Goal: Information Seeking & Learning: Learn about a topic

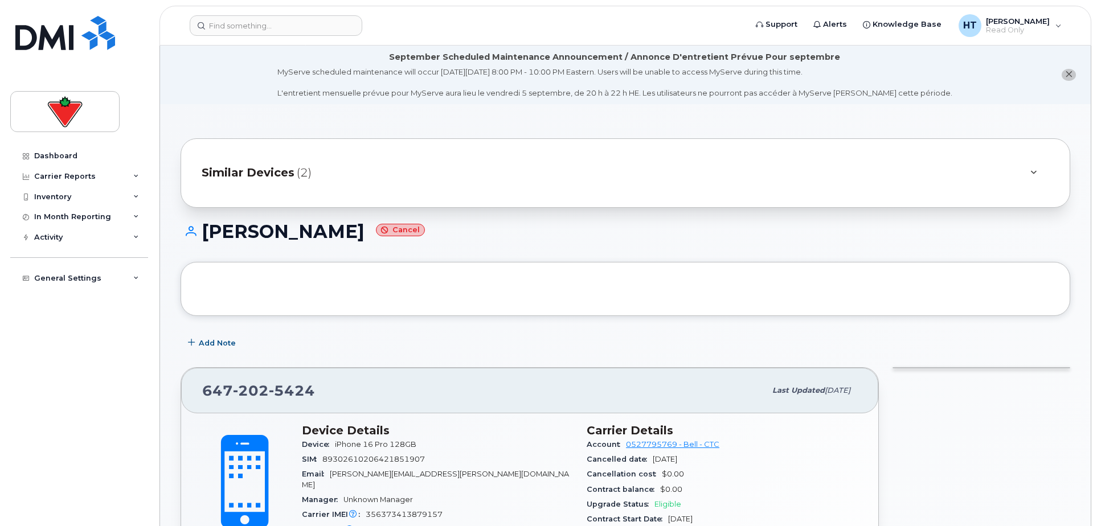
scroll to position [316, 0]
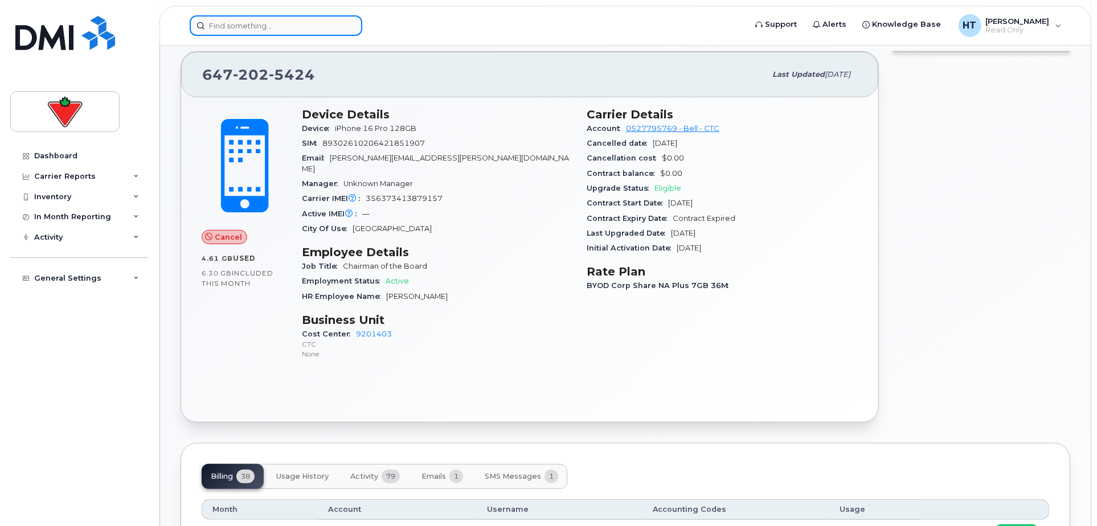
click at [215, 27] on input at bounding box center [276, 25] width 173 height 21
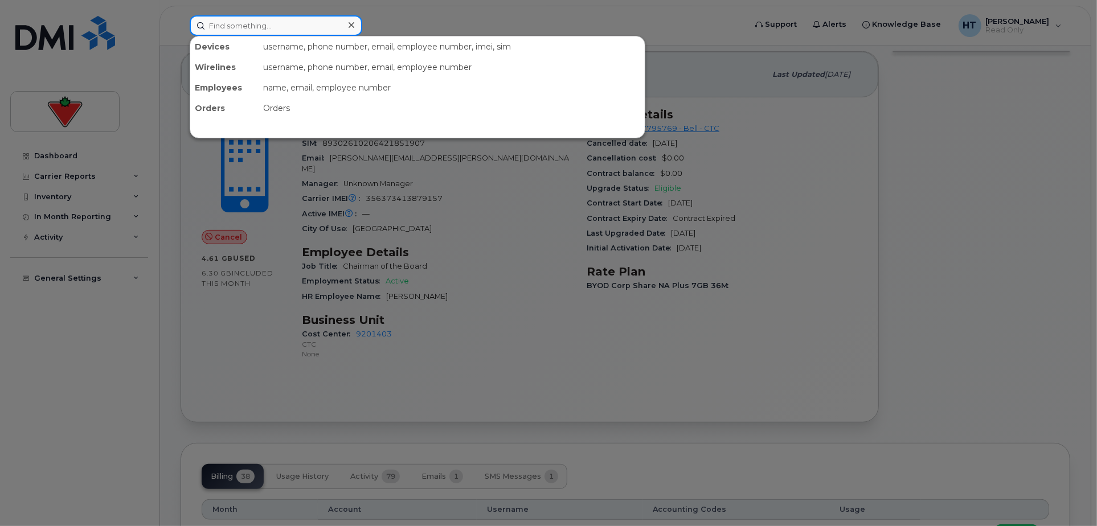
paste input "4164281634"
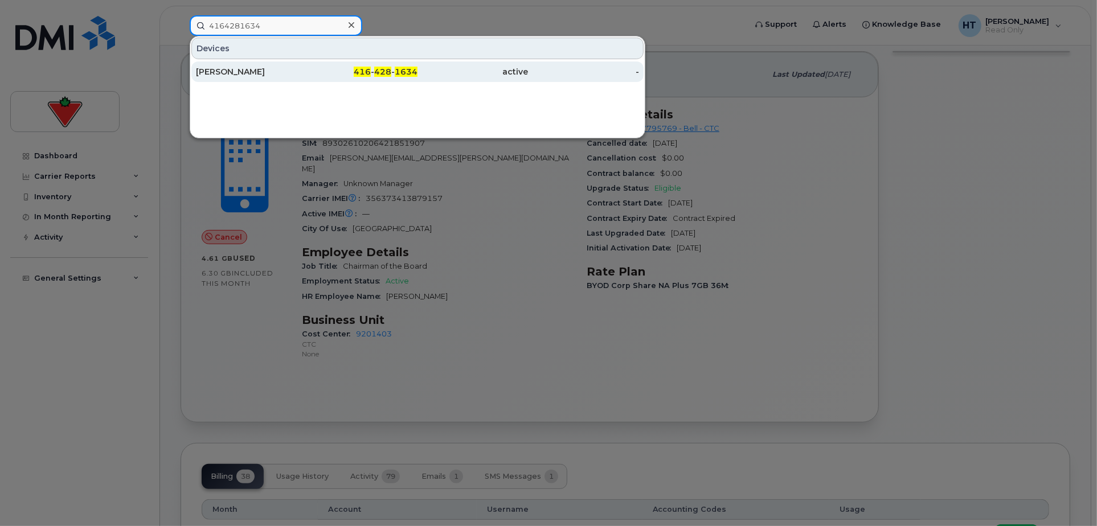
type input "4164281634"
click at [219, 73] on div "Ann Ha" at bounding box center [251, 71] width 111 height 11
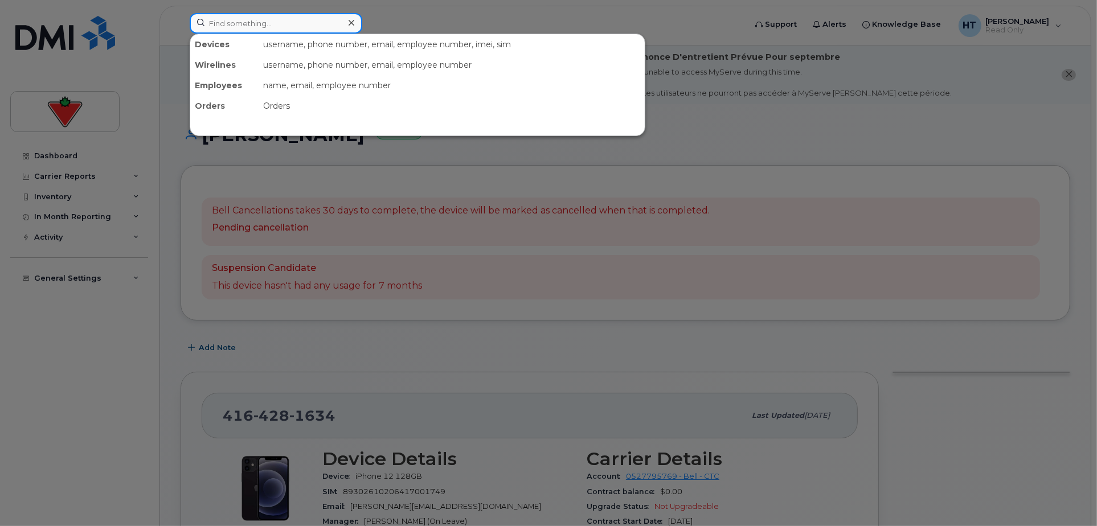
click at [276, 30] on input at bounding box center [276, 23] width 173 height 21
paste input "9053025130"
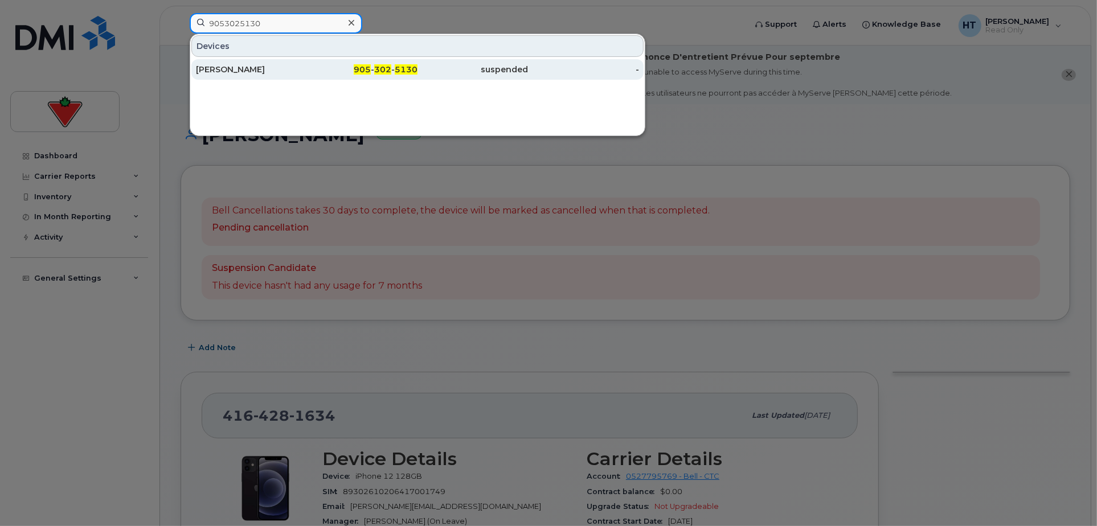
type input "9053025130"
click at [259, 71] on div "Abhishek Mohunta" at bounding box center [251, 69] width 111 height 11
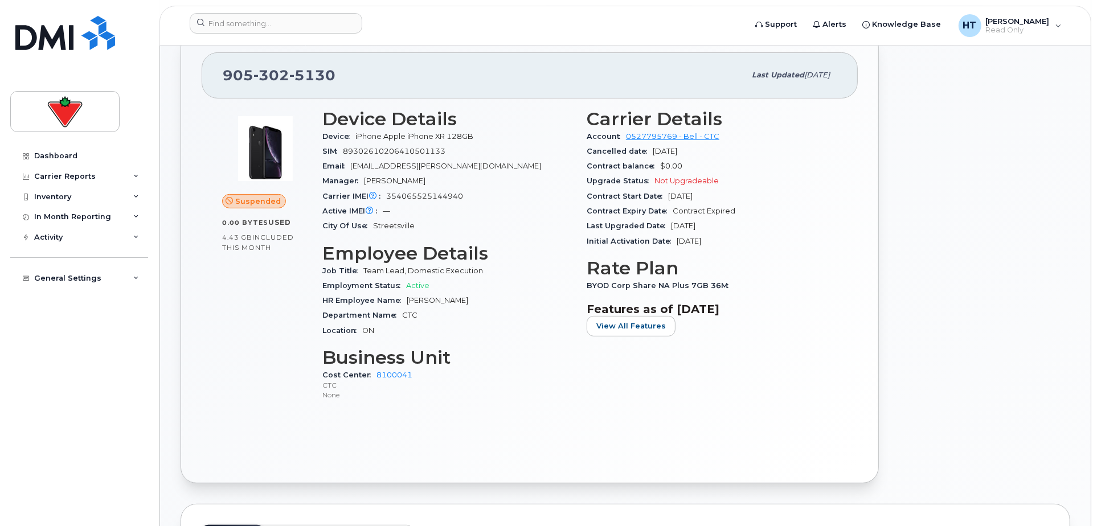
scroll to position [253, 0]
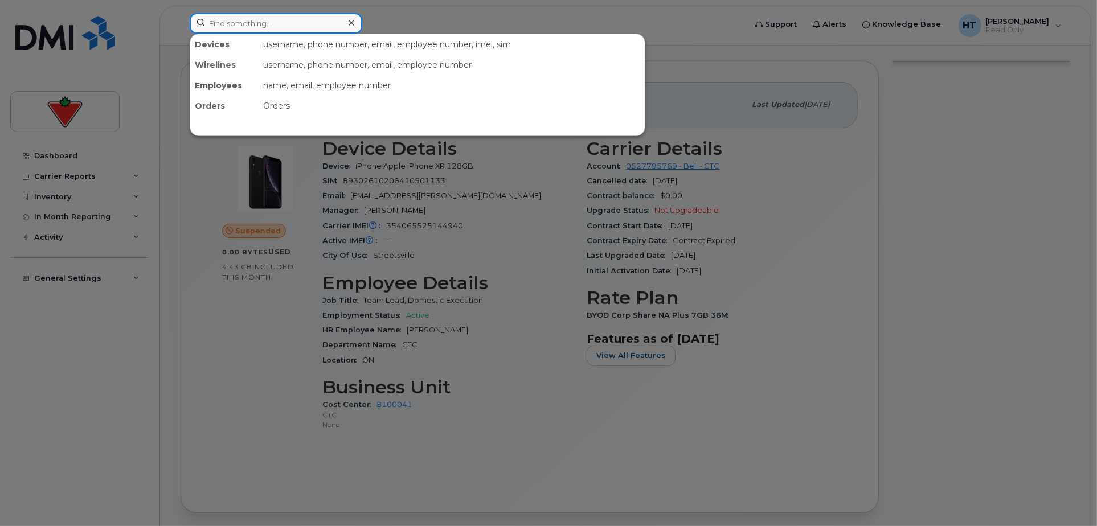
click at [265, 30] on input at bounding box center [276, 23] width 173 height 21
paste input "2263388639"
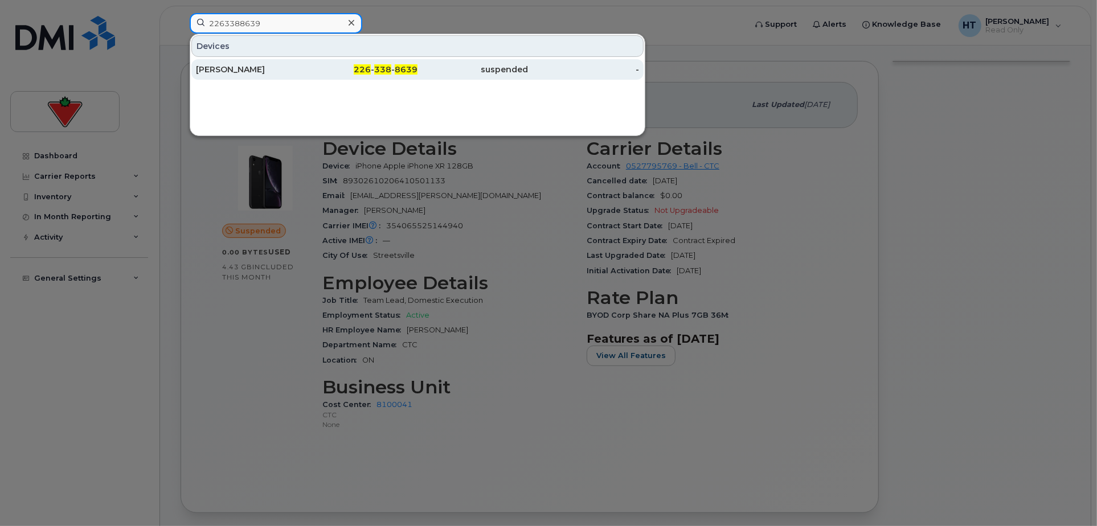
type input "2263388639"
click at [256, 72] on div "[PERSON_NAME]" at bounding box center [251, 69] width 111 height 11
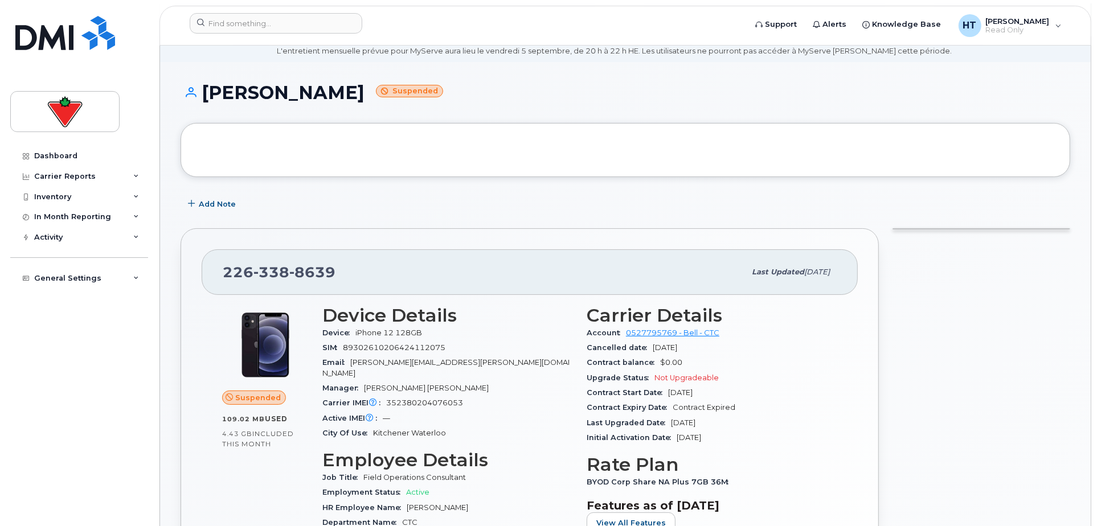
scroll to position [63, 0]
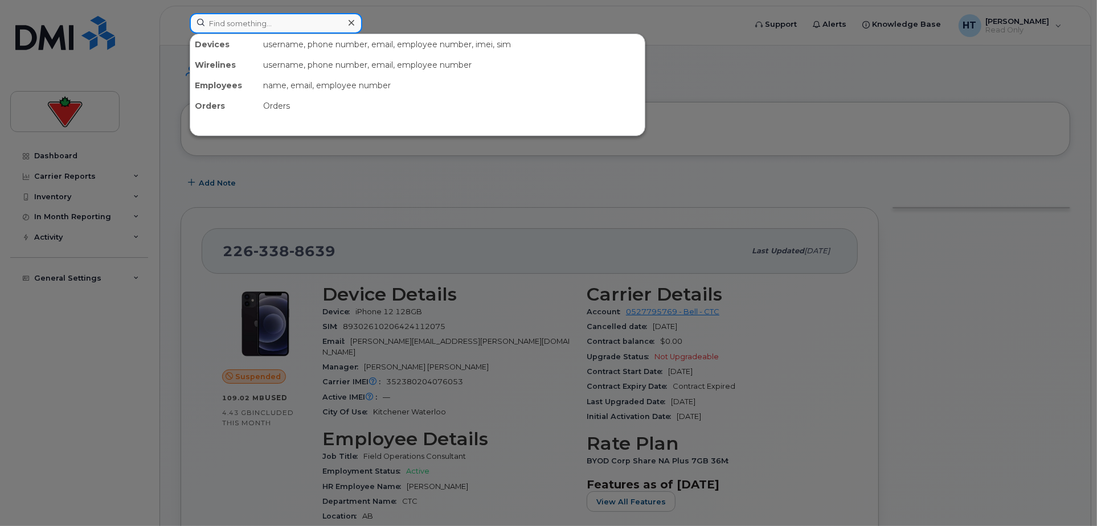
click at [270, 13] on input at bounding box center [276, 23] width 173 height 21
paste input "2363397179"
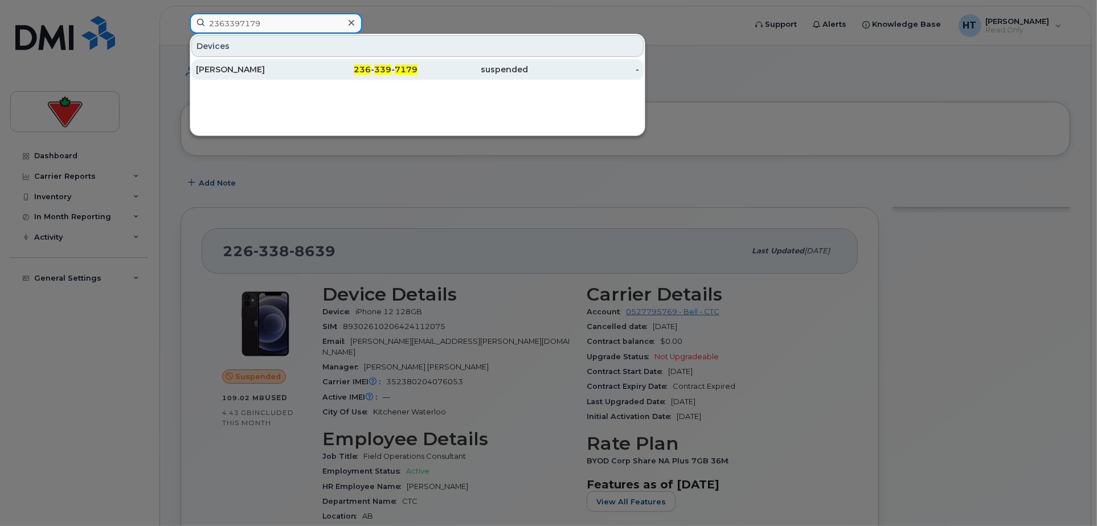
type input "2363397179"
click at [235, 71] on div "[PERSON_NAME]" at bounding box center [251, 69] width 111 height 11
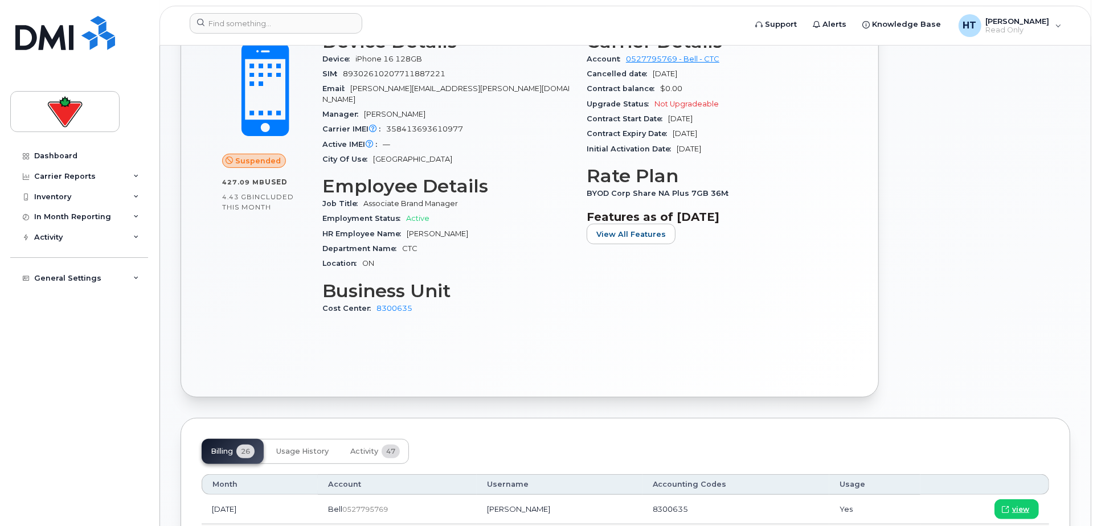
scroll to position [570, 0]
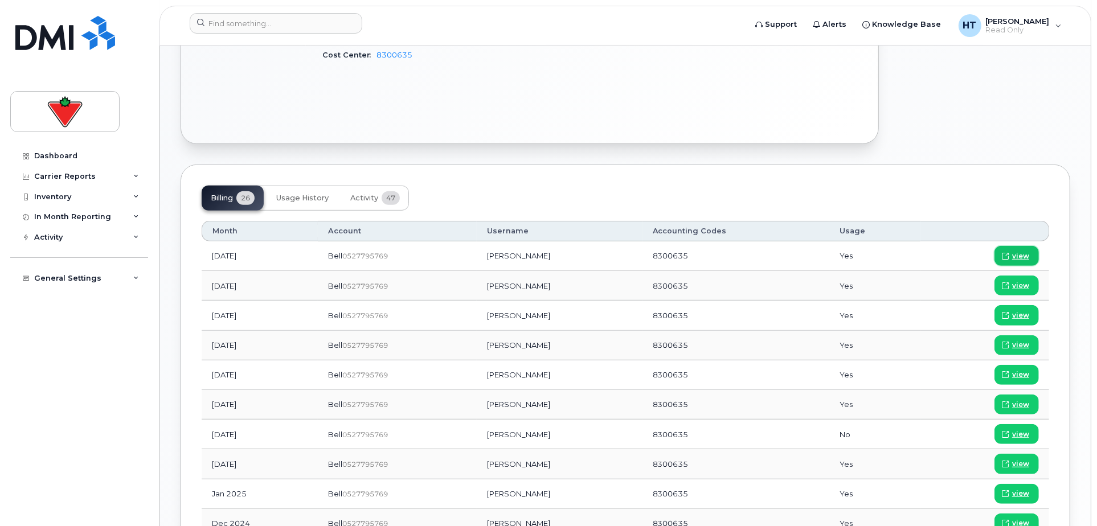
click at [1013, 251] on span "view" at bounding box center [1020, 256] width 17 height 10
drag, startPoint x: 252, startPoint y: 9, endPoint x: 250, endPoint y: 18, distance: 9.3
click at [252, 9] on header "Support Alerts Knowledge Base HT [PERSON_NAME] Read Only English Français Sign …" at bounding box center [625, 26] width 932 height 40
click at [247, 24] on input at bounding box center [276, 23] width 173 height 21
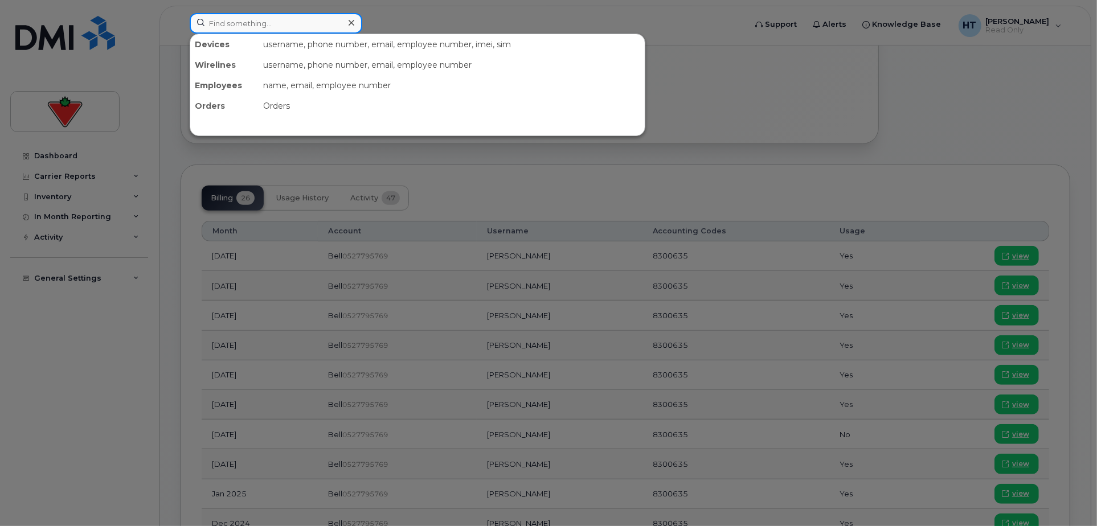
paste input "2892597537"
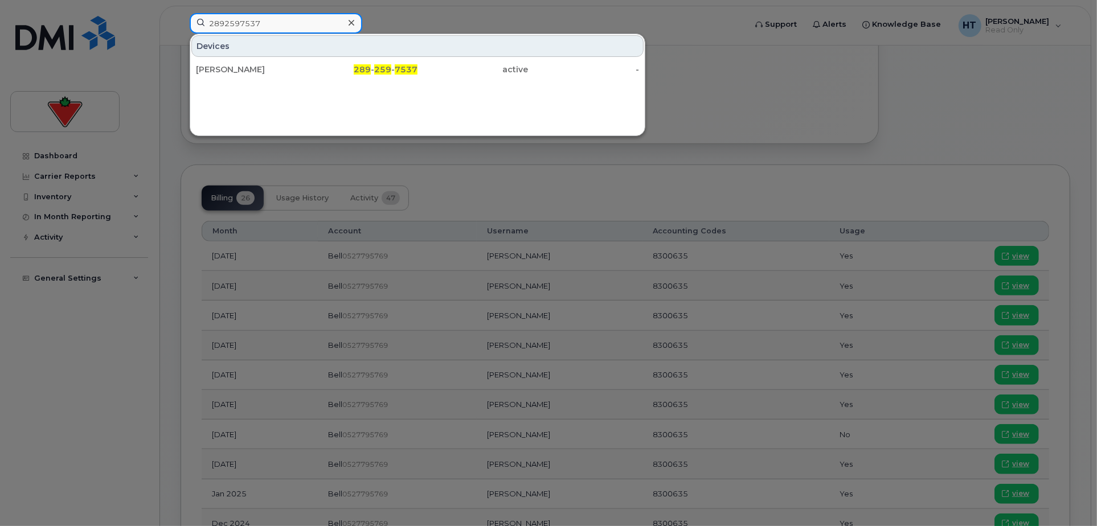
type input "2892597537"
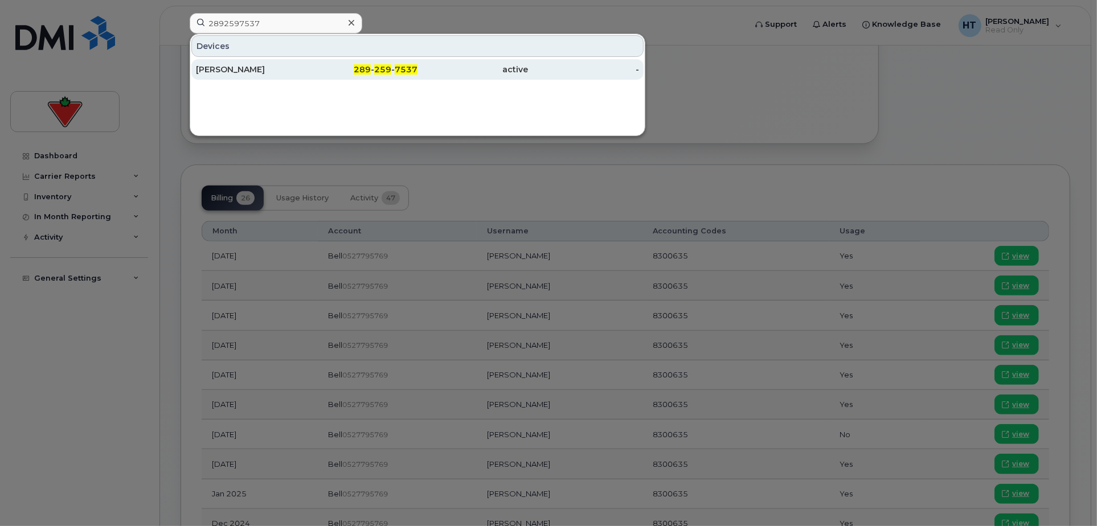
click at [476, 64] on div "active" at bounding box center [472, 69] width 111 height 11
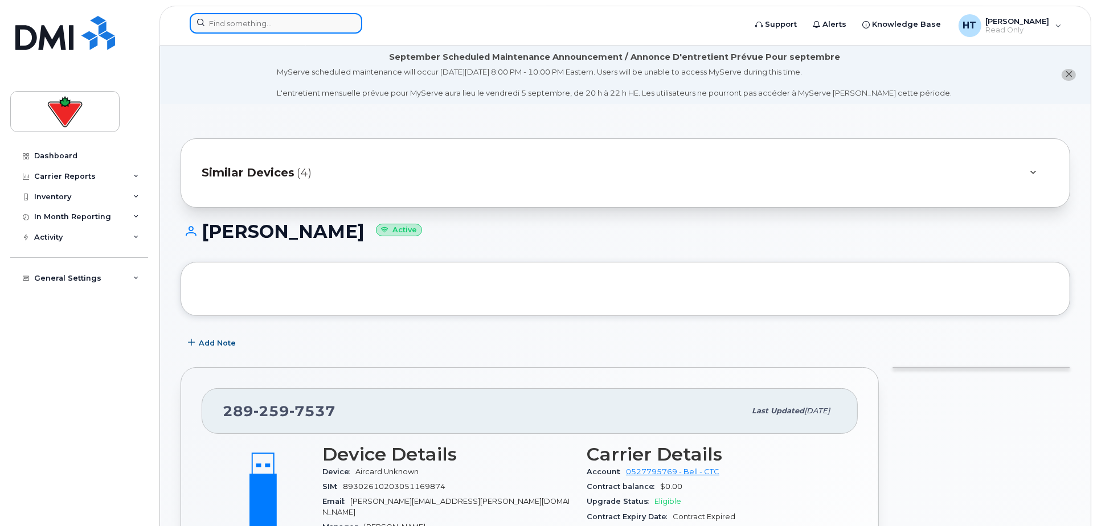
click at [230, 21] on input at bounding box center [276, 23] width 173 height 21
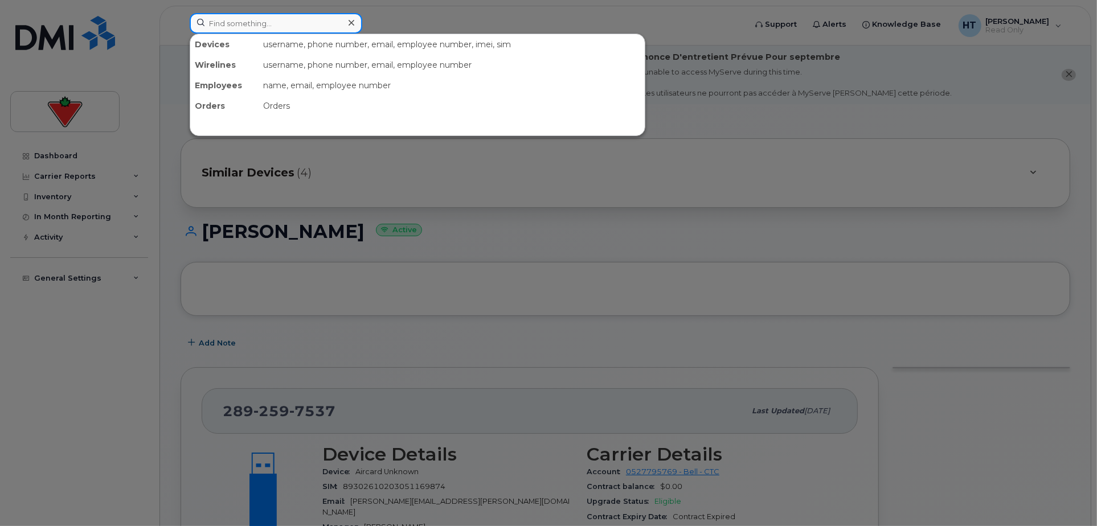
paste input "2895416541"
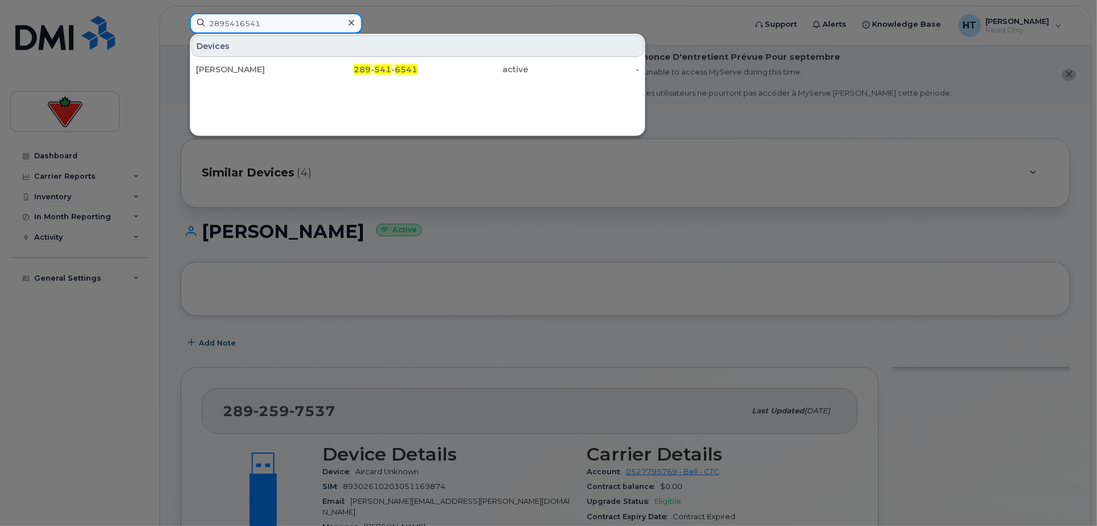
drag, startPoint x: 118, startPoint y: 35, endPoint x: 15, endPoint y: 34, distance: 103.7
click at [181, 34] on div "2895416541 Devices Peter Kielo 289 - 541 - 6541 active -" at bounding box center [464, 25] width 567 height 25
paste input "2597537"
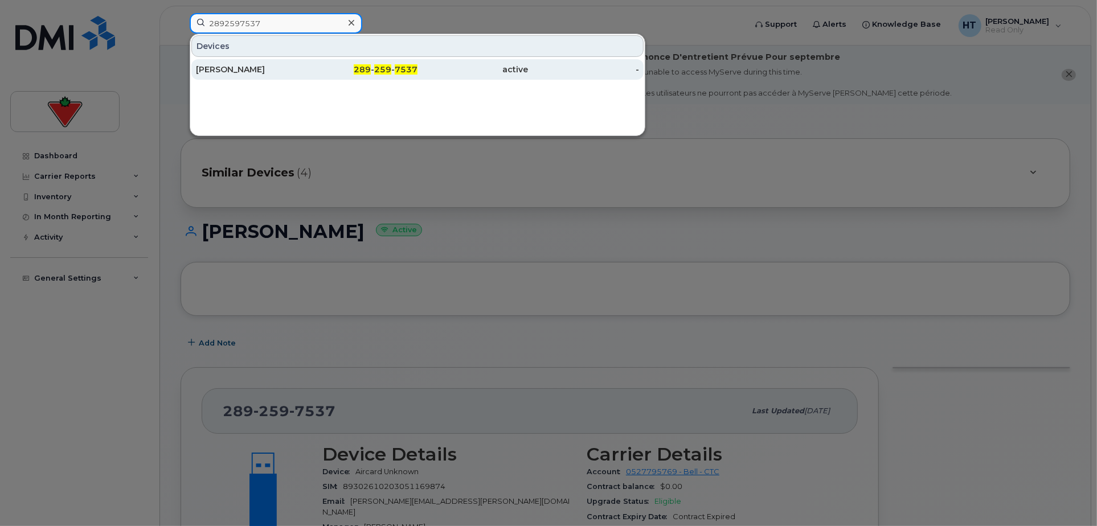
type input "2892597537"
click at [230, 69] on div "Gregory Craig" at bounding box center [251, 69] width 111 height 11
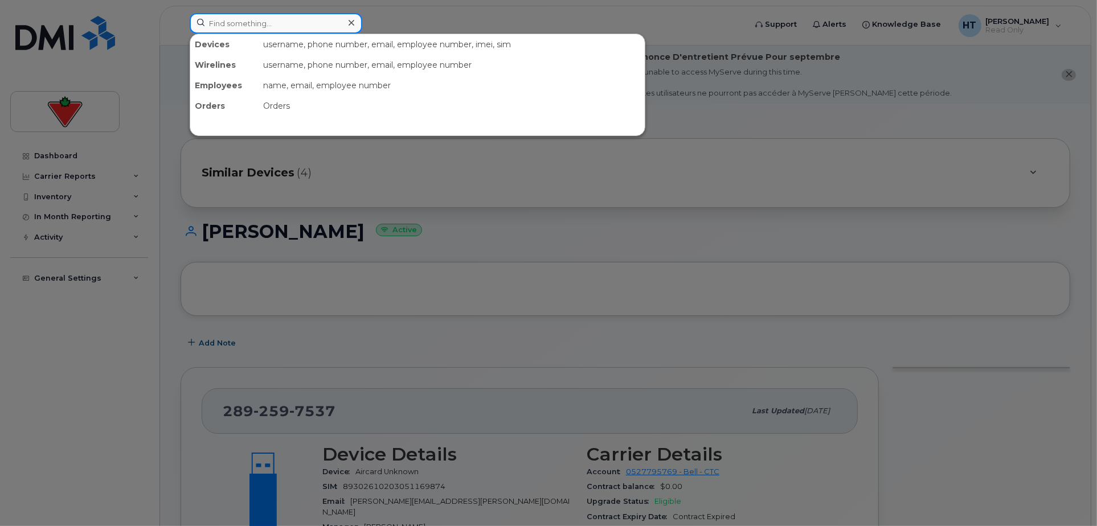
click at [272, 29] on input at bounding box center [276, 23] width 173 height 21
paste input "3062034084"
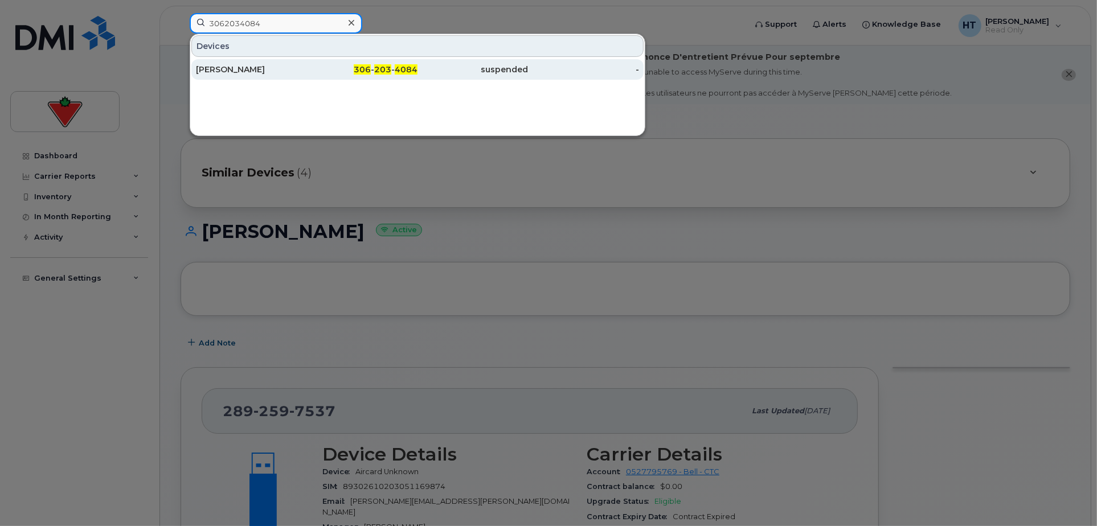
type input "3062034084"
click at [239, 68] on div "[PERSON_NAME]" at bounding box center [251, 69] width 111 height 11
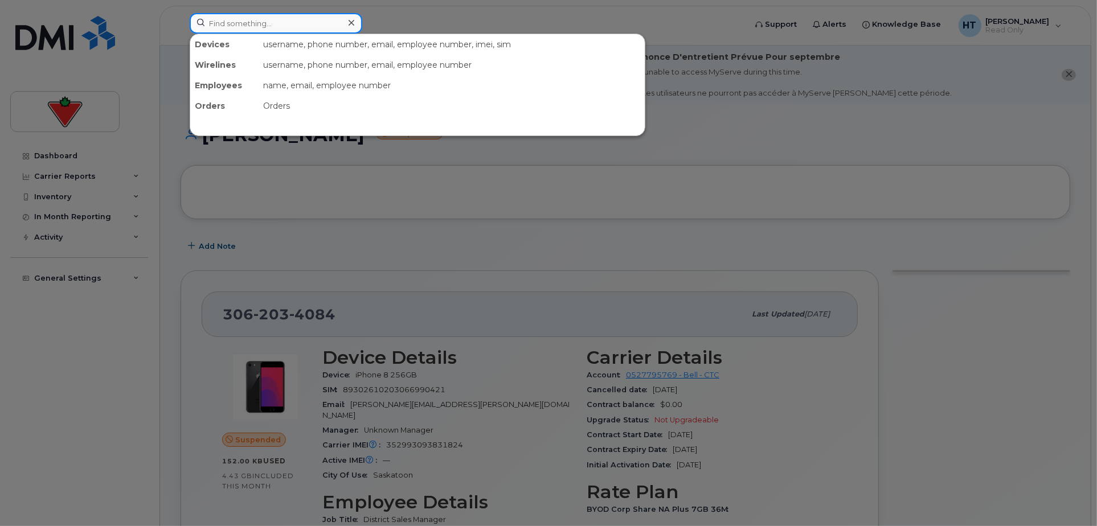
click at [280, 21] on input at bounding box center [276, 23] width 173 height 21
paste input "3435418504"
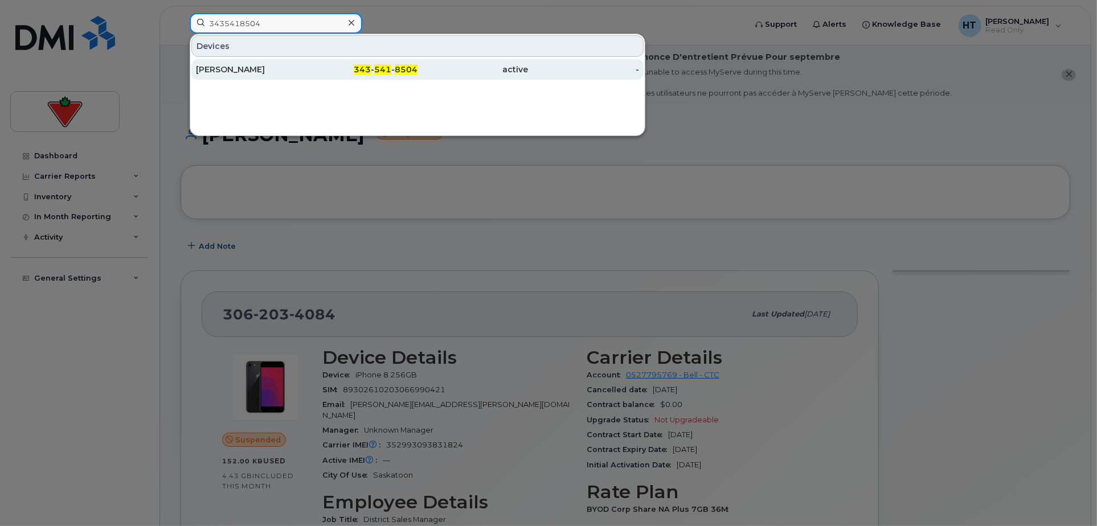
type input "3435418504"
click at [263, 71] on div "[PERSON_NAME]" at bounding box center [251, 69] width 111 height 11
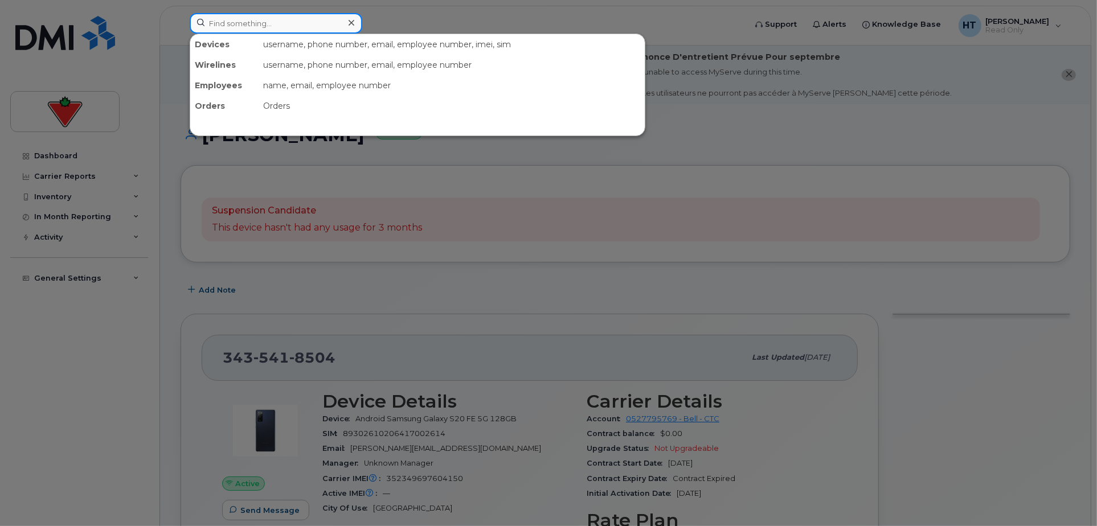
click at [262, 30] on input at bounding box center [276, 23] width 173 height 21
paste input "3653405143"
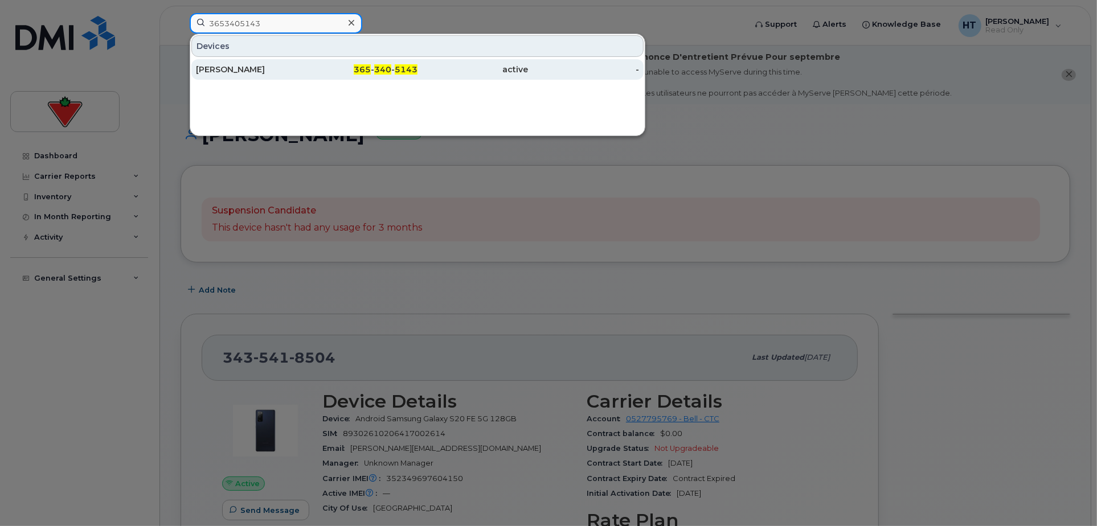
type input "3653405143"
click at [248, 69] on div "Greg Brooks" at bounding box center [251, 69] width 111 height 11
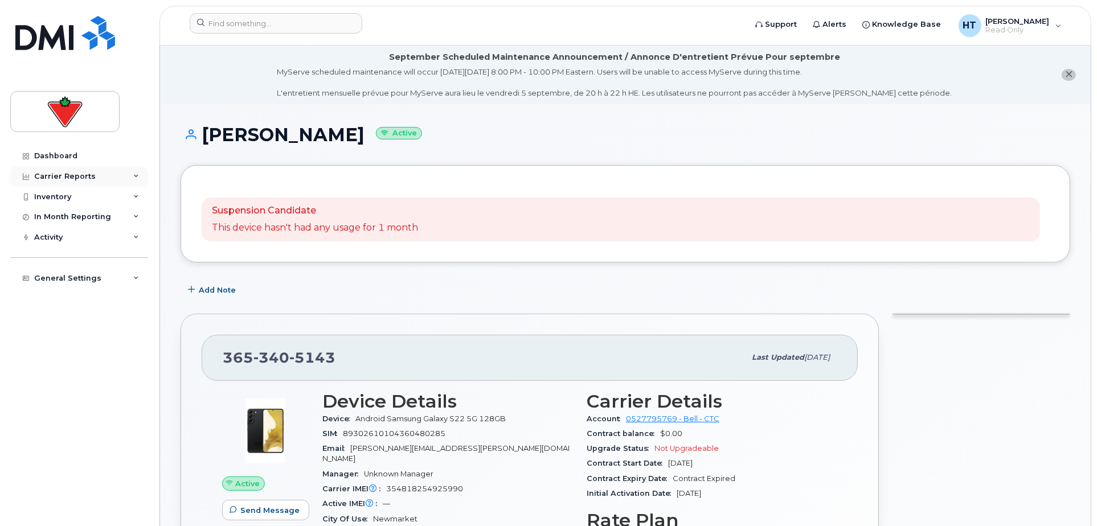
click at [56, 171] on div "Carrier Reports" at bounding box center [79, 176] width 138 height 21
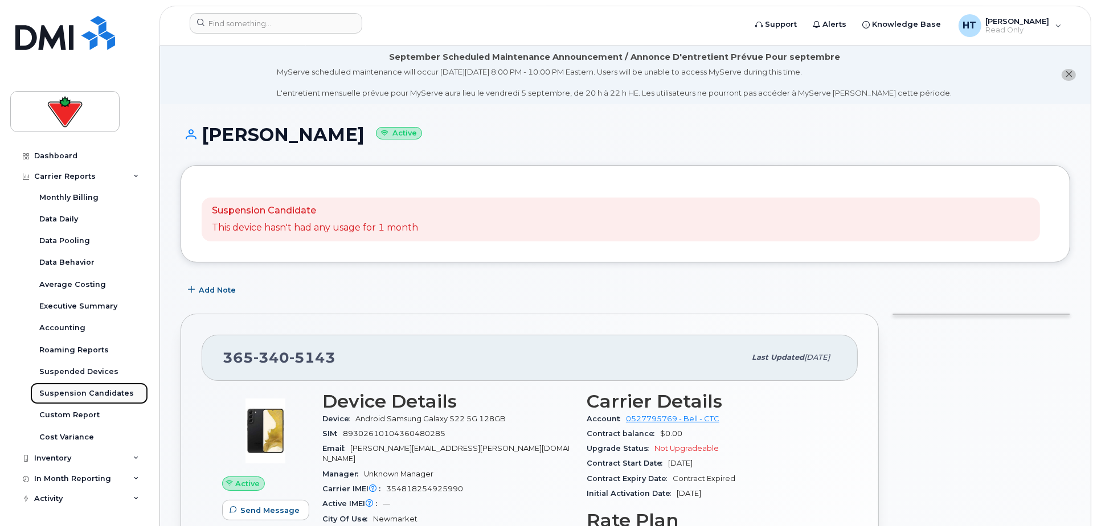
click at [77, 388] on div "Suspension Candidates" at bounding box center [86, 393] width 95 height 10
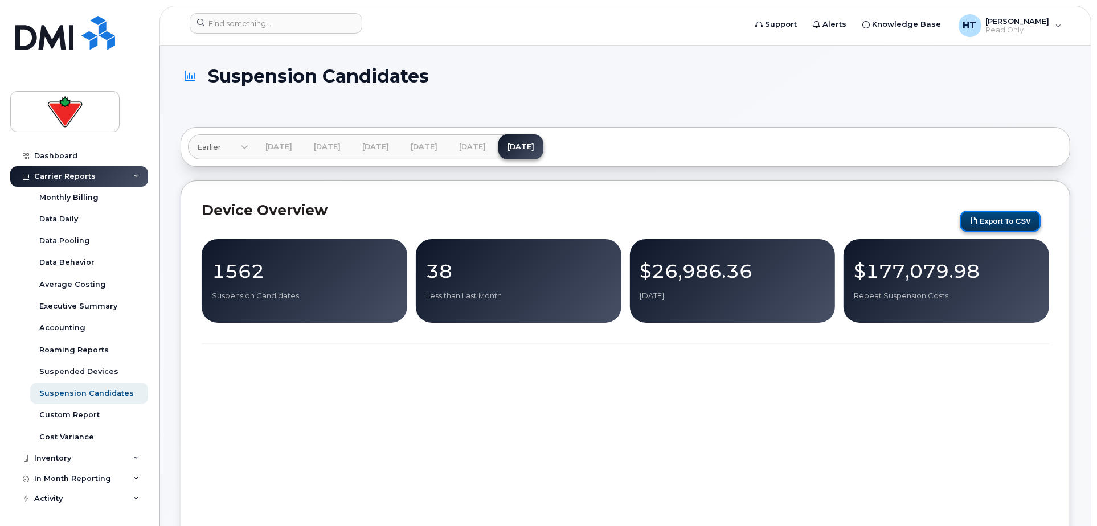
click at [971, 219] on icon "submit" at bounding box center [973, 221] width 7 height 7
drag, startPoint x: 510, startPoint y: 146, endPoint x: 432, endPoint y: 405, distance: 270.1
click at [495, 147] on link "[DATE]" at bounding box center [472, 146] width 45 height 25
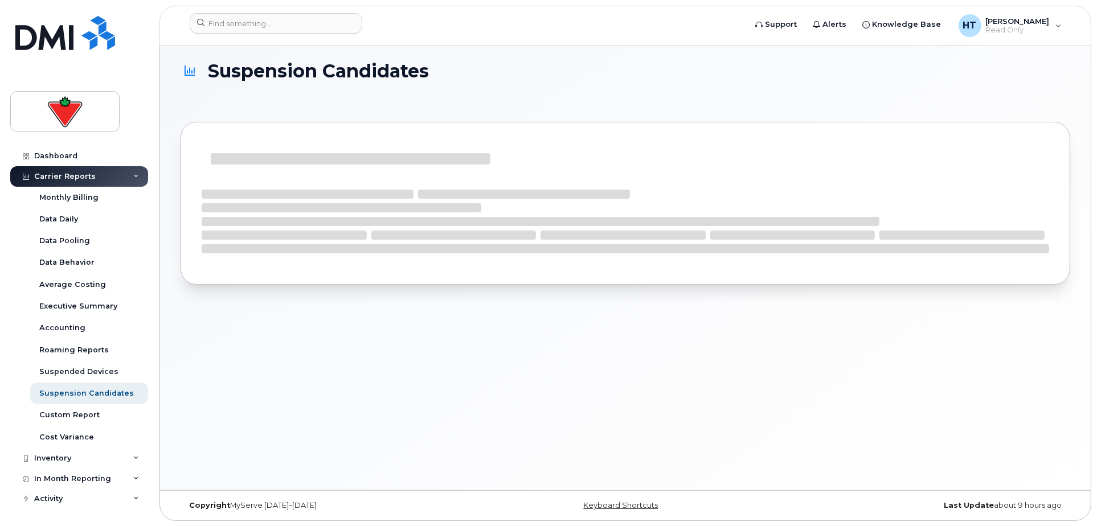
scroll to position [6, 0]
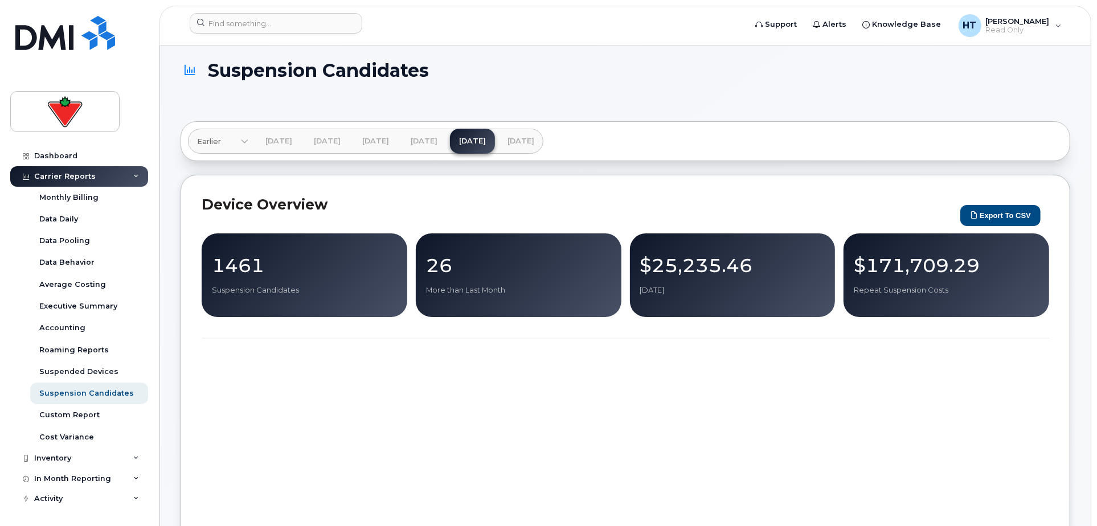
click at [747, 73] on h1 "Suspension Candidates" at bounding box center [623, 70] width 884 height 20
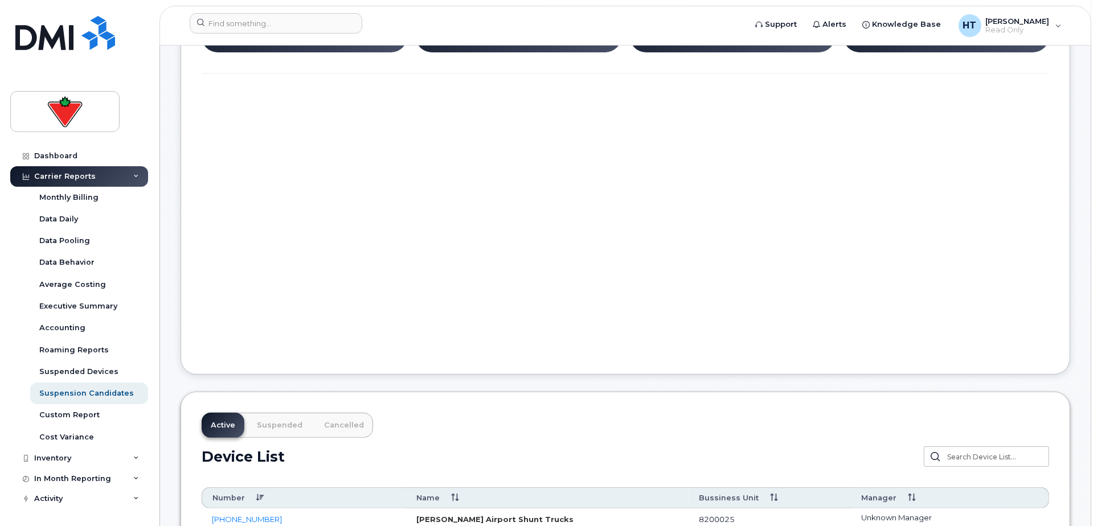
scroll to position [448, 0]
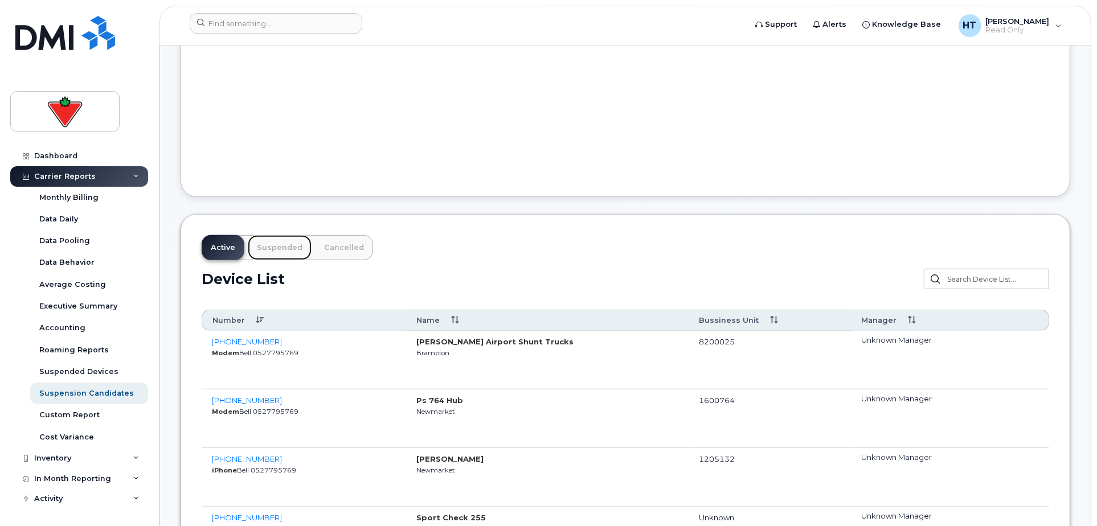
click at [271, 236] on link "Suspended" at bounding box center [280, 247] width 64 height 25
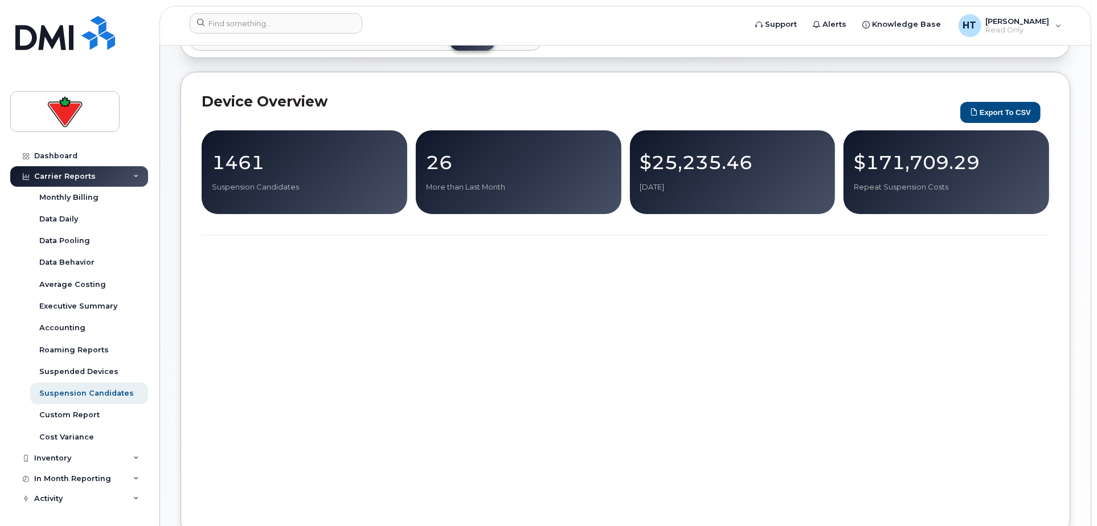
scroll to position [0, 0]
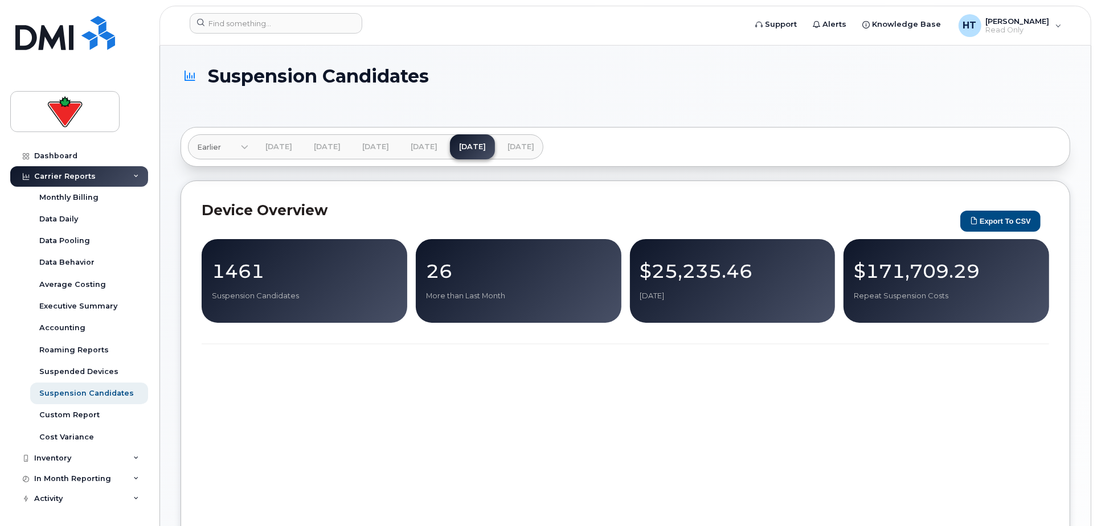
drag, startPoint x: 605, startPoint y: 395, endPoint x: 599, endPoint y: 397, distance: 7.0
click at [605, 395] on div at bounding box center [626, 495] width 848 height 257
click at [543, 149] on link "[DATE]" at bounding box center [520, 146] width 45 height 25
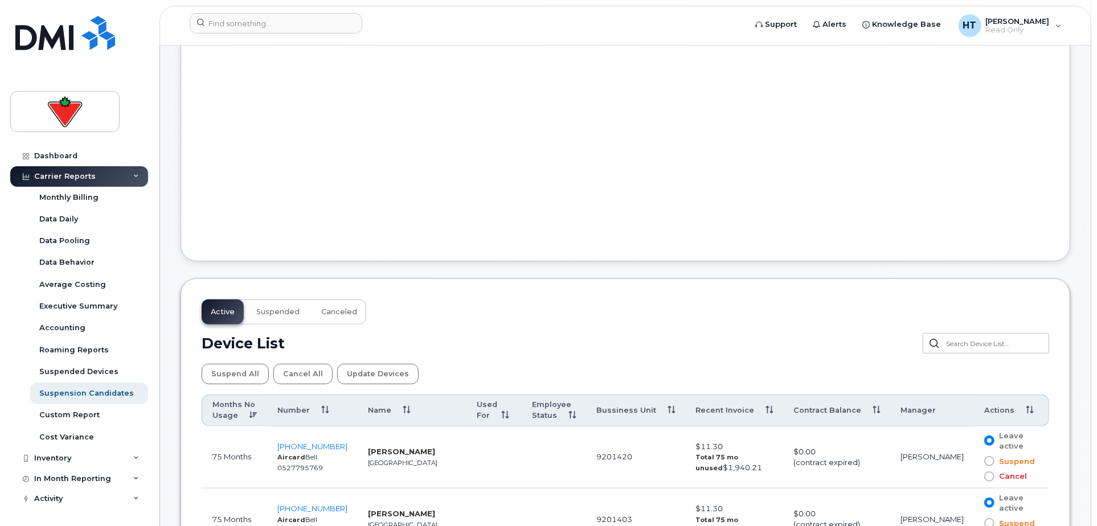
scroll to position [443, 0]
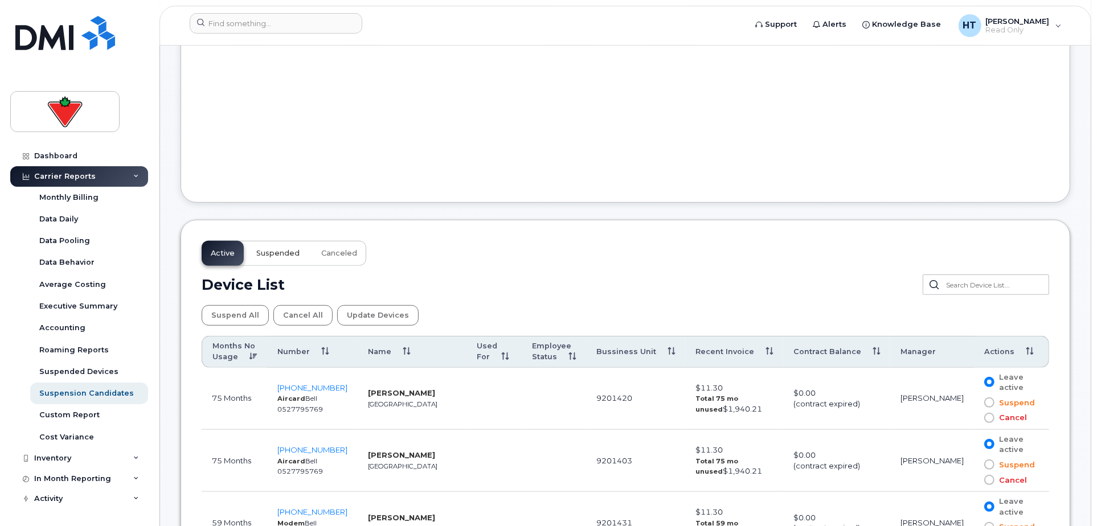
click at [276, 252] on span "Suspended" at bounding box center [277, 253] width 43 height 9
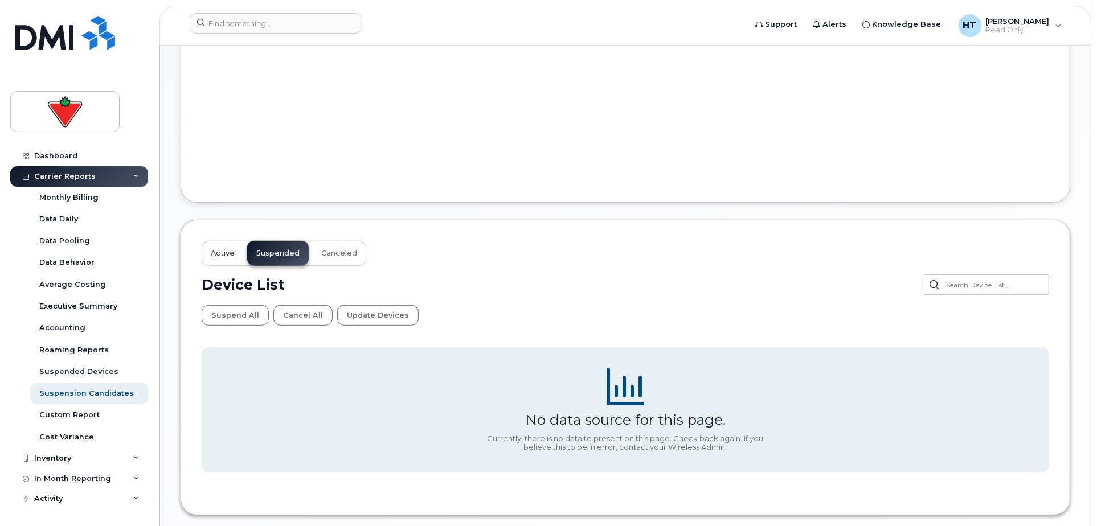
click at [215, 247] on button "Active" at bounding box center [223, 253] width 42 height 25
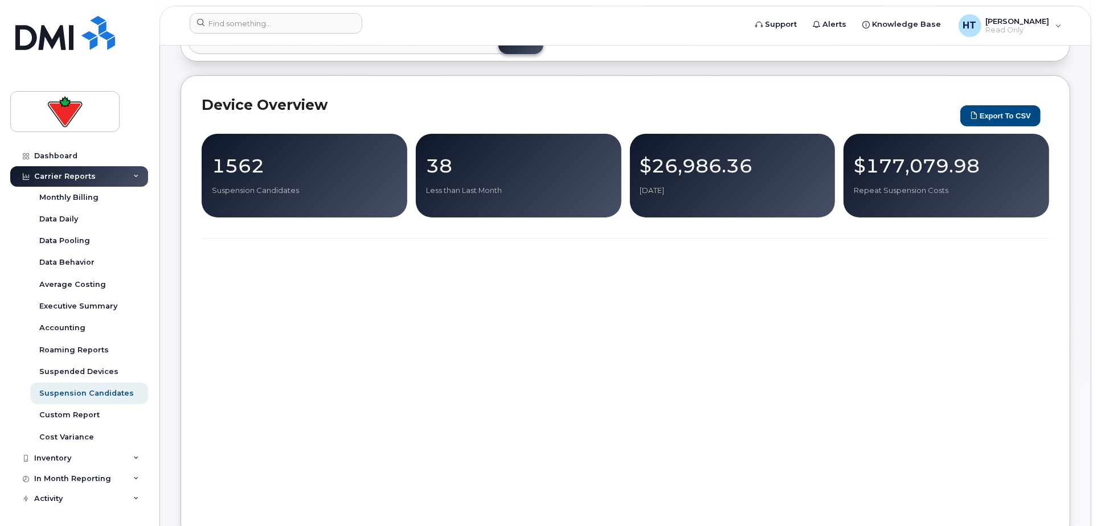
scroll to position [0, 0]
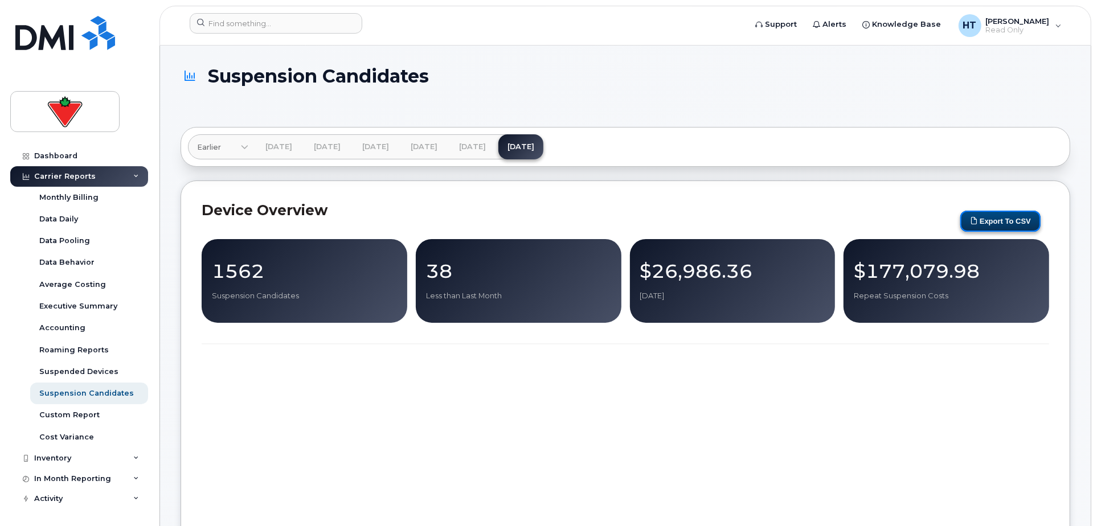
click at [993, 215] on button "Export to CSV" at bounding box center [1000, 221] width 80 height 21
click at [273, 26] on input at bounding box center [276, 23] width 173 height 21
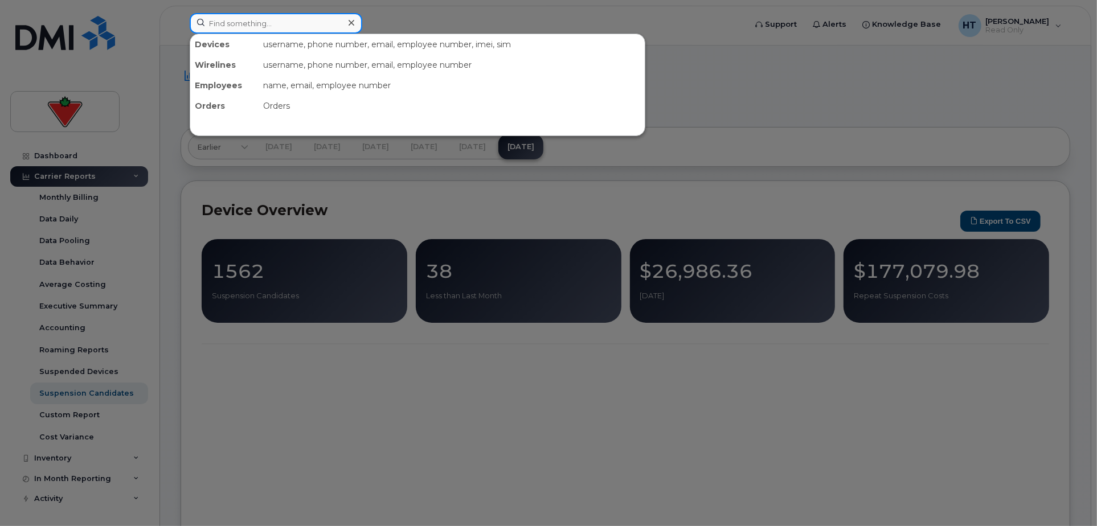
paste input "4034715972"
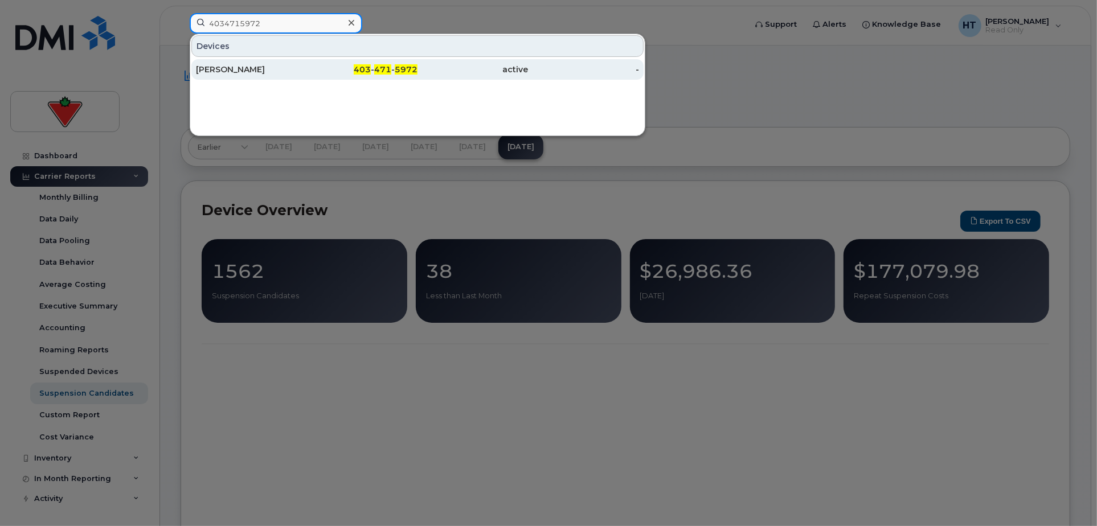
type input "4034715972"
click at [220, 69] on div "Jeff Dick" at bounding box center [251, 69] width 111 height 11
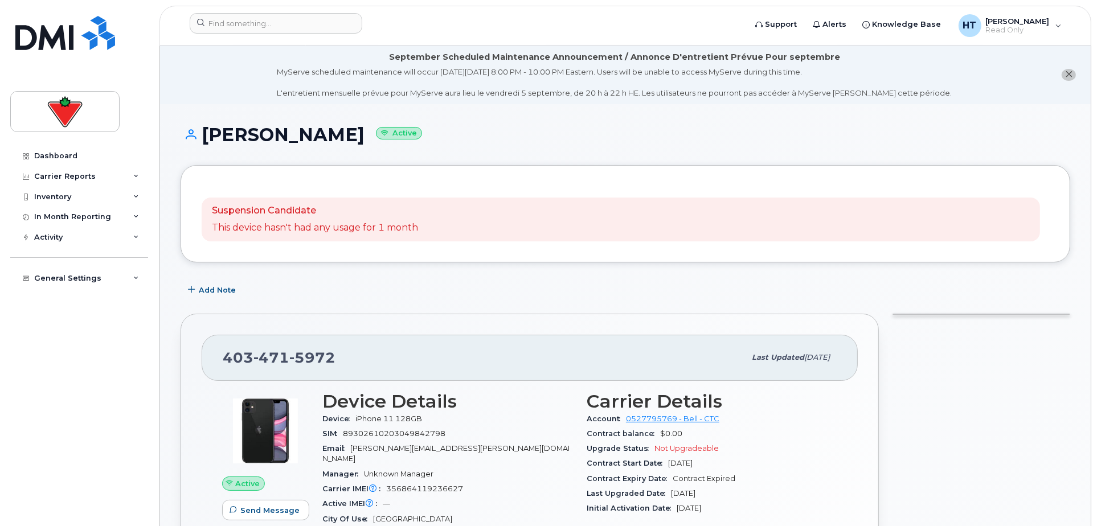
scroll to position [253, 0]
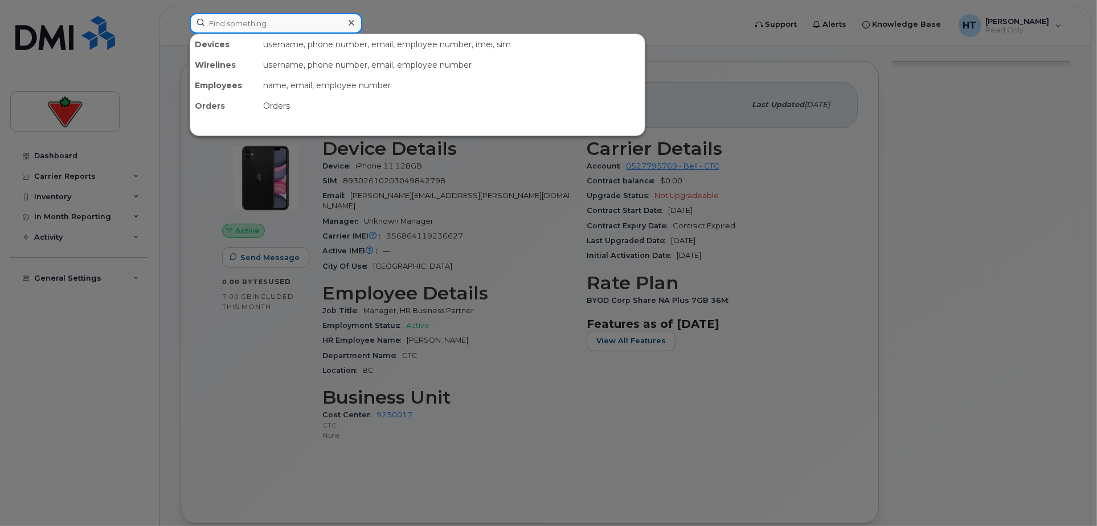
click at [269, 24] on input at bounding box center [276, 23] width 173 height 21
paste input "4038058920"
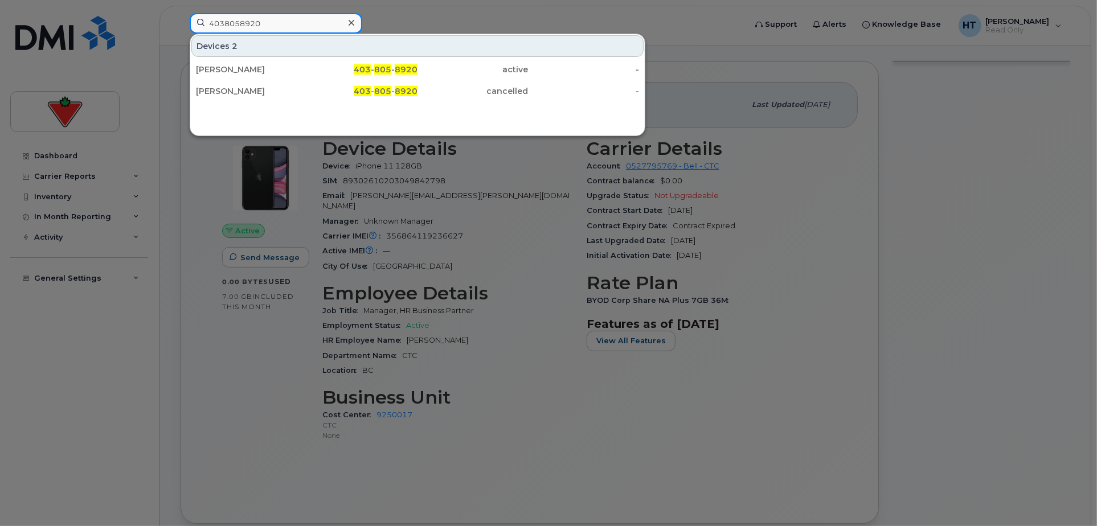
drag, startPoint x: 281, startPoint y: 25, endPoint x: 26, endPoint y: 25, distance: 255.2
click at [181, 25] on div "4038058920 Devices 2 Joel Benjamin 403 - 805 - 8920 active - Joel Benjamin 403 …" at bounding box center [464, 25] width 567 height 25
paste input "164206181"
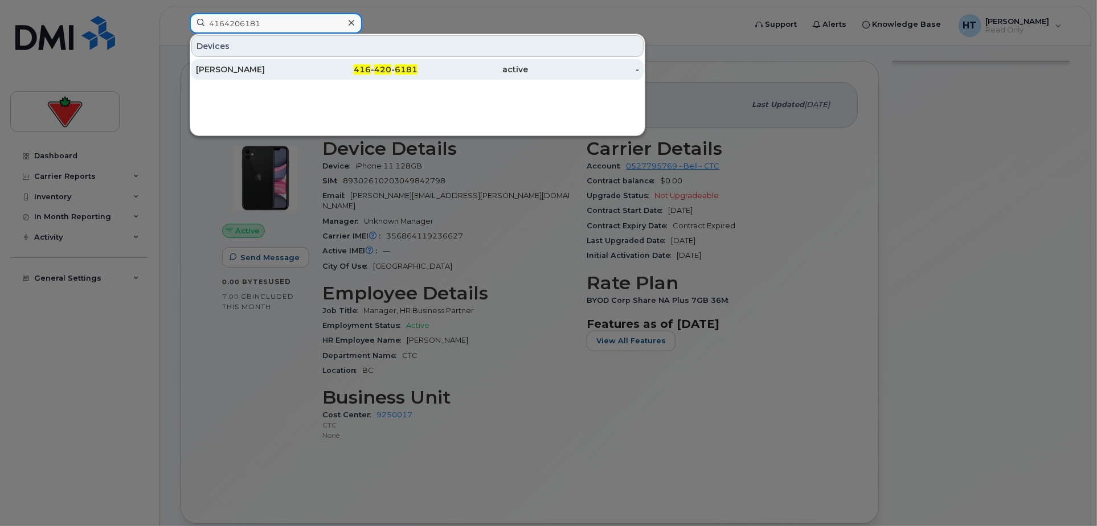
type input "4164206181"
click at [212, 64] on div "Colin Morrone" at bounding box center [251, 69] width 111 height 11
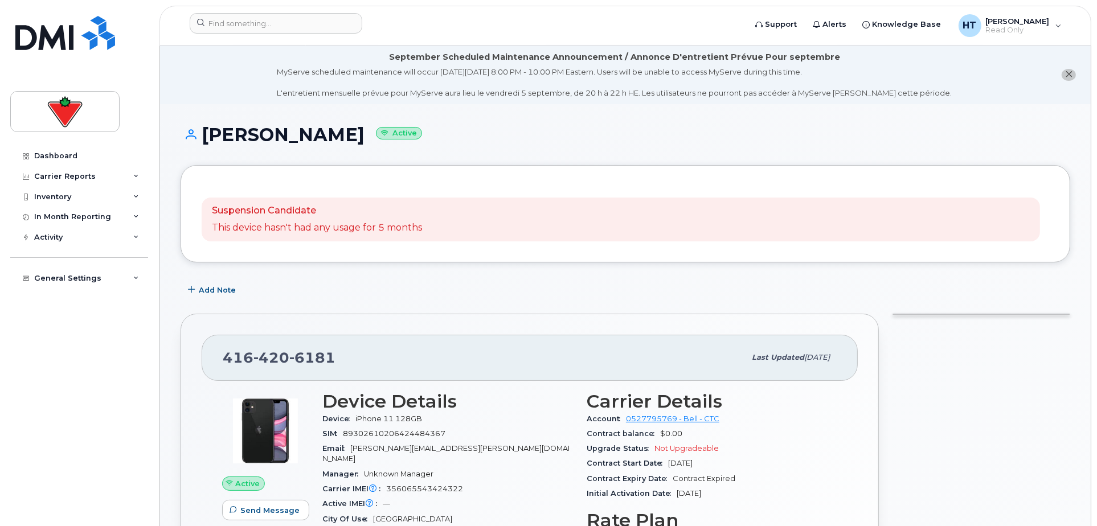
scroll to position [253, 0]
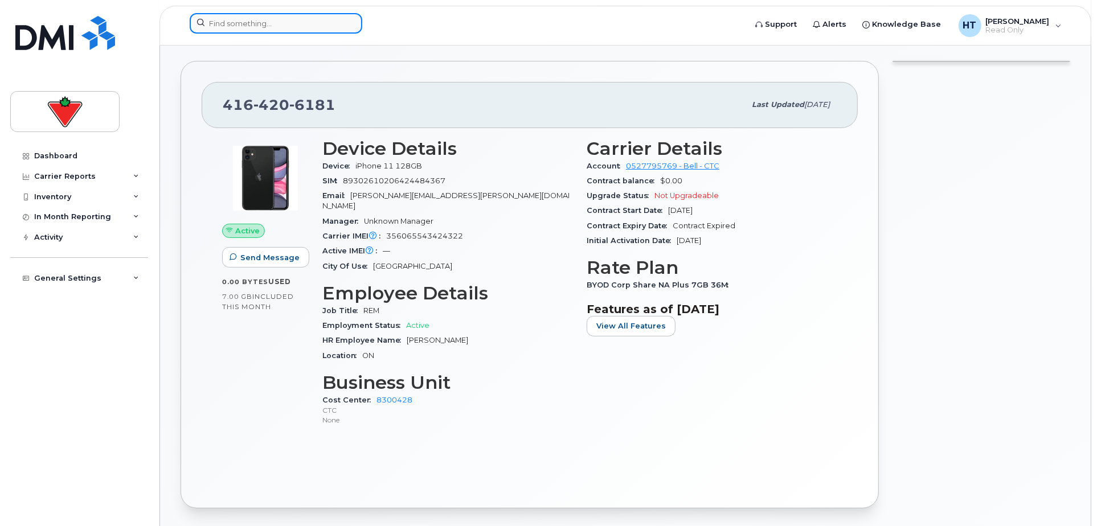
click at [224, 21] on input at bounding box center [276, 23] width 173 height 21
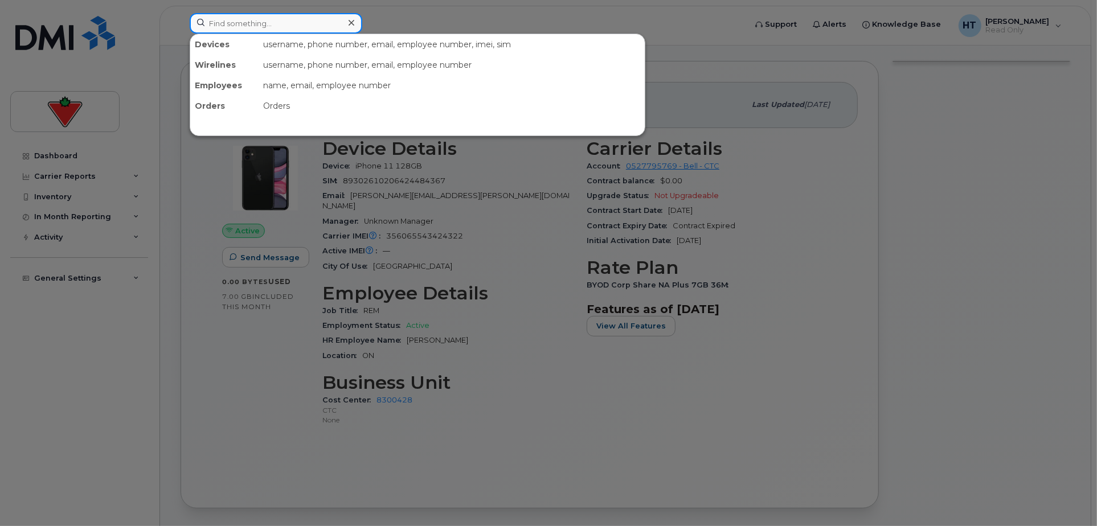
paste input "4169517320"
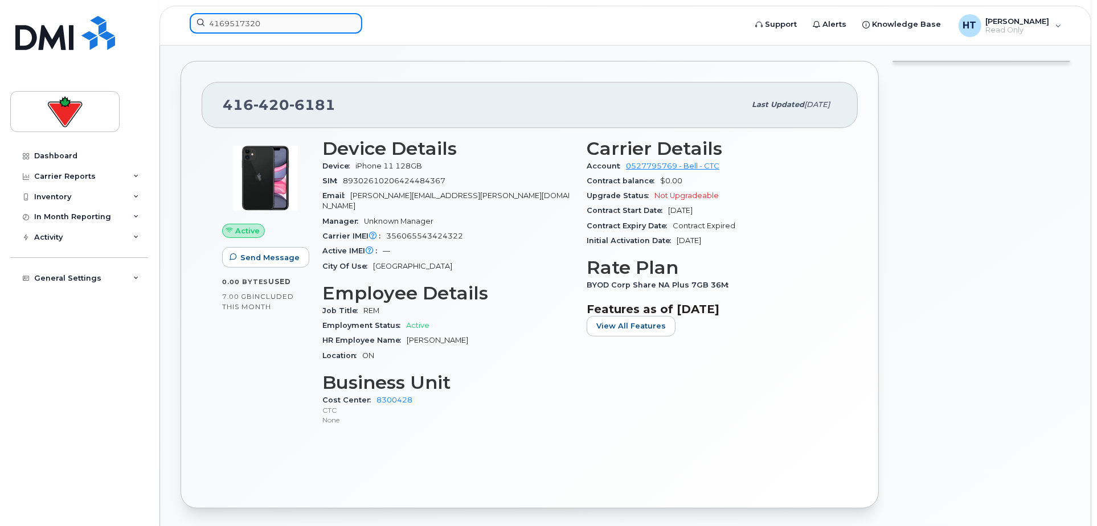
click at [343, 25] on div "4169517320" at bounding box center [276, 23] width 173 height 21
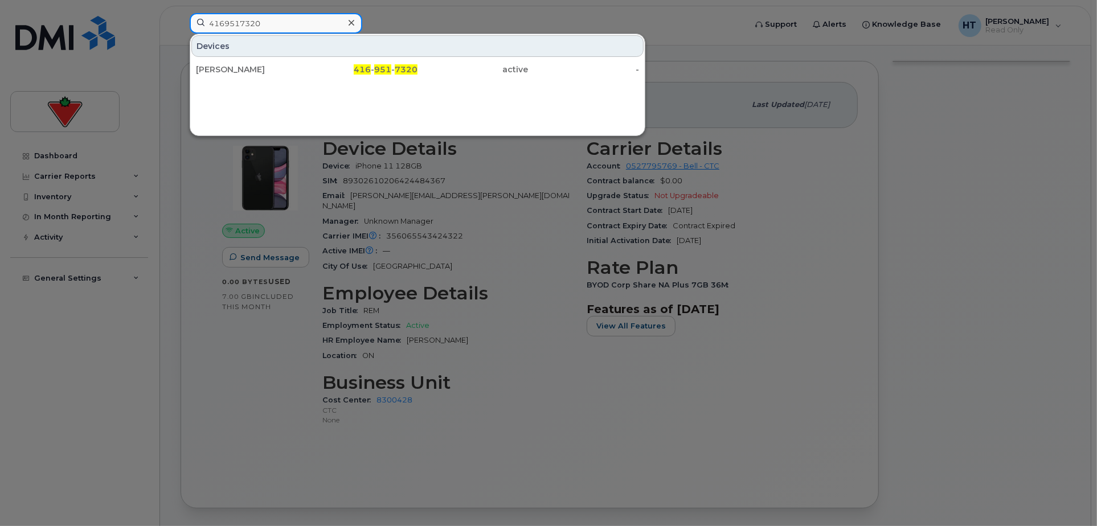
drag, startPoint x: 191, startPoint y: 16, endPoint x: 53, endPoint y: 12, distance: 138.5
click at [181, 13] on div "4169517320 Devices Daniela Murillo 416 - 951 - 7320 active -" at bounding box center [464, 25] width 567 height 25
paste input "8078610408"
type input "8078610408"
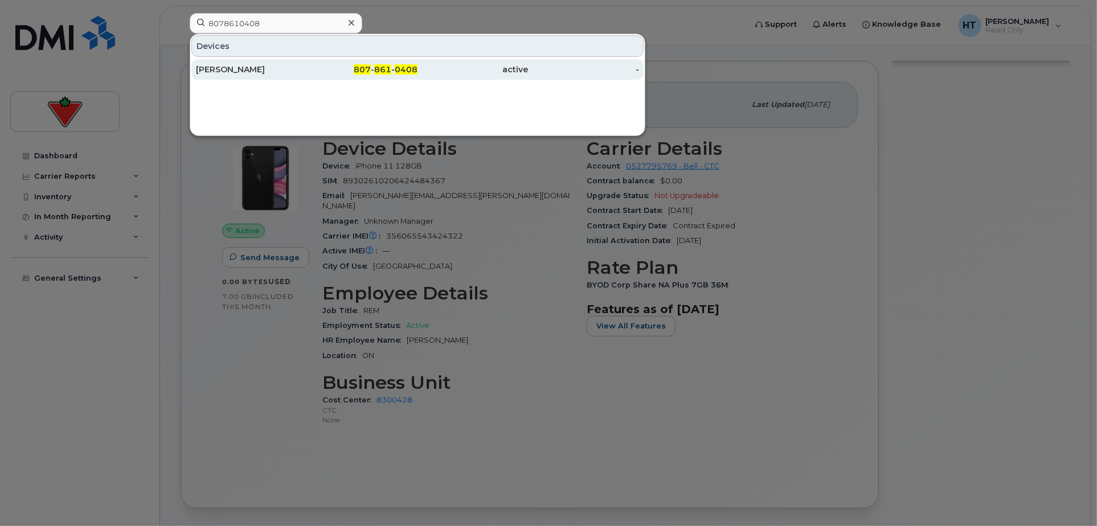
click at [231, 65] on div "Cheryl Angus" at bounding box center [251, 69] width 111 height 11
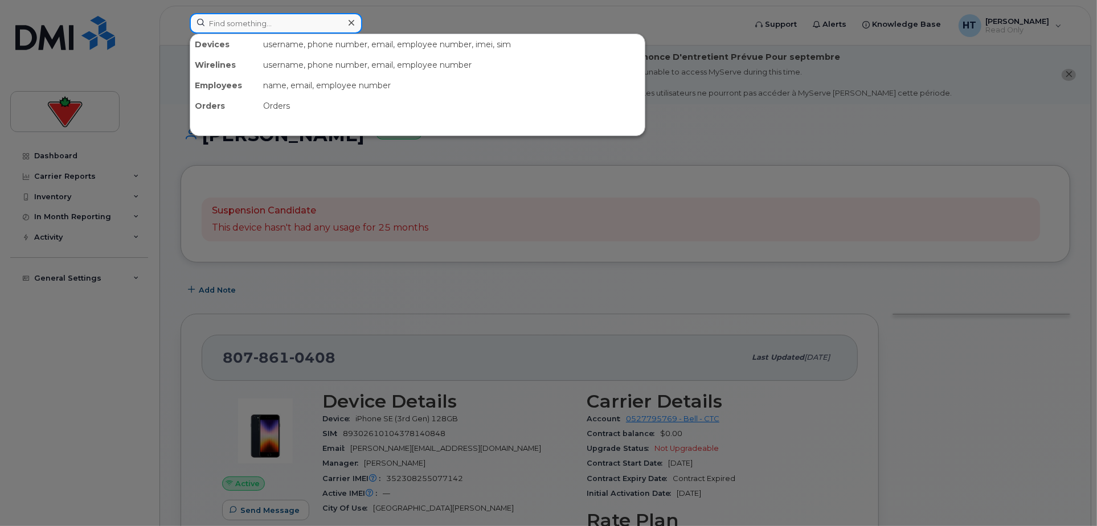
click at [250, 23] on input at bounding box center [276, 23] width 173 height 21
paste input "4034631332"
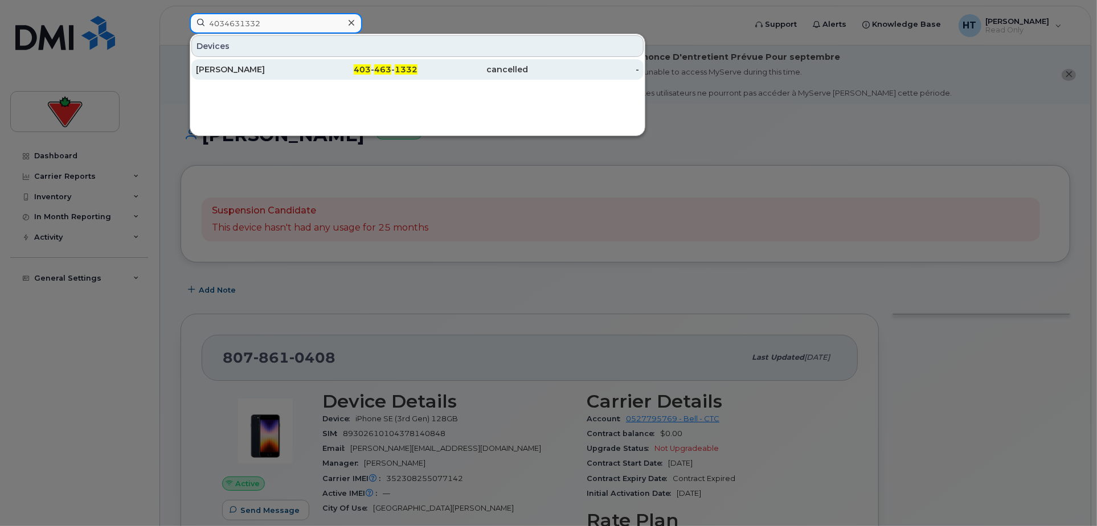
type input "4034631332"
click at [252, 69] on div "[PERSON_NAME]" at bounding box center [251, 69] width 111 height 11
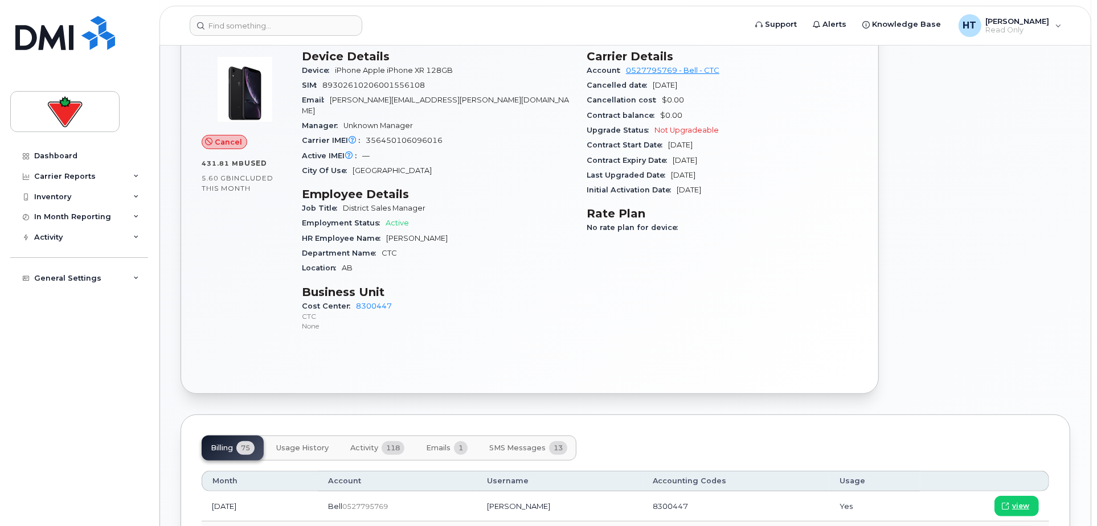
scroll to position [379, 0]
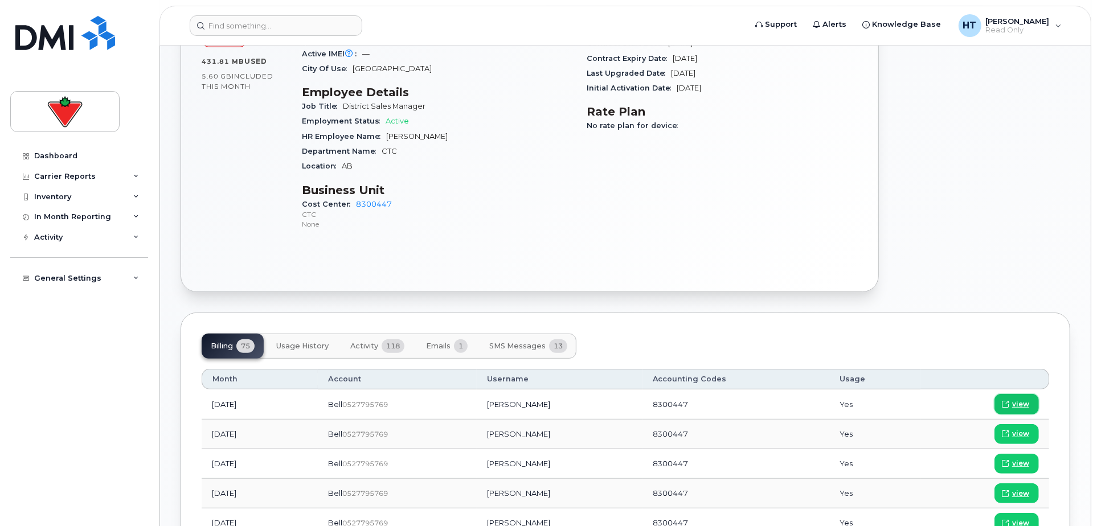
click at [1022, 399] on span "view" at bounding box center [1020, 404] width 17 height 10
click at [90, 182] on div "Carrier Reports" at bounding box center [79, 176] width 138 height 21
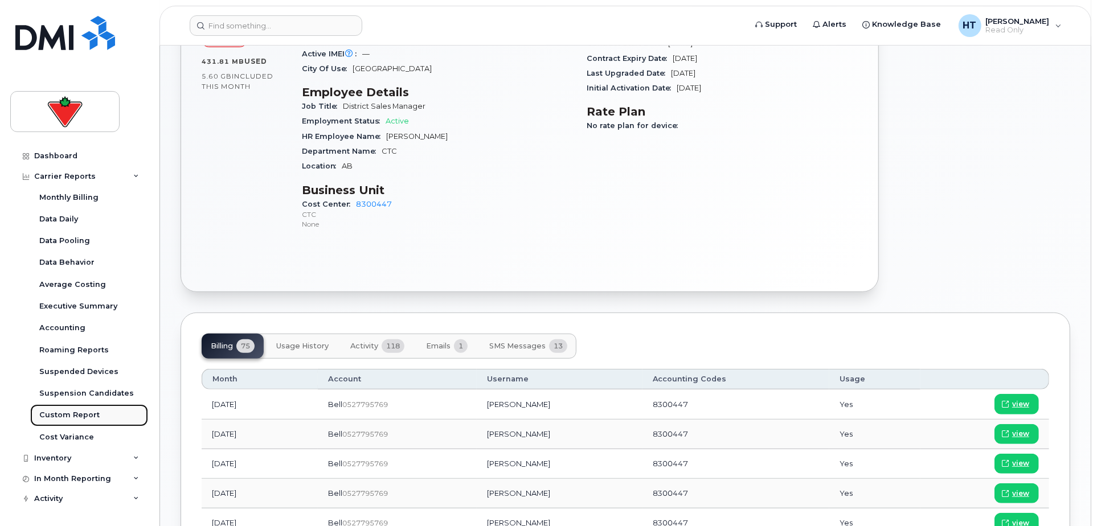
click at [84, 410] on div "Custom Report" at bounding box center [69, 415] width 60 height 10
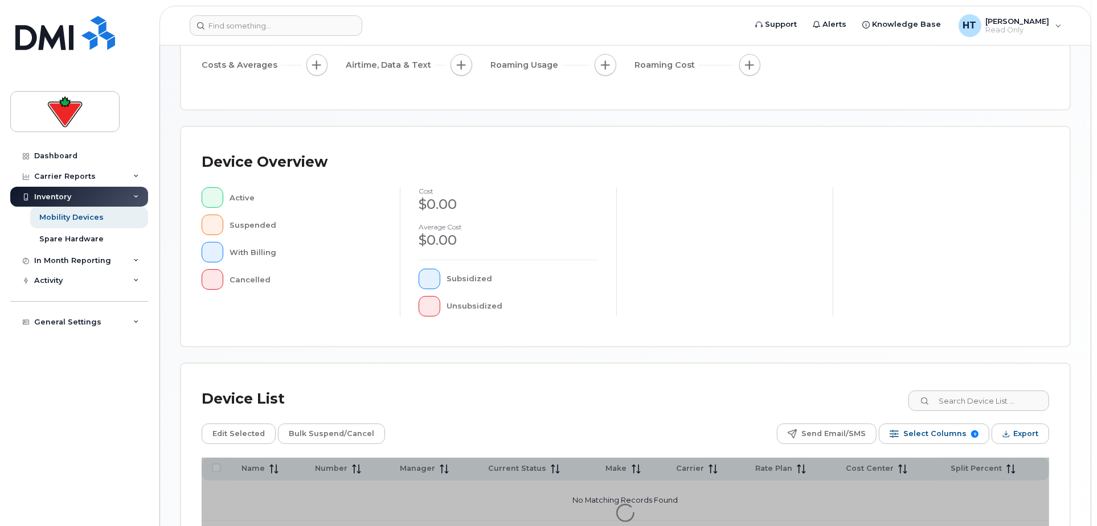
scroll to position [253, 0]
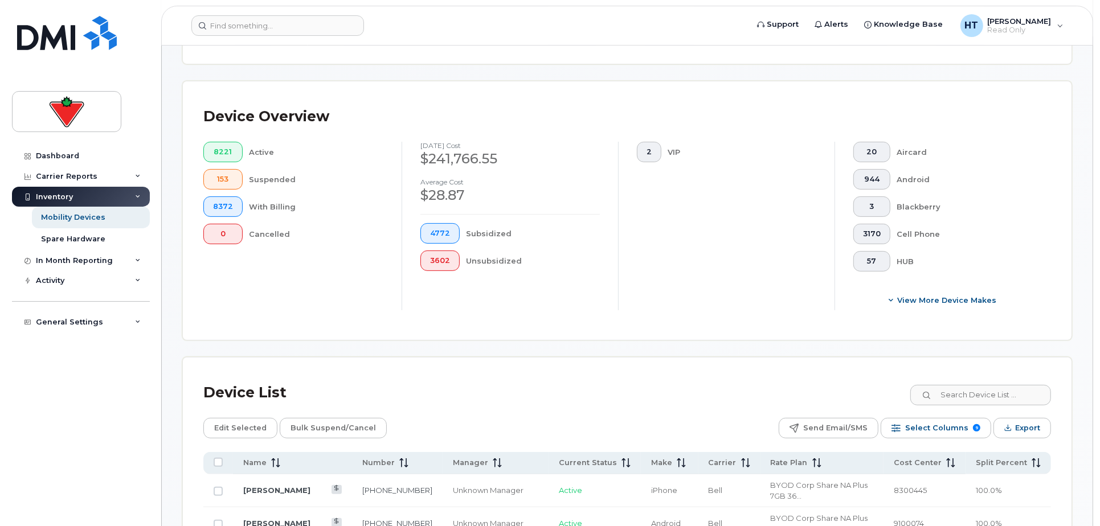
scroll to position [283, 0]
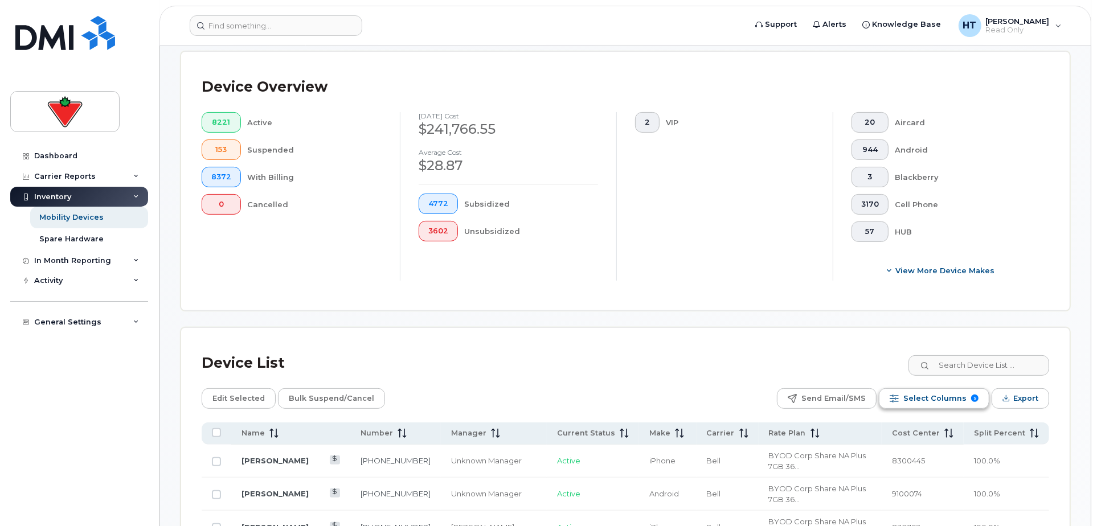
click at [909, 399] on span "Select Columns" at bounding box center [934, 398] width 63 height 17
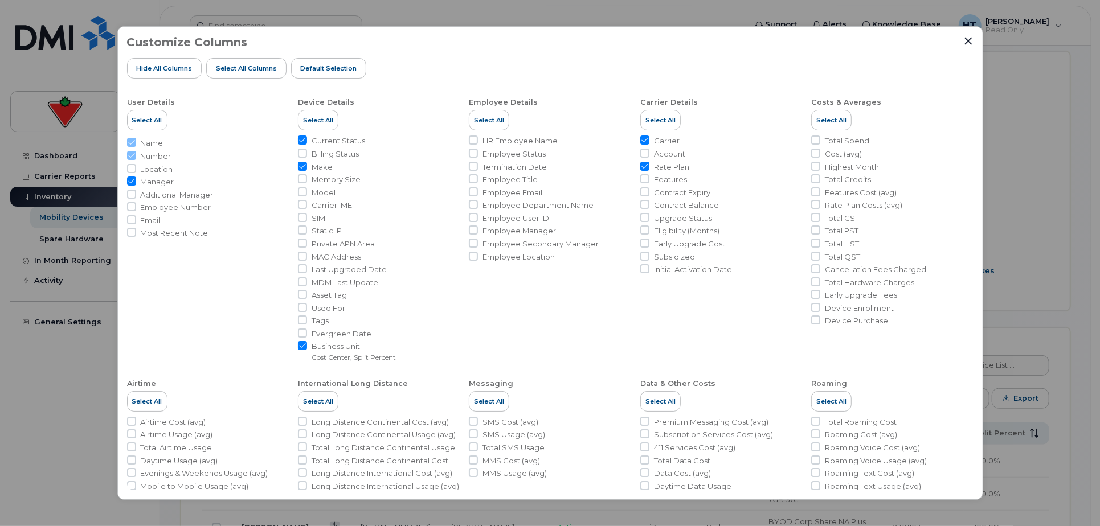
click at [140, 207] on li "Employee Number" at bounding box center [208, 207] width 162 height 11
click at [129, 205] on input "Employee Number" at bounding box center [131, 206] width 9 height 9
checkbox input "true"
click at [830, 141] on span "Total Spend" at bounding box center [847, 141] width 44 height 11
click at [820, 141] on input "Total Spend" at bounding box center [815, 140] width 9 height 9
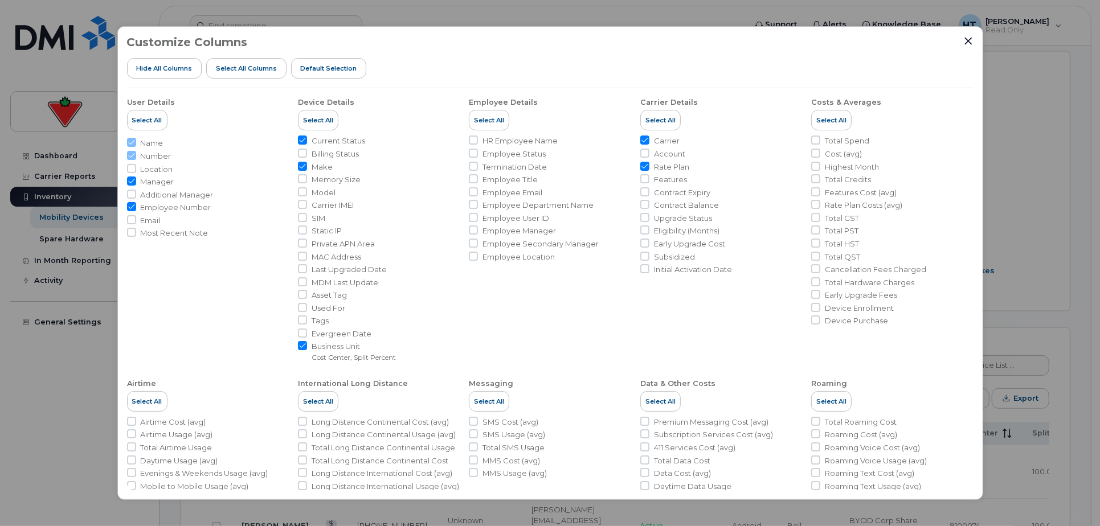
checkbox input "true"
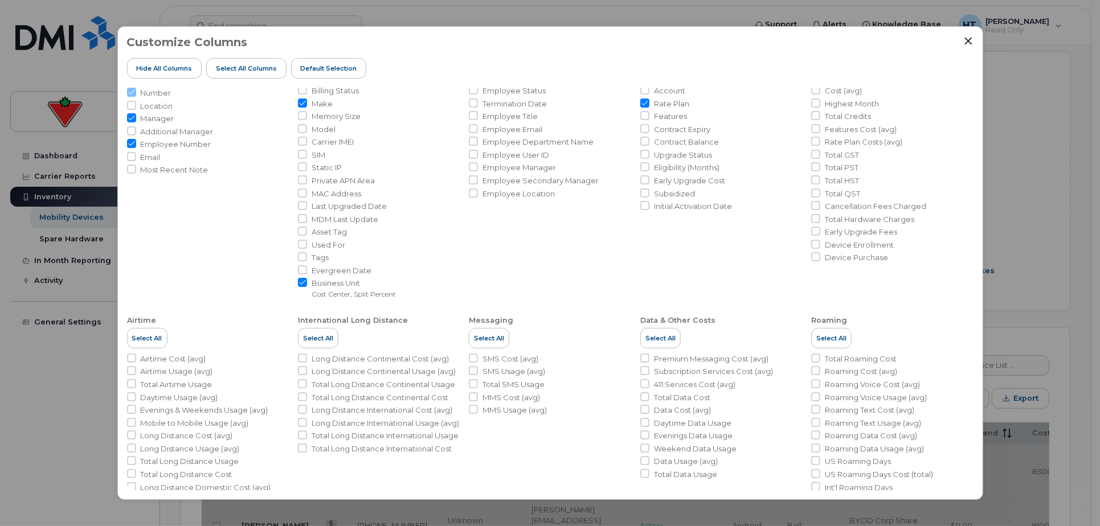
scroll to position [118, 0]
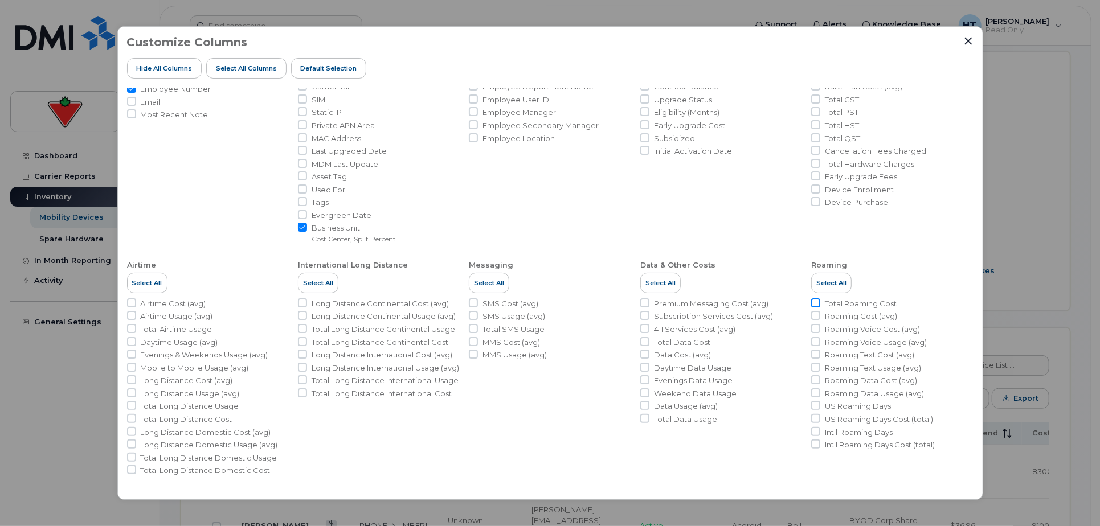
click at [813, 301] on input "Total Roaming Cost" at bounding box center [815, 302] width 9 height 9
checkbox input "true"
click at [302, 398] on input "Total Long Distance International Cost" at bounding box center [302, 392] width 9 height 9
checkbox input "true"
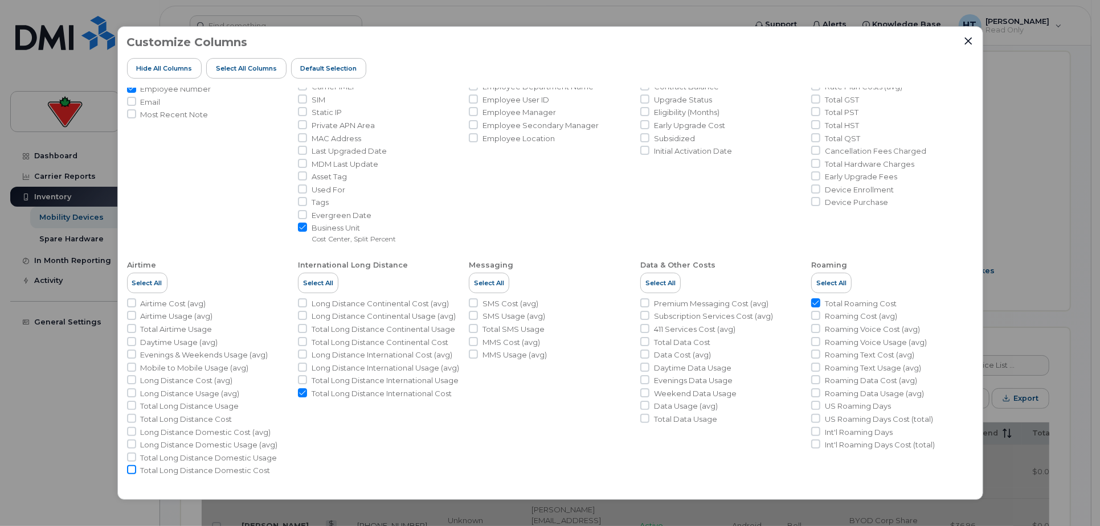
click at [133, 468] on input "Total Long Distance Domestic Cost" at bounding box center [131, 469] width 9 height 9
checkbox input "true"
click at [302, 384] on input "Total Long Distance International Usage" at bounding box center [302, 379] width 9 height 9
checkbox input "true"
click at [133, 455] on input "Total Long Distance Domestic Usage" at bounding box center [131, 457] width 9 height 9
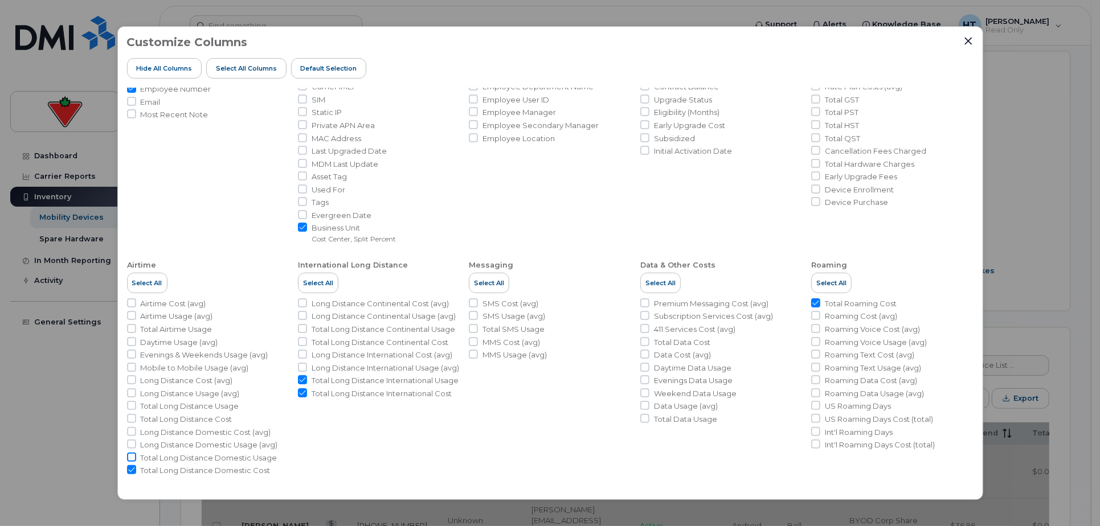
checkbox input "true"
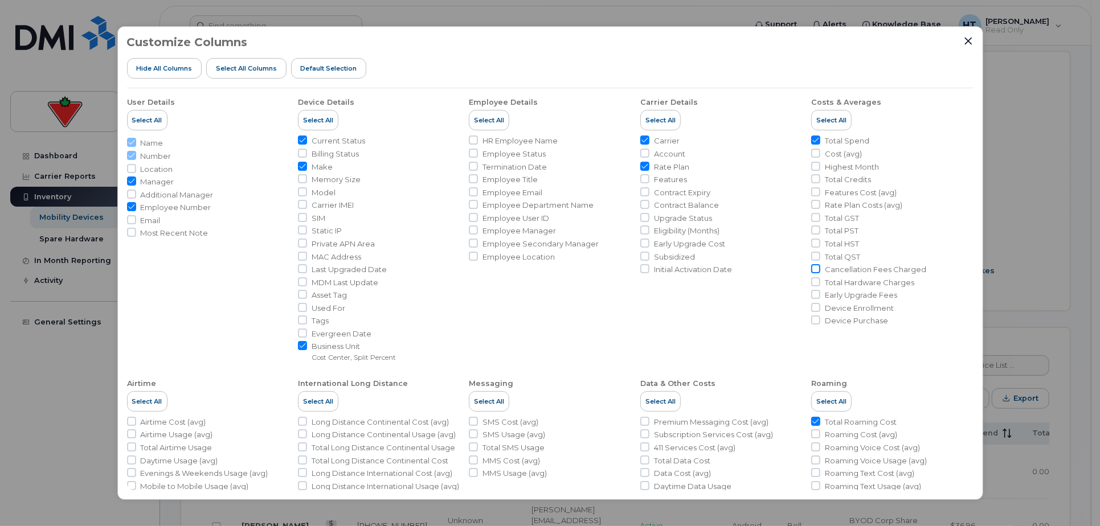
click at [812, 268] on input "Cancellation Fees Charged" at bounding box center [815, 268] width 9 height 9
checkbox input "true"
click at [968, 44] on icon "Close" at bounding box center [968, 40] width 9 height 9
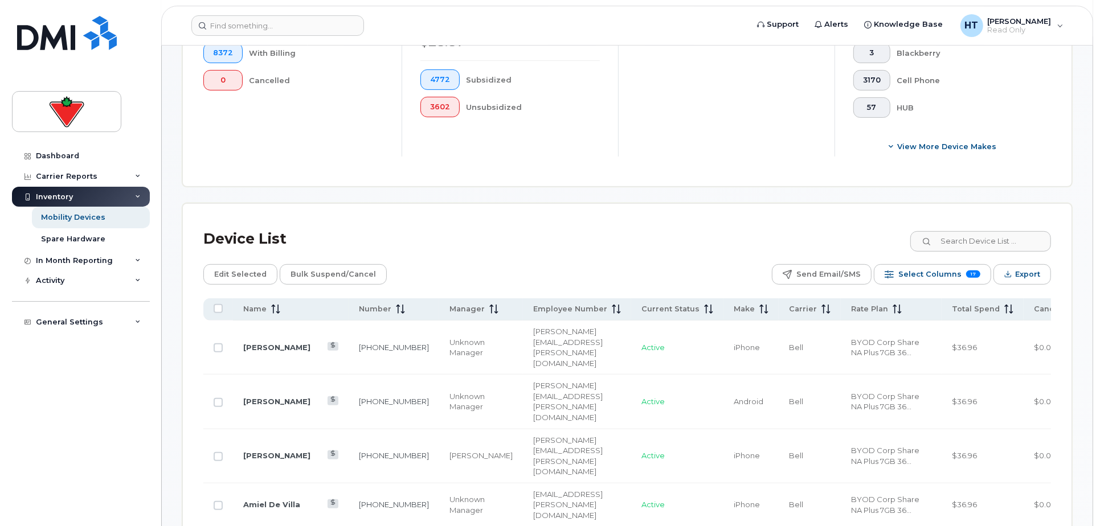
scroll to position [346, 0]
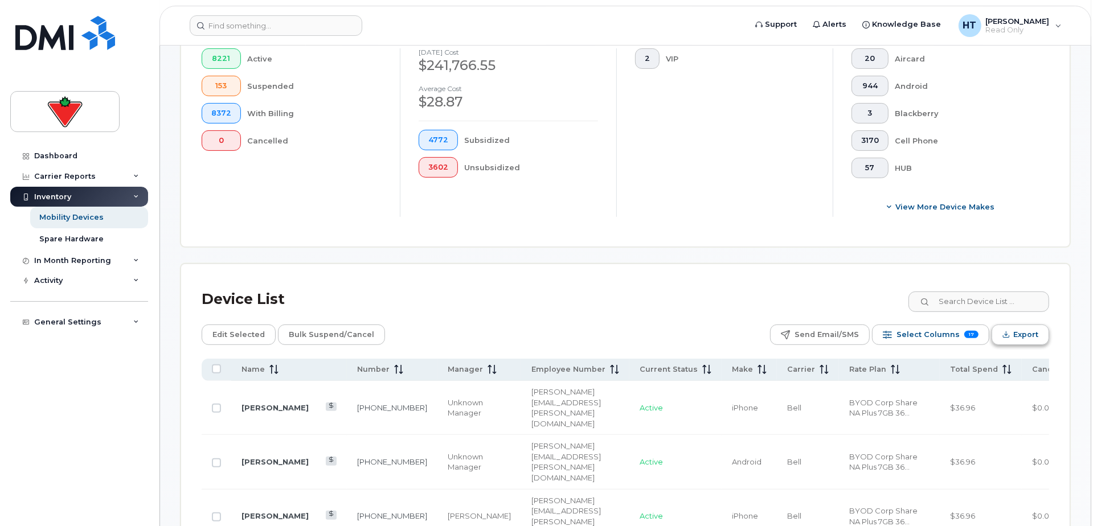
click at [1004, 334] on icon "Export" at bounding box center [1005, 334] width 7 height 7
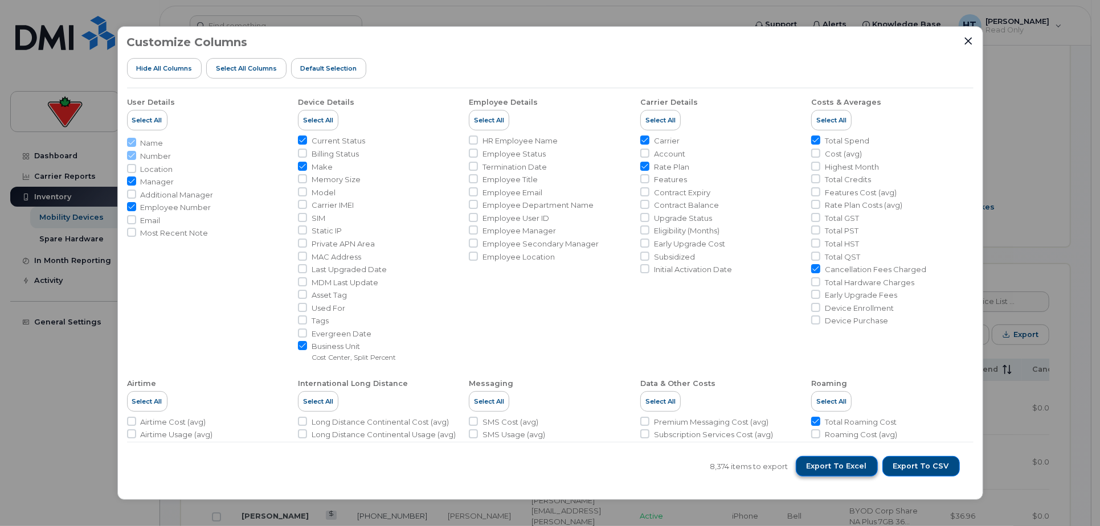
click at [850, 464] on span "Export to Excel" at bounding box center [836, 466] width 60 height 10
click at [539, 306] on li "Employee Details Select All HR Employee Name Employee Status Termination Date E…" at bounding box center [550, 225] width 162 height 274
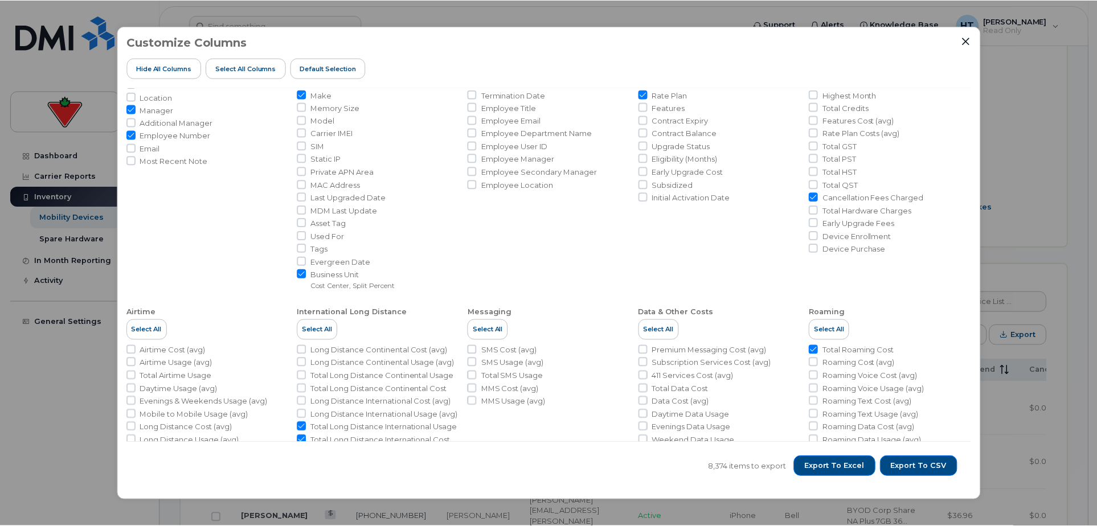
scroll to position [0, 0]
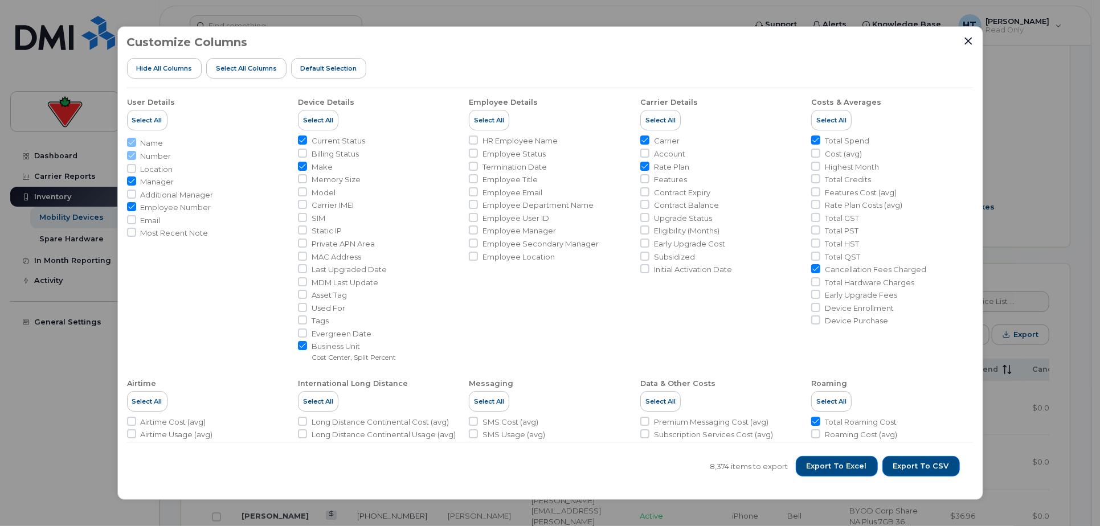
click at [138, 232] on li "Most Recent Note" at bounding box center [208, 233] width 162 height 11
click at [129, 231] on input "Most Recent Note" at bounding box center [131, 232] width 9 height 9
checkbox input "true"
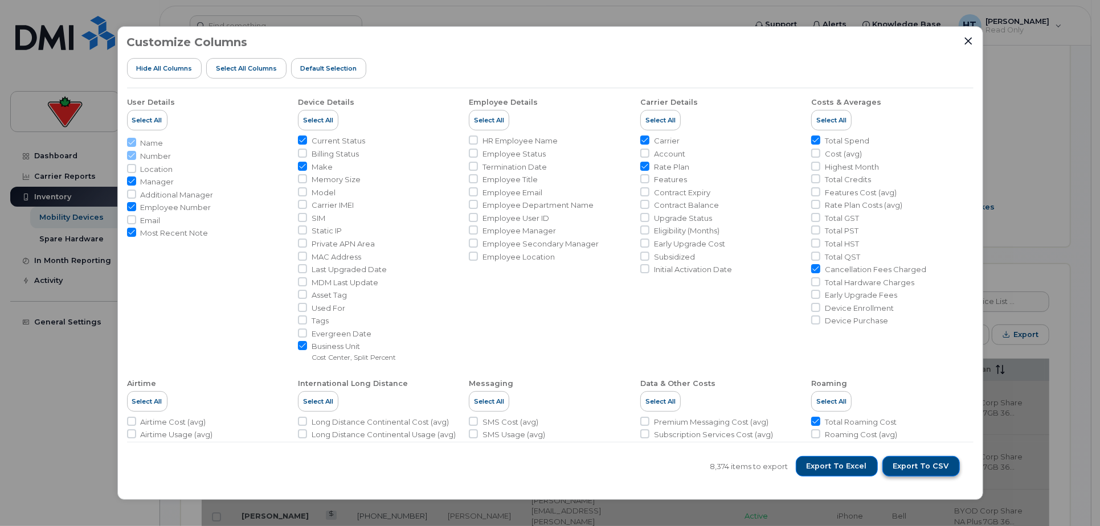
click at [915, 462] on span "Export to CSV" at bounding box center [921, 466] width 56 height 10
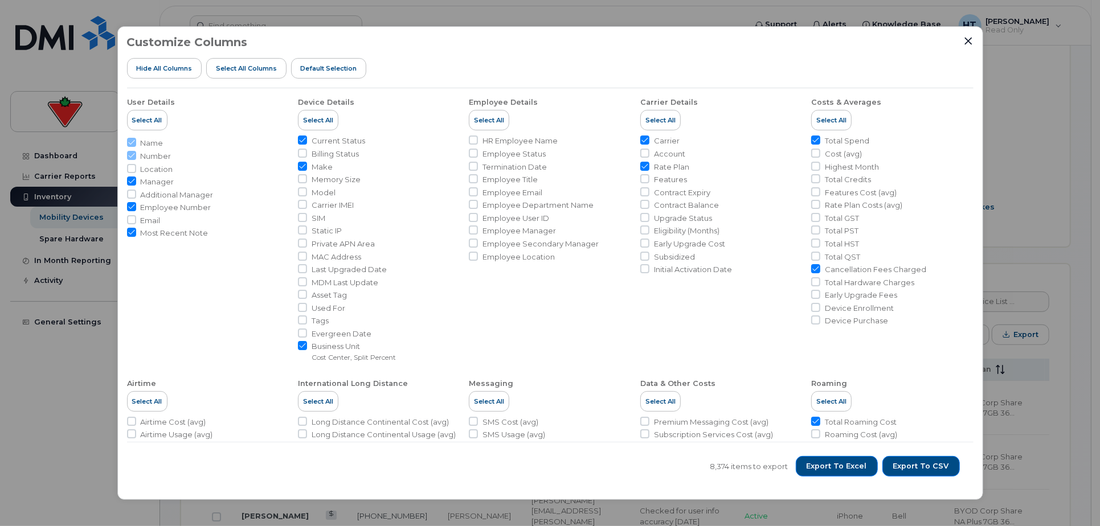
click at [47, 363] on div "Customize Columns Hide All Columns Select all Columns Default Selection User De…" at bounding box center [550, 263] width 1100 height 526
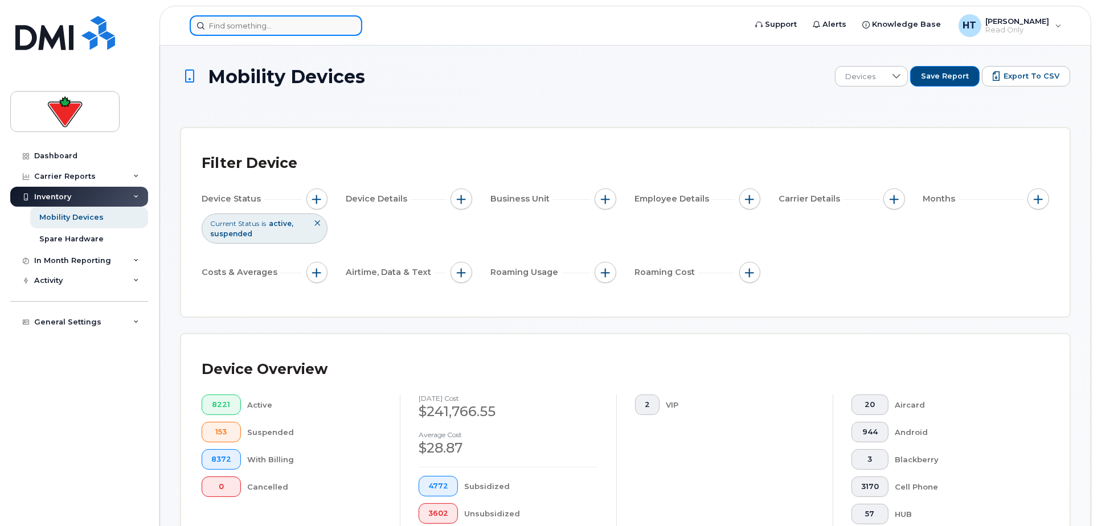
click at [235, 30] on input at bounding box center [276, 25] width 173 height 21
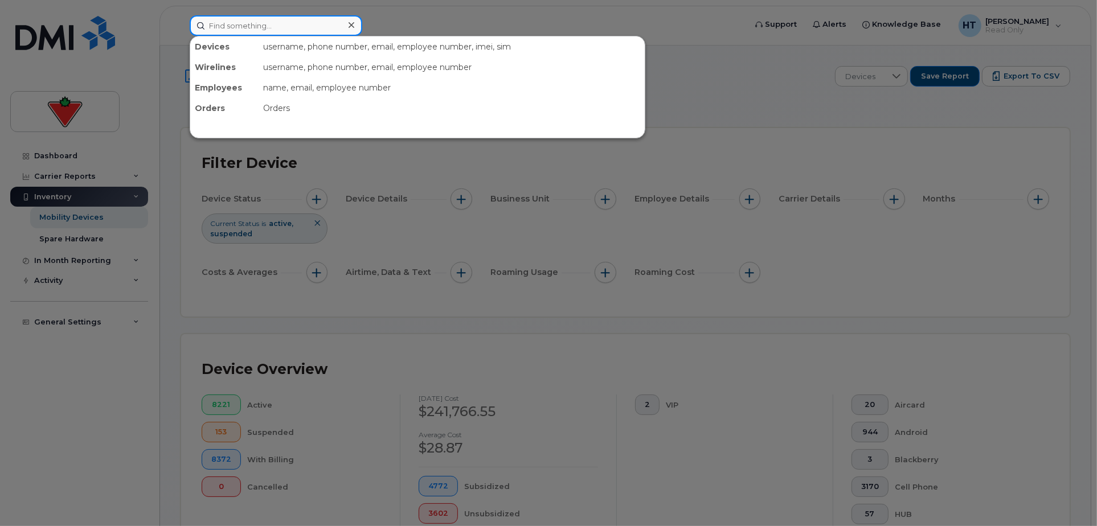
paste input "4034631332"
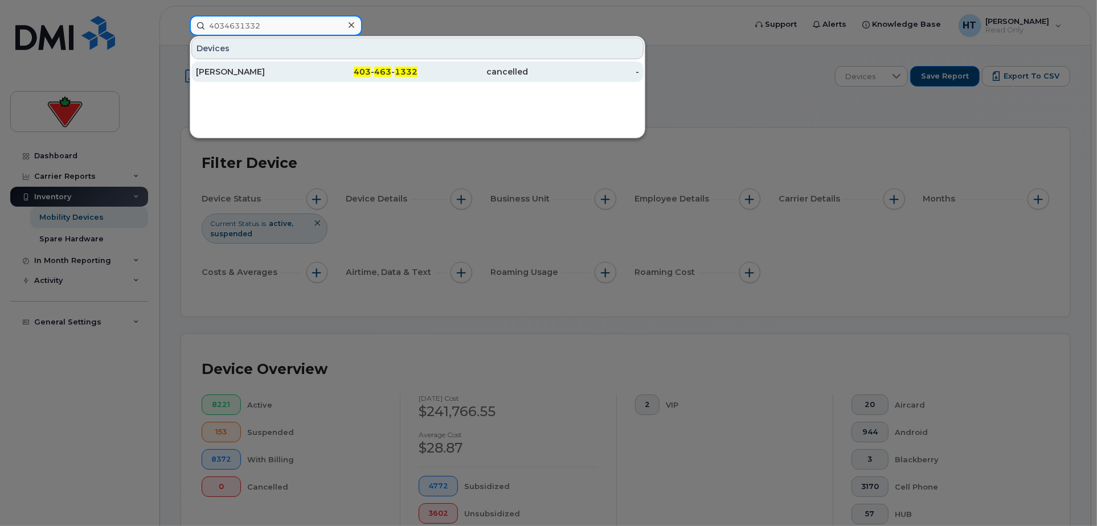
type input "4034631332"
click at [252, 66] on div "Michael Coleman" at bounding box center [251, 71] width 111 height 11
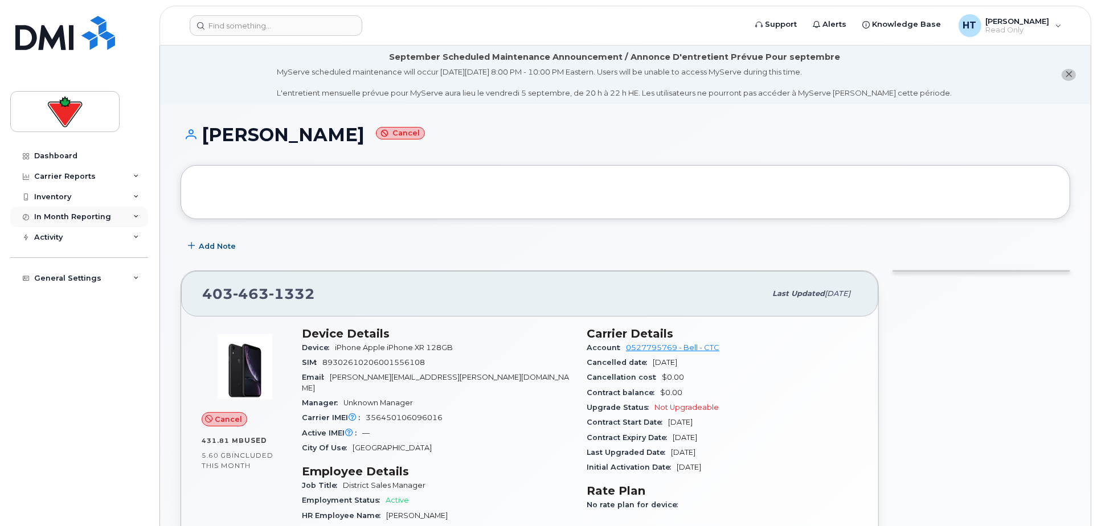
click at [82, 215] on div "In Month Reporting" at bounding box center [72, 216] width 77 height 9
click at [83, 200] on div "Inventory" at bounding box center [79, 197] width 138 height 21
click at [97, 170] on div "Carrier Reports" at bounding box center [79, 176] width 138 height 21
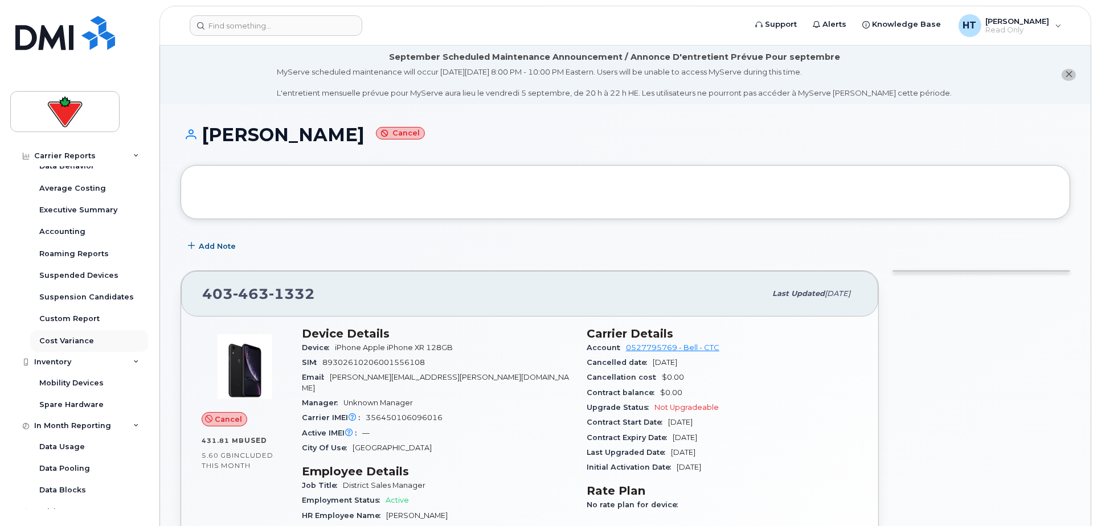
scroll to position [149, 0]
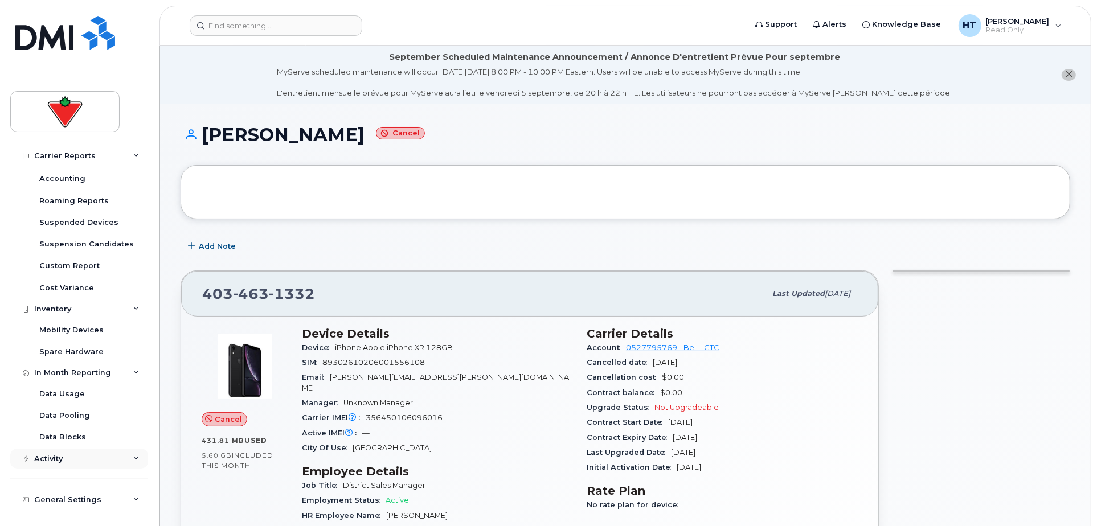
click at [56, 458] on div "Activity" at bounding box center [48, 459] width 28 height 9
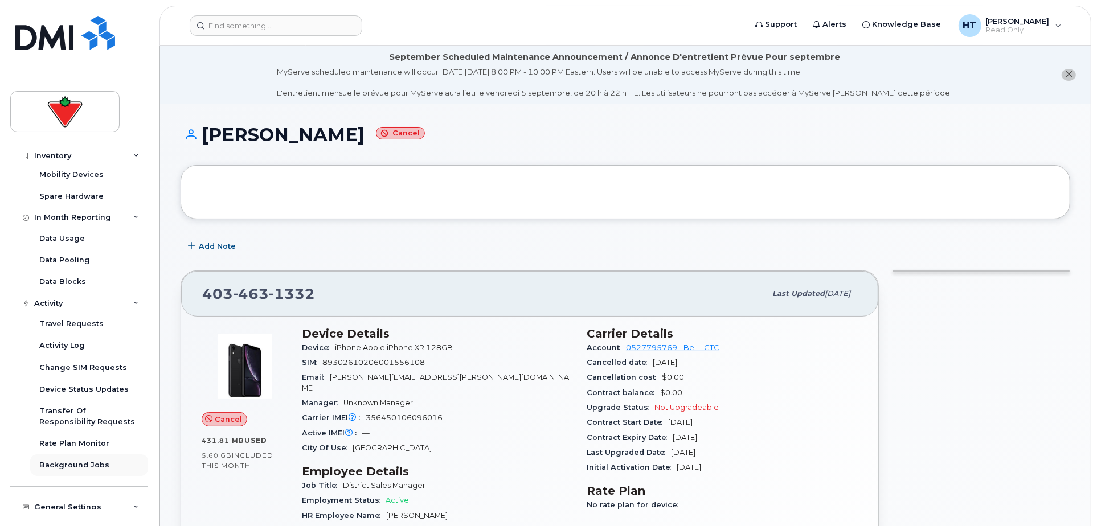
scroll to position [312, 0]
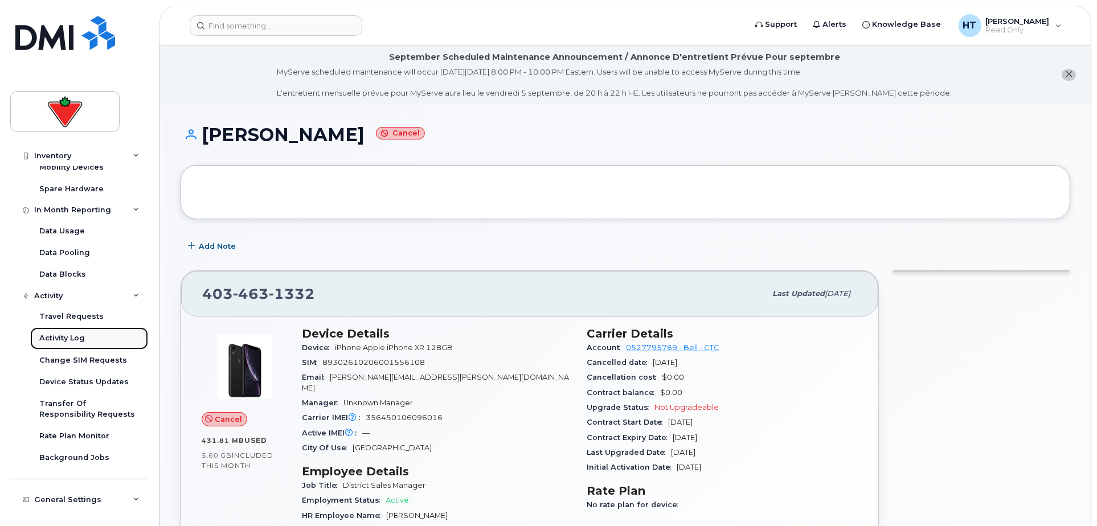
click at [63, 338] on div "Activity Log" at bounding box center [62, 338] width 46 height 10
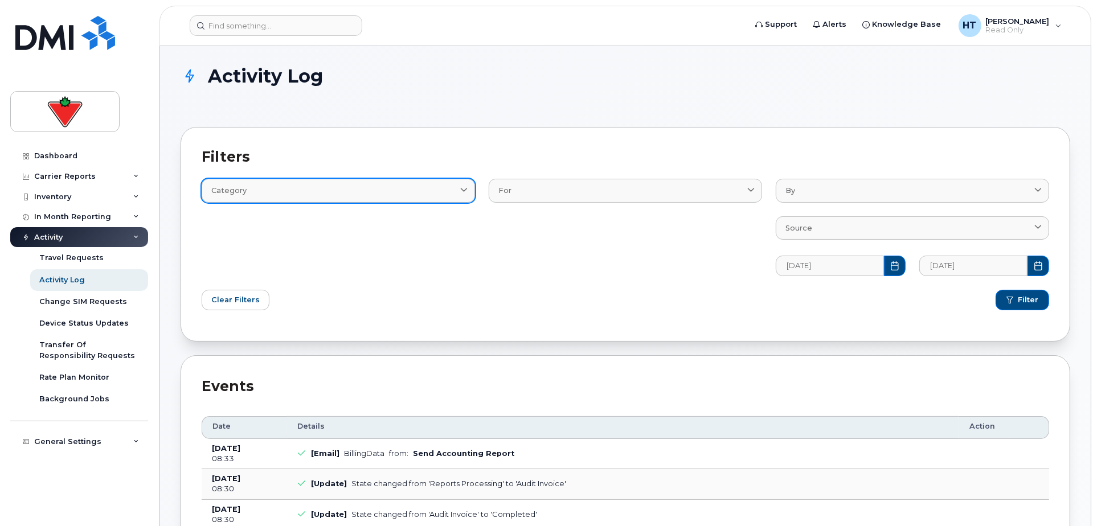
click at [465, 192] on icon at bounding box center [463, 190] width 7 height 7
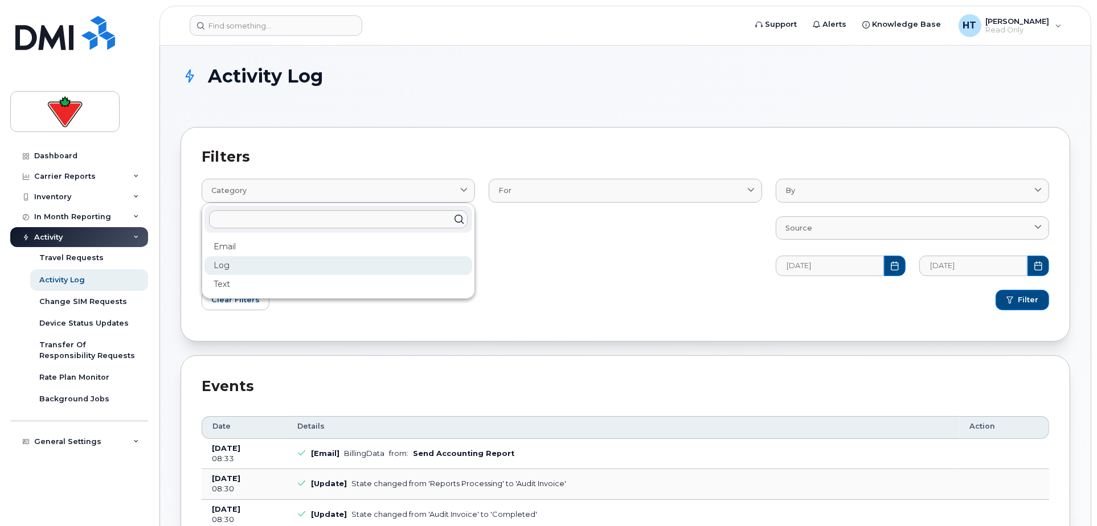
click at [219, 261] on div "Log" at bounding box center [338, 265] width 268 height 19
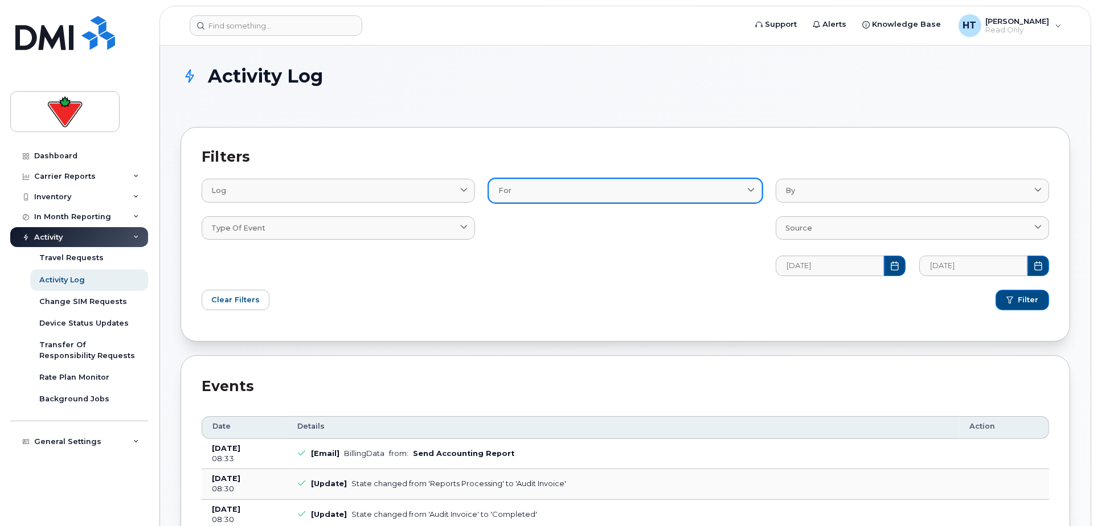
click at [658, 189] on div "For" at bounding box center [625, 190] width 254 height 11
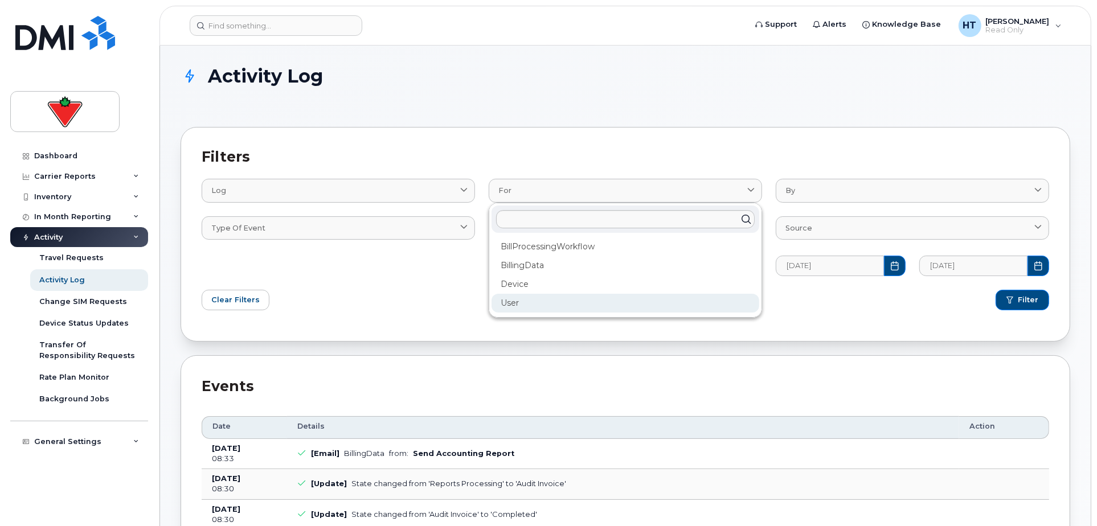
click at [514, 306] on div "User" at bounding box center [626, 303] width 268 height 19
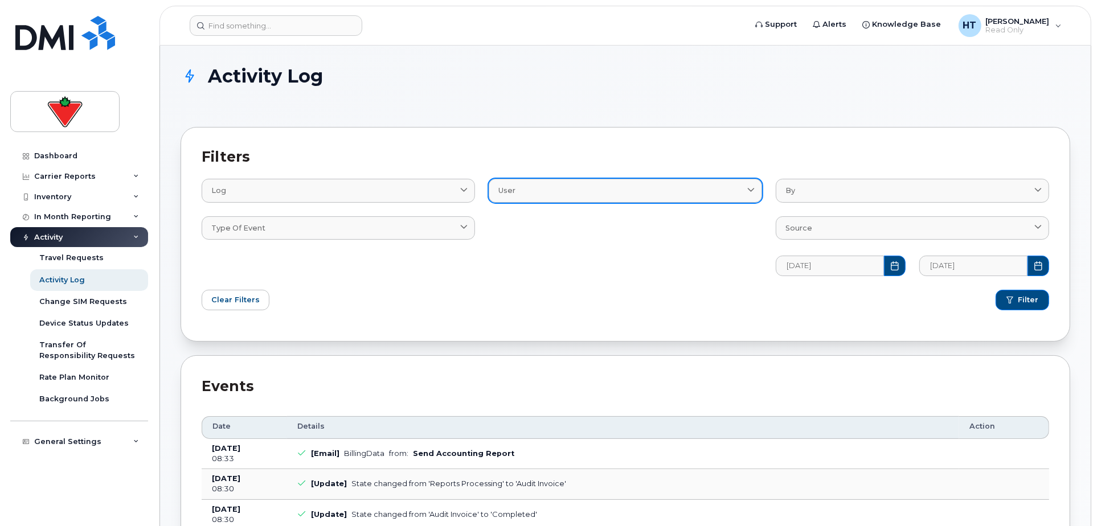
click at [583, 186] on div "User" at bounding box center [625, 190] width 254 height 11
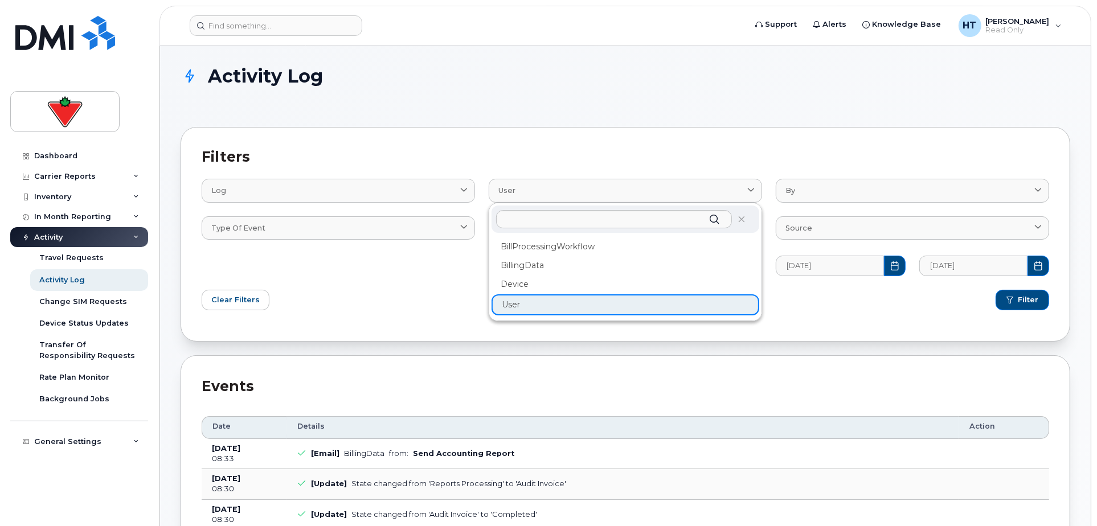
click at [410, 280] on div "Log Email Log Text Type of event Create Email Update" at bounding box center [338, 220] width 287 height 124
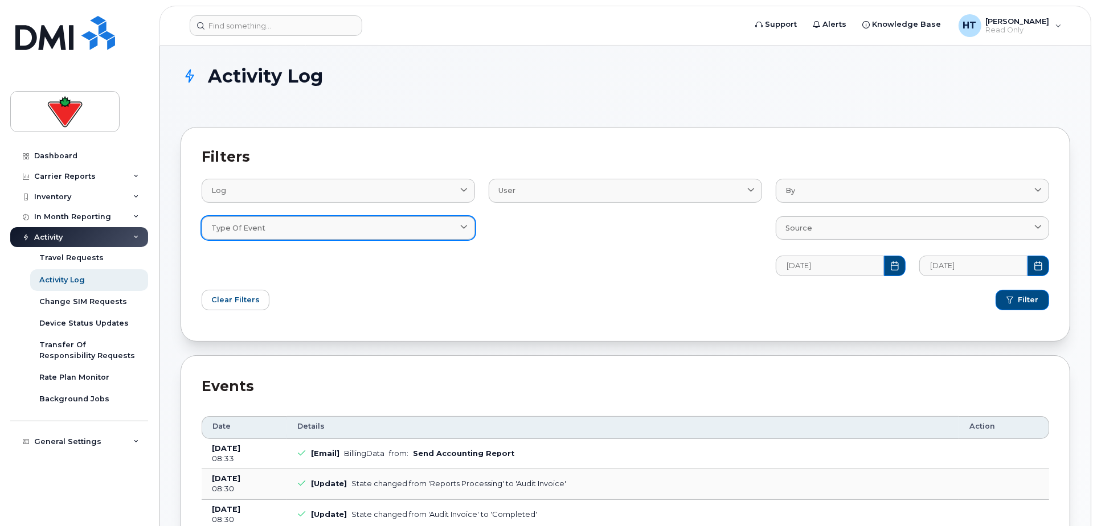
click at [222, 224] on span "Type of event" at bounding box center [238, 228] width 54 height 11
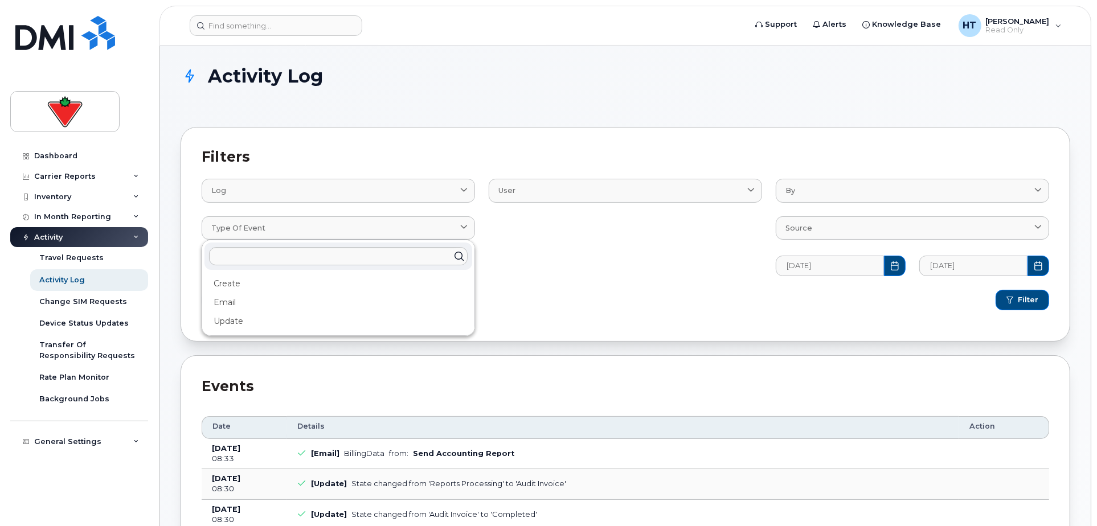
click at [604, 304] on div "Clear Filters" at bounding box center [410, 300] width 431 height 34
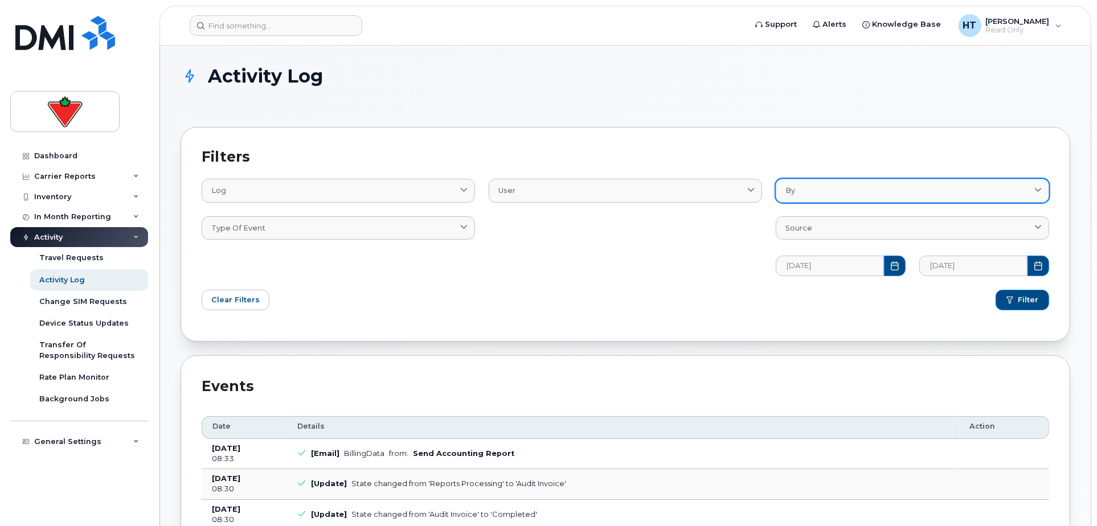
click at [840, 191] on div "By" at bounding box center [912, 190] width 254 height 11
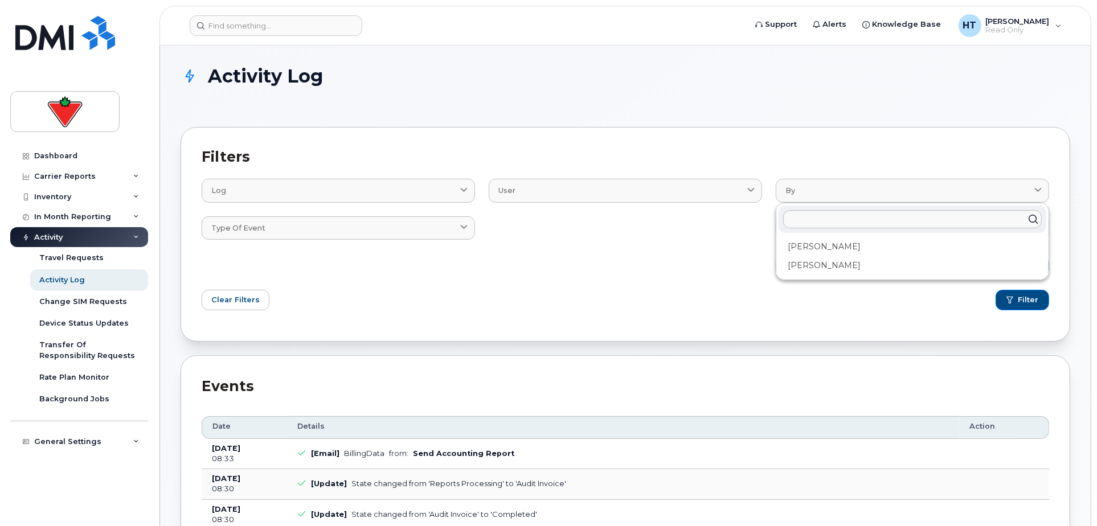
drag, startPoint x: 571, startPoint y: 266, endPoint x: 714, endPoint y: 257, distance: 143.2
click at [575, 268] on div "User BillProcessingWorkflow BillingData Device User" at bounding box center [625, 220] width 287 height 124
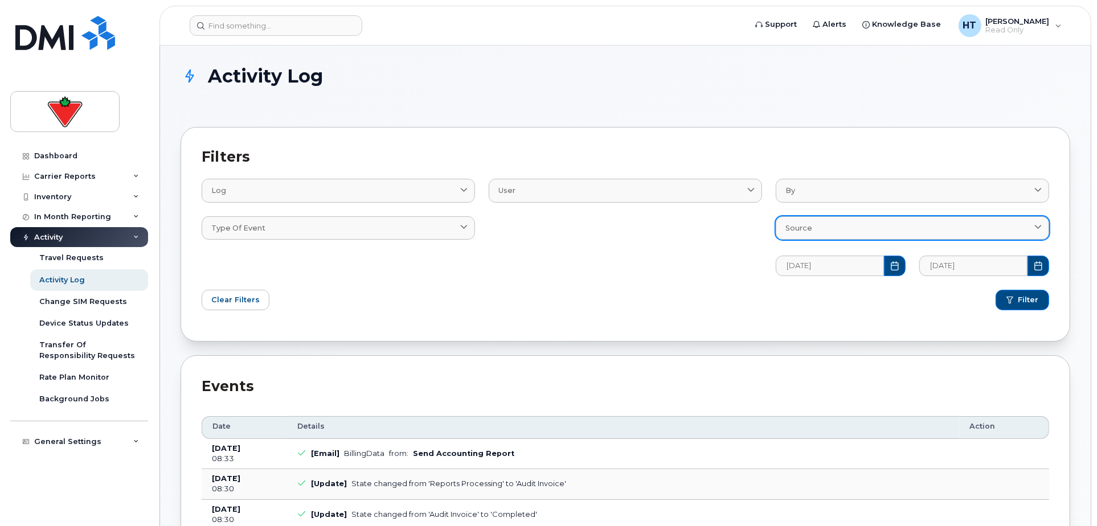
click at [824, 233] on div "Source" at bounding box center [912, 228] width 254 height 11
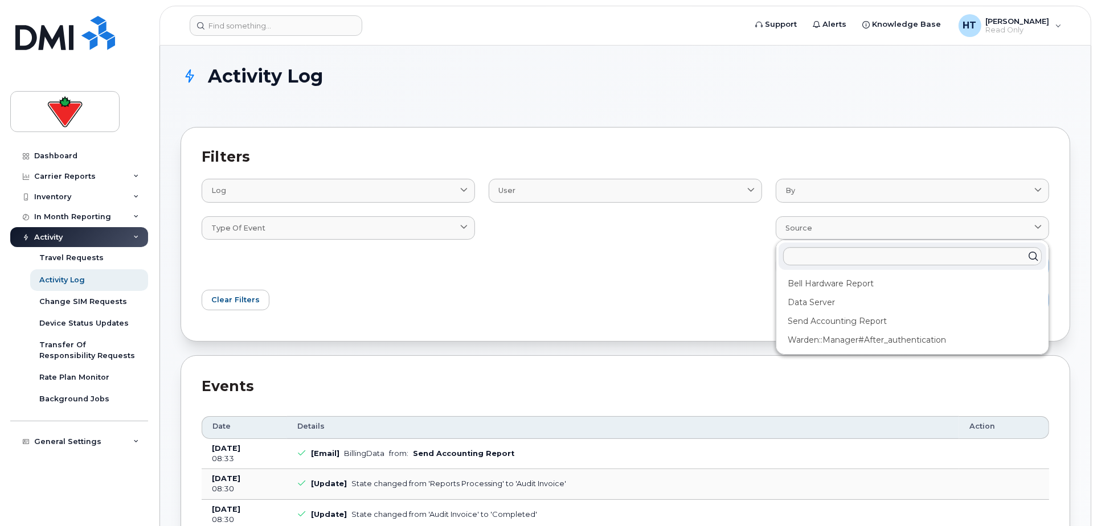
click at [713, 300] on div "Filter" at bounding box center [840, 300] width 431 height 34
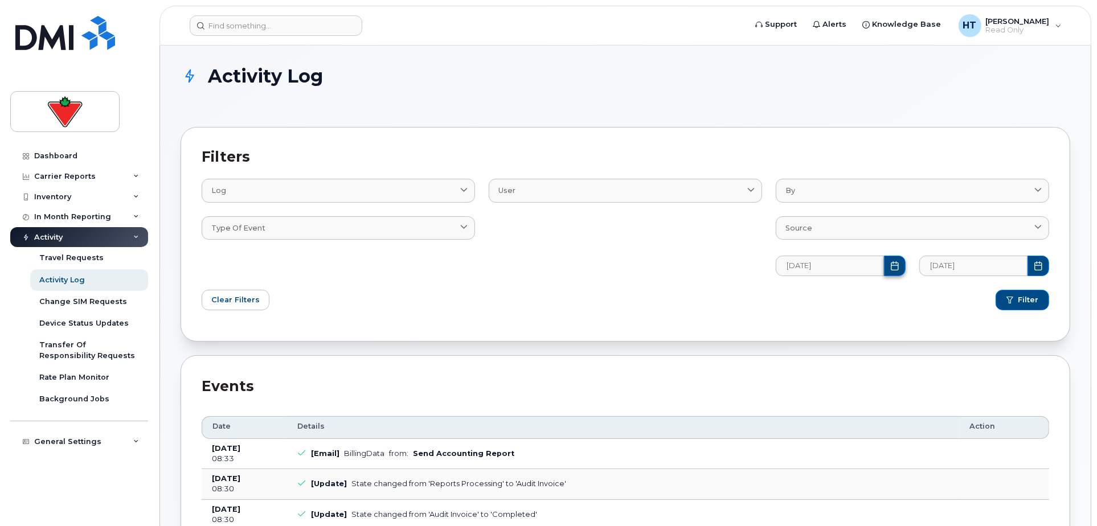
click at [895, 267] on icon "Choose Date" at bounding box center [894, 265] width 9 height 9
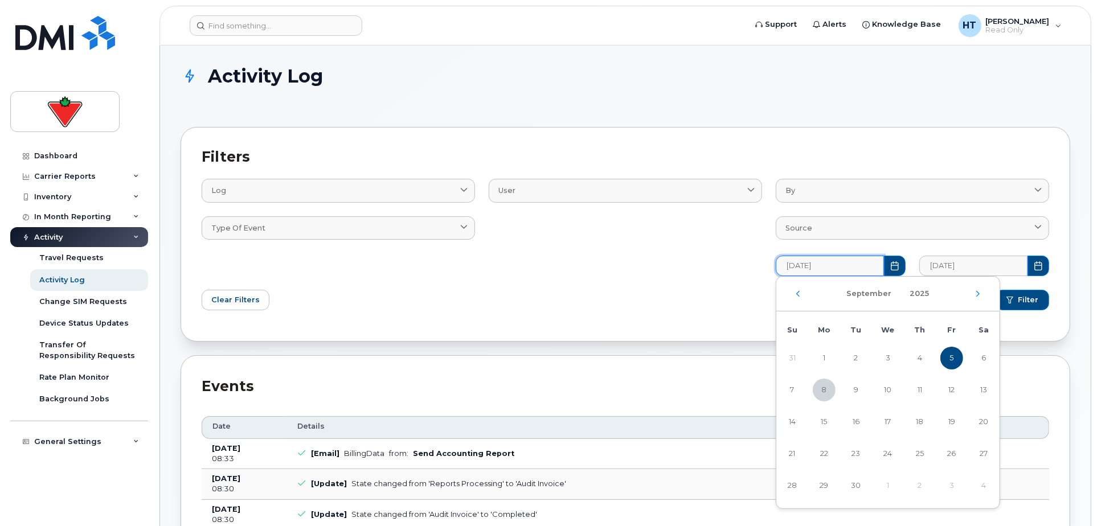
click at [795, 298] on div "September 2025" at bounding box center [887, 294] width 223 height 35
click at [797, 290] on icon "Previous Month" at bounding box center [798, 293] width 7 height 9
click at [855, 354] on span "1" at bounding box center [856, 358] width 23 height 23
type input "07/01/2025"
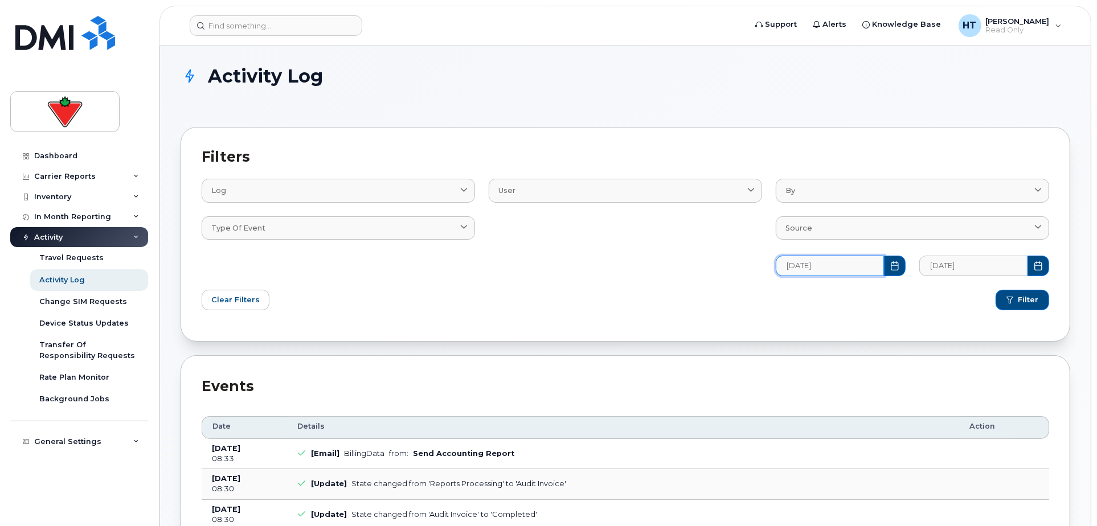
drag, startPoint x: 669, startPoint y: 291, endPoint x: 906, endPoint y: 288, distance: 237.0
click at [673, 290] on div "Filter" at bounding box center [840, 300] width 431 height 34
click at [1034, 299] on span "Filter" at bounding box center [1028, 300] width 21 height 10
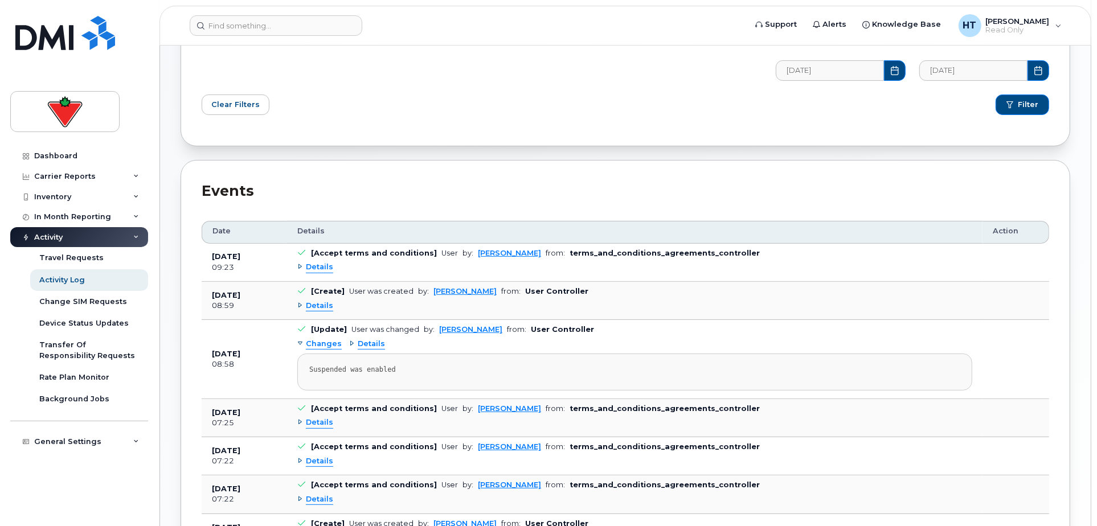
scroll to position [395, 0]
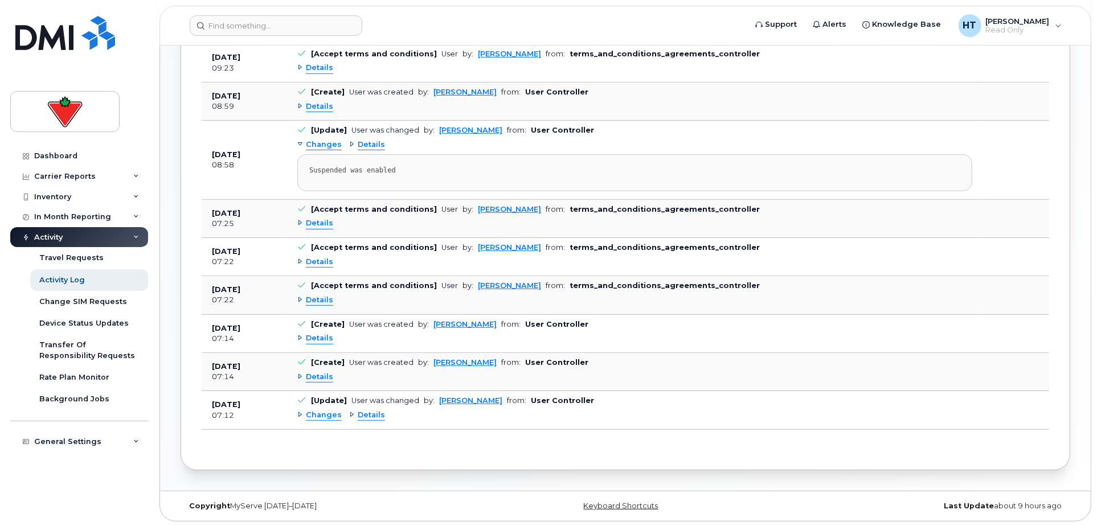
click at [310, 223] on span "Details" at bounding box center [319, 223] width 27 height 11
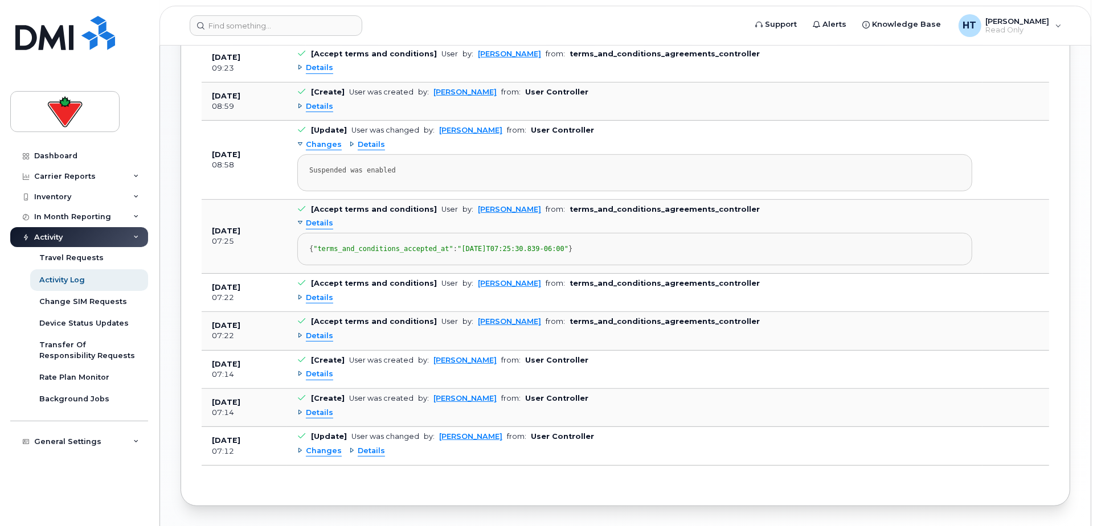
click at [310, 304] on span "Details" at bounding box center [319, 298] width 27 height 11
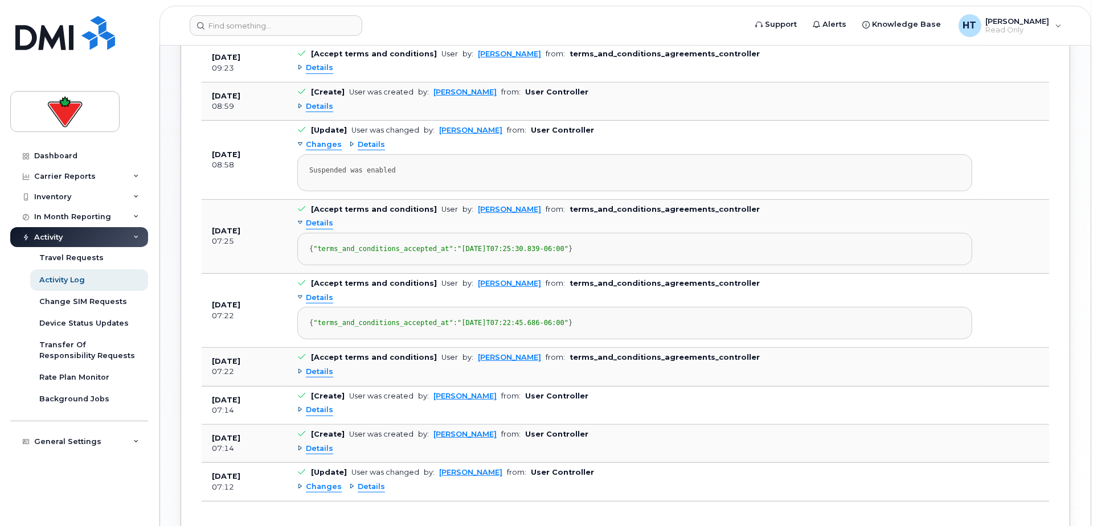
click at [322, 378] on span "Details" at bounding box center [319, 372] width 27 height 11
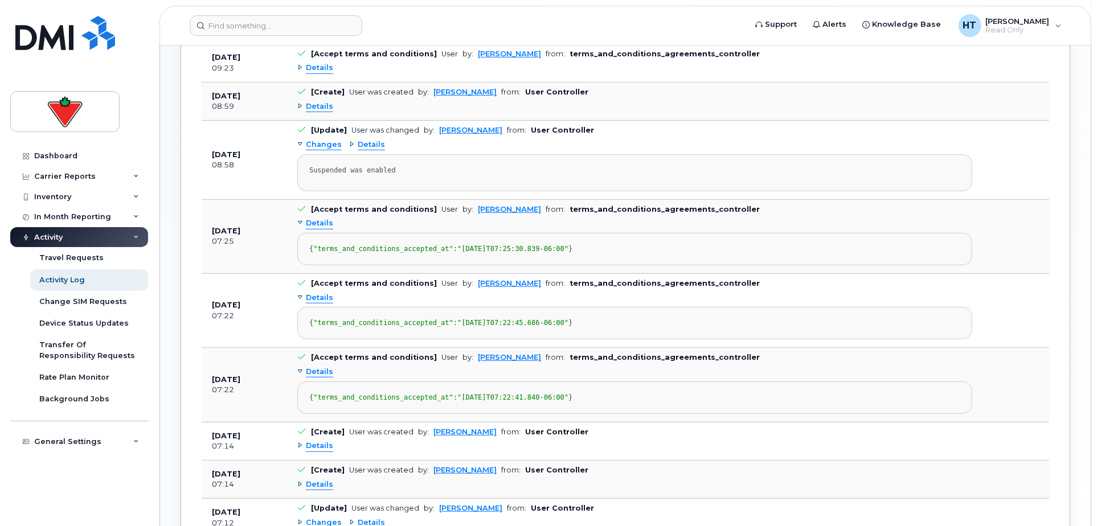
drag, startPoint x: 568, startPoint y: 437, endPoint x: 494, endPoint y: 440, distance: 74.6
click at [494, 402] on div "{ "terms_and_conditions_accepted_at" : "2025-07-07T07:22:41.840-06:00" }" at bounding box center [634, 398] width 651 height 9
drag, startPoint x: 494, startPoint y: 440, endPoint x: 568, endPoint y: 253, distance: 201.2
click at [569, 253] on div "{ "terms_and_conditions_accepted_at" : "2025-07-07T07:25:30.839-06:00" }" at bounding box center [634, 249] width 651 height 9
drag, startPoint x: 573, startPoint y: 255, endPoint x: 494, endPoint y: 260, distance: 78.7
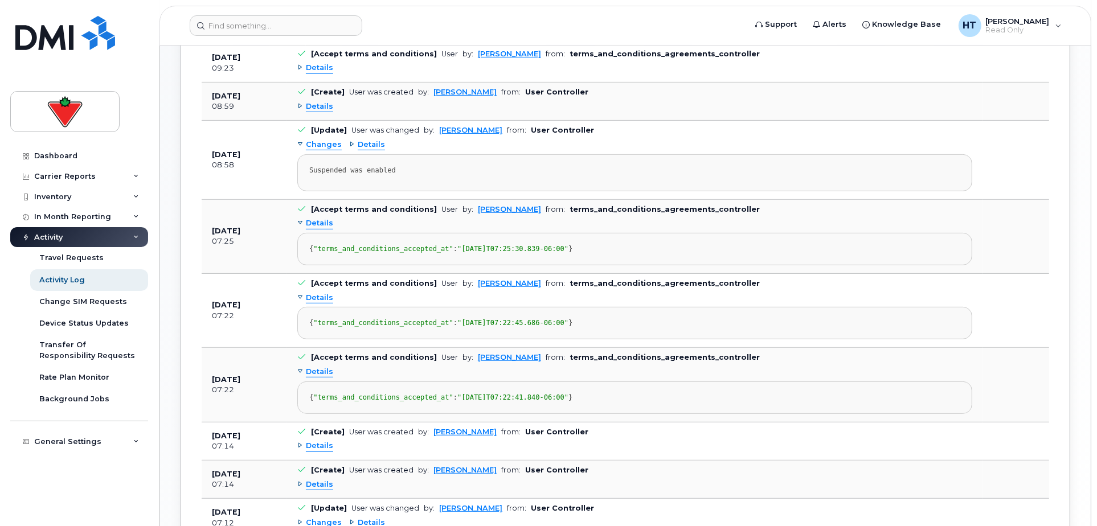
click at [494, 253] on div "{ "terms_and_conditions_accepted_at" : "2025-07-07T07:25:30.839-06:00" }" at bounding box center [634, 249] width 651 height 9
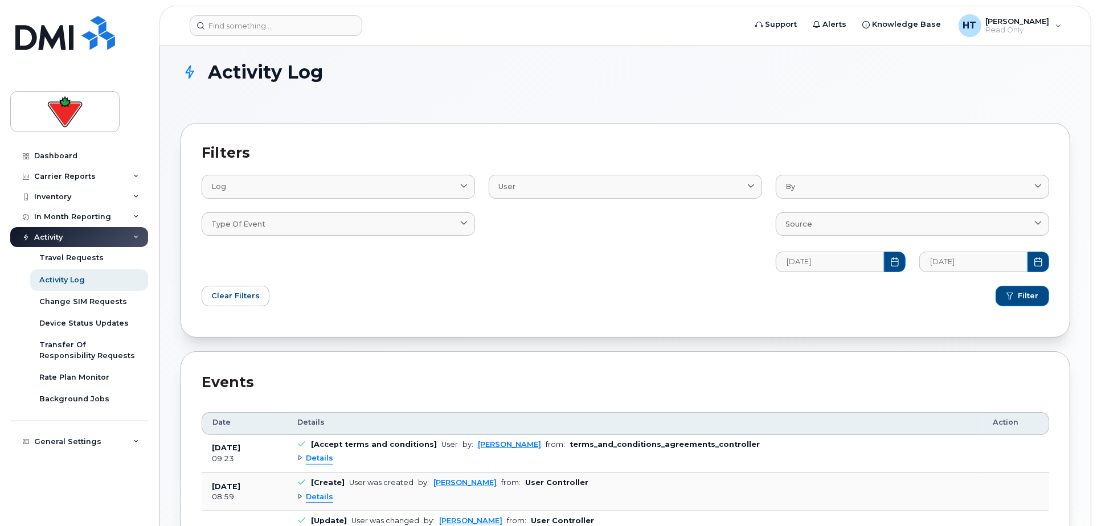
scroll to position [0, 0]
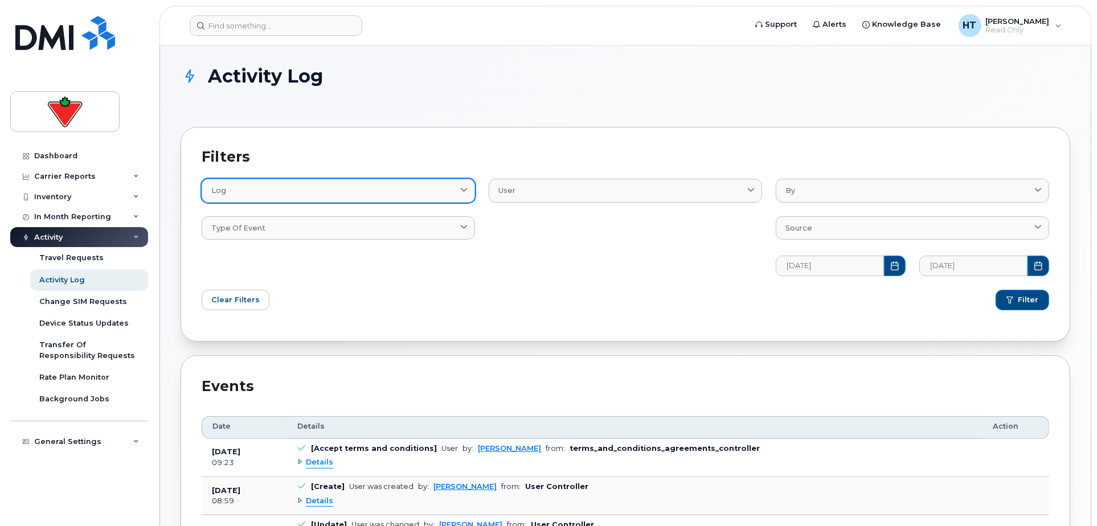
click at [345, 198] on link "Log" at bounding box center [338, 190] width 273 height 23
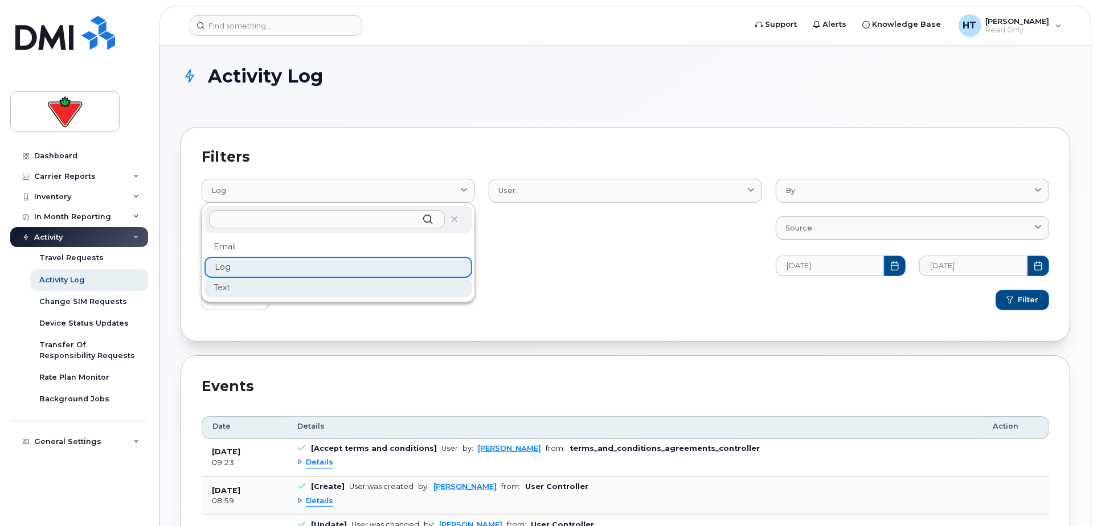
click at [244, 288] on div "Text" at bounding box center [338, 288] width 268 height 19
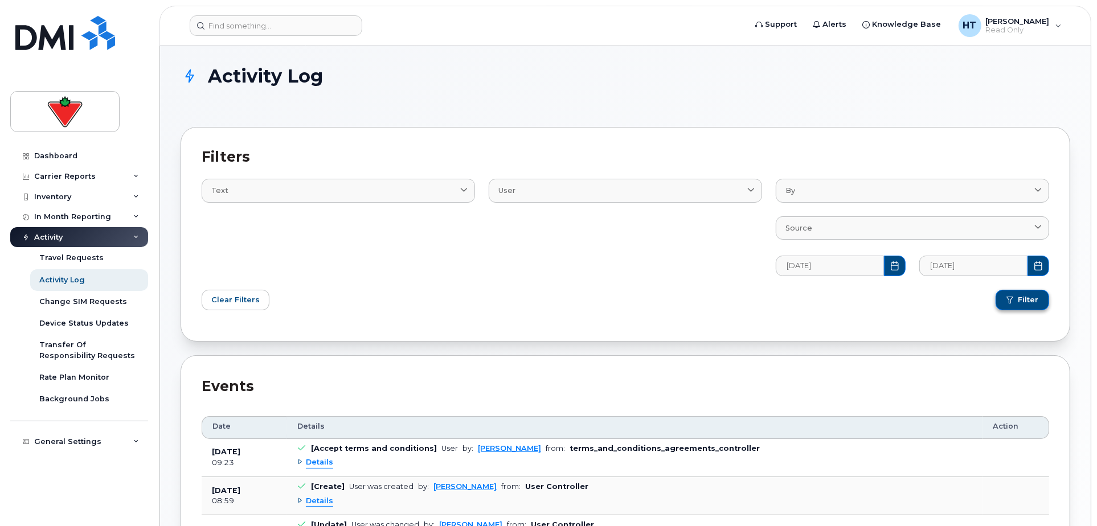
click at [1021, 297] on span "Filter" at bounding box center [1028, 300] width 21 height 10
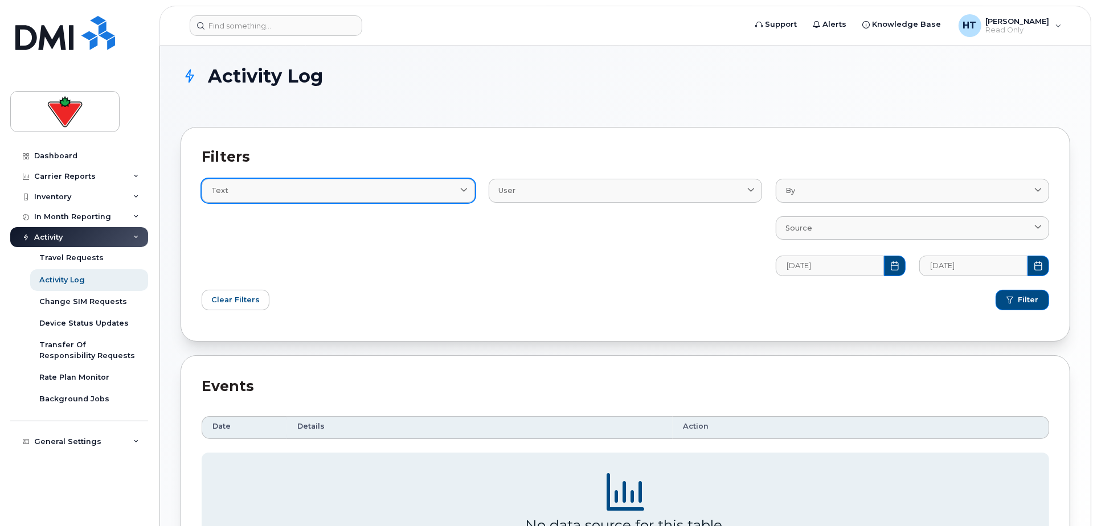
click at [326, 194] on div "Text" at bounding box center [338, 190] width 254 height 11
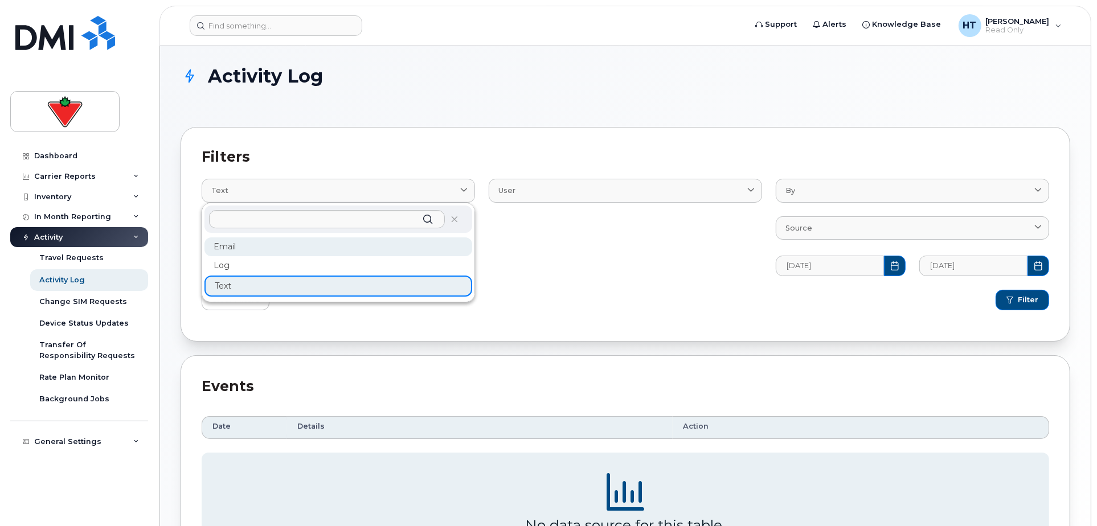
click at [255, 252] on div "Email" at bounding box center [338, 247] width 268 height 19
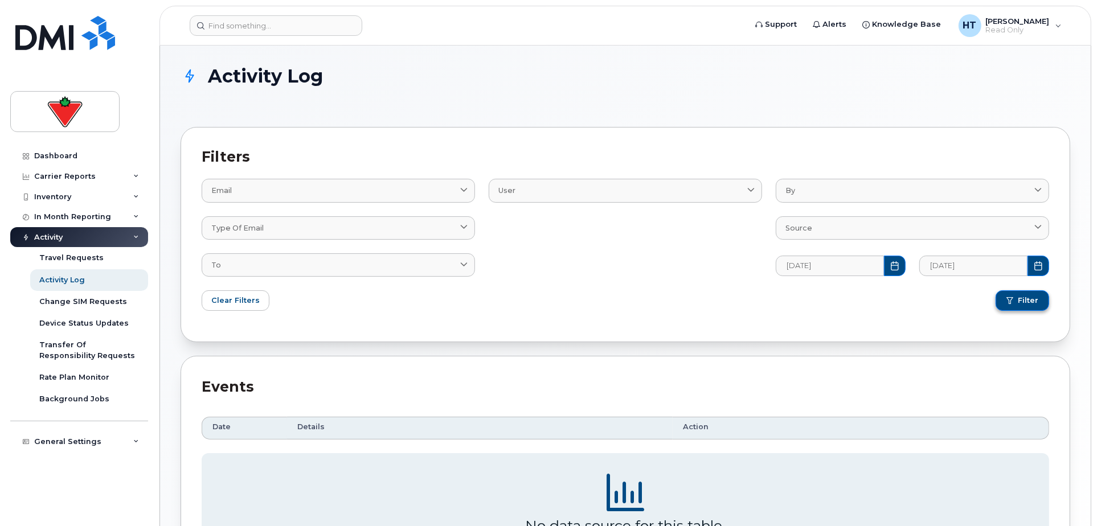
click at [1030, 304] on span "Filter" at bounding box center [1028, 301] width 21 height 10
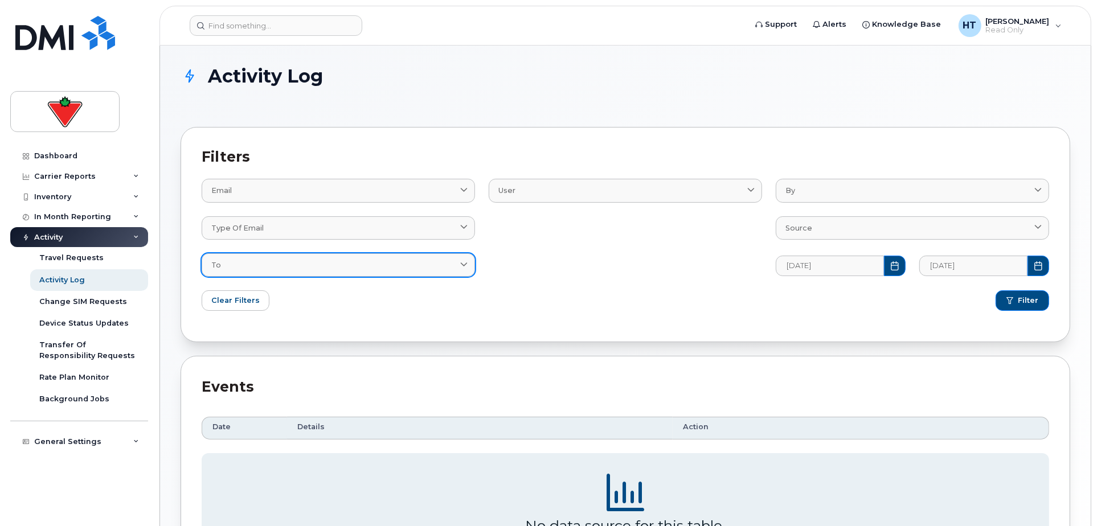
click at [465, 257] on link "To" at bounding box center [338, 264] width 273 height 23
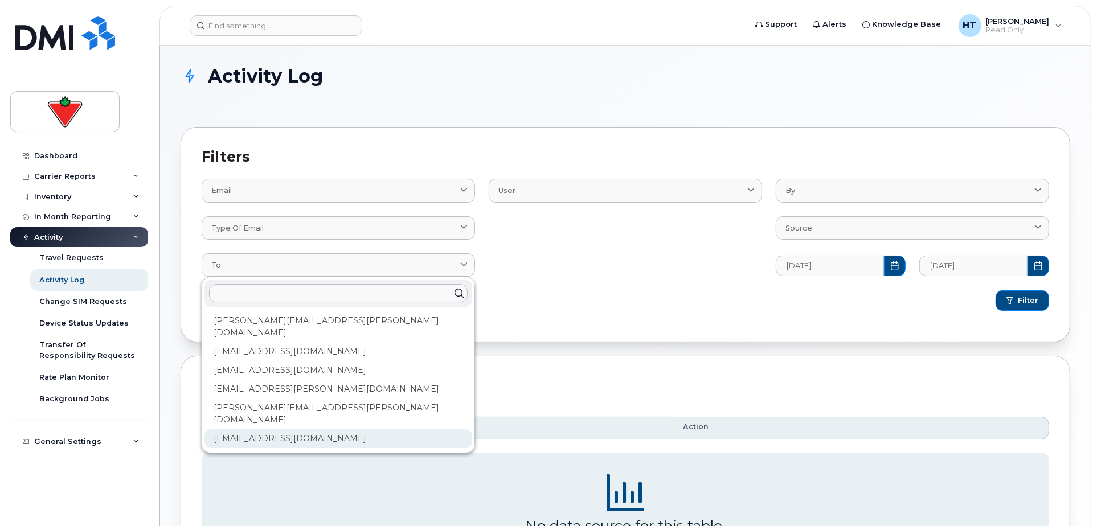
click at [313, 429] on div "wirelessbbmcare@bell.ca" at bounding box center [338, 438] width 268 height 19
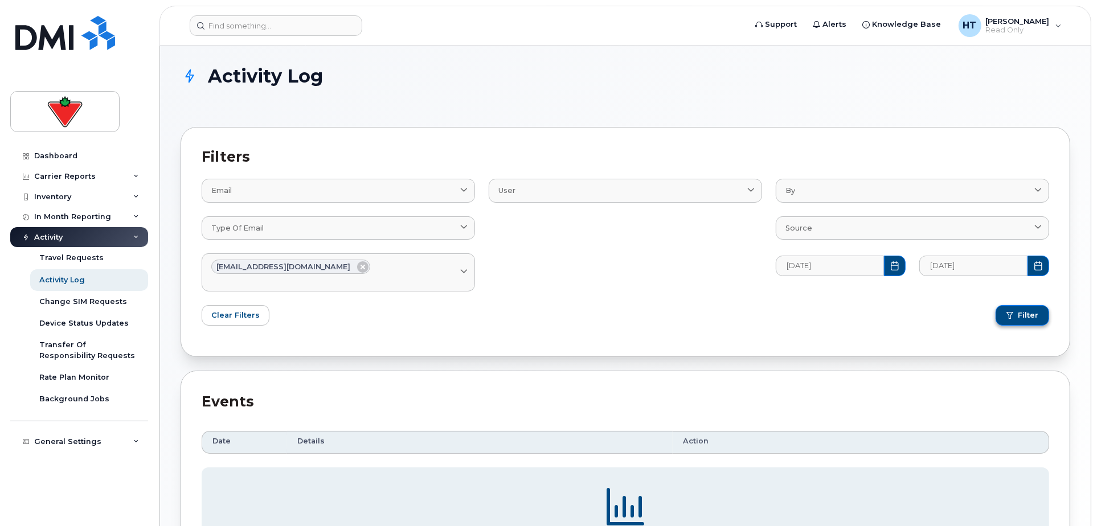
click at [1030, 312] on span "Filter" at bounding box center [1028, 315] width 21 height 10
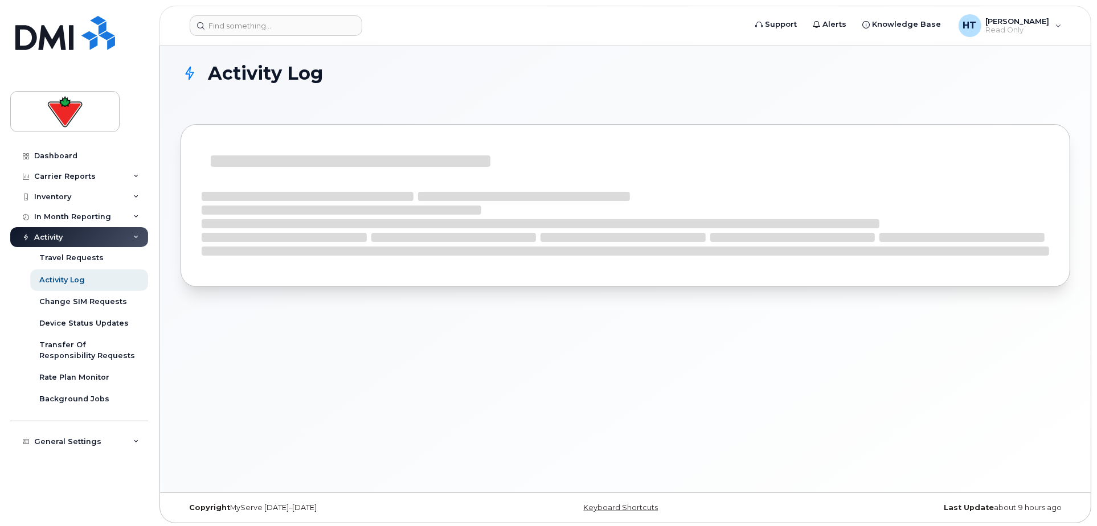
scroll to position [6, 0]
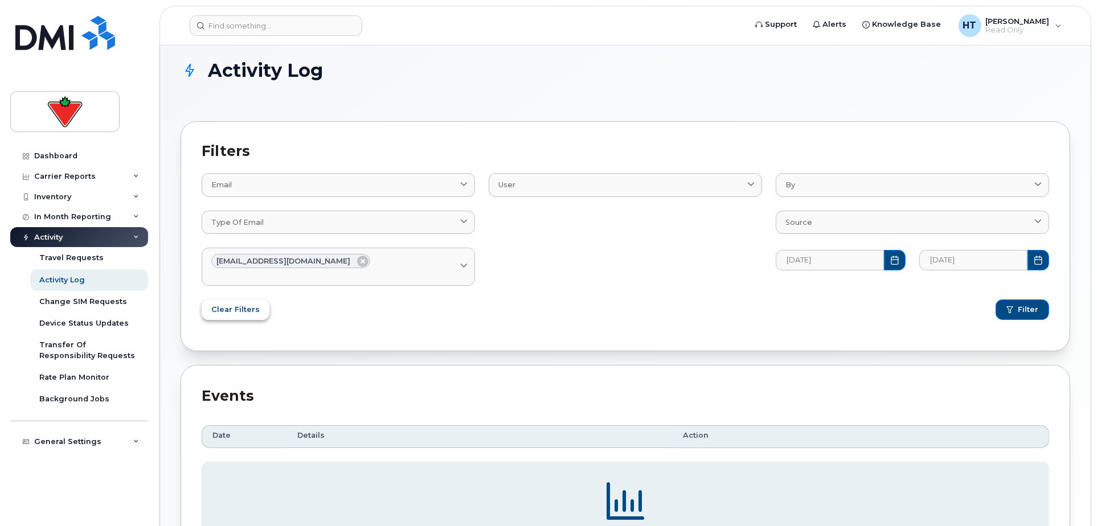
click at [244, 306] on span "Clear Filters" at bounding box center [235, 309] width 48 height 11
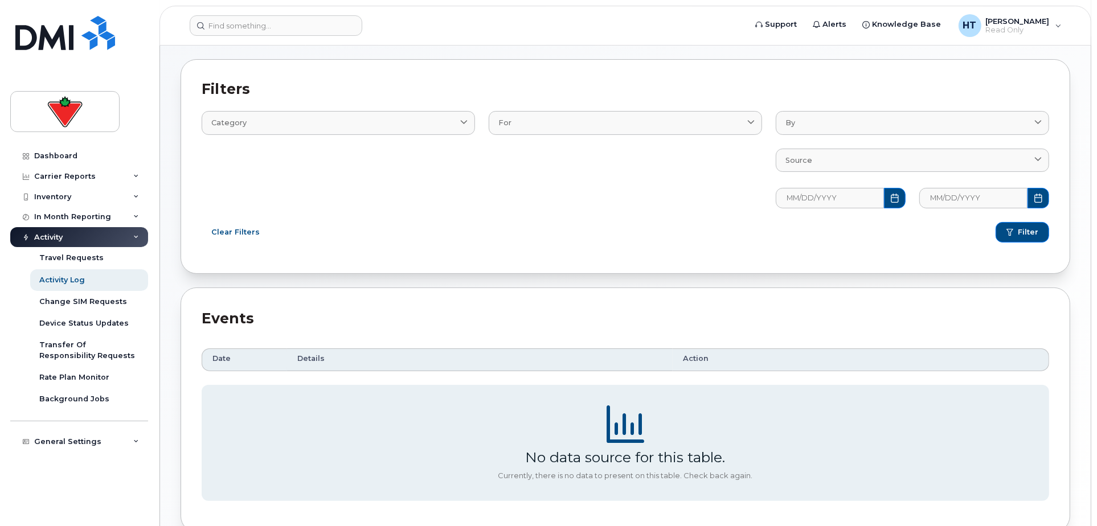
scroll to position [0, 0]
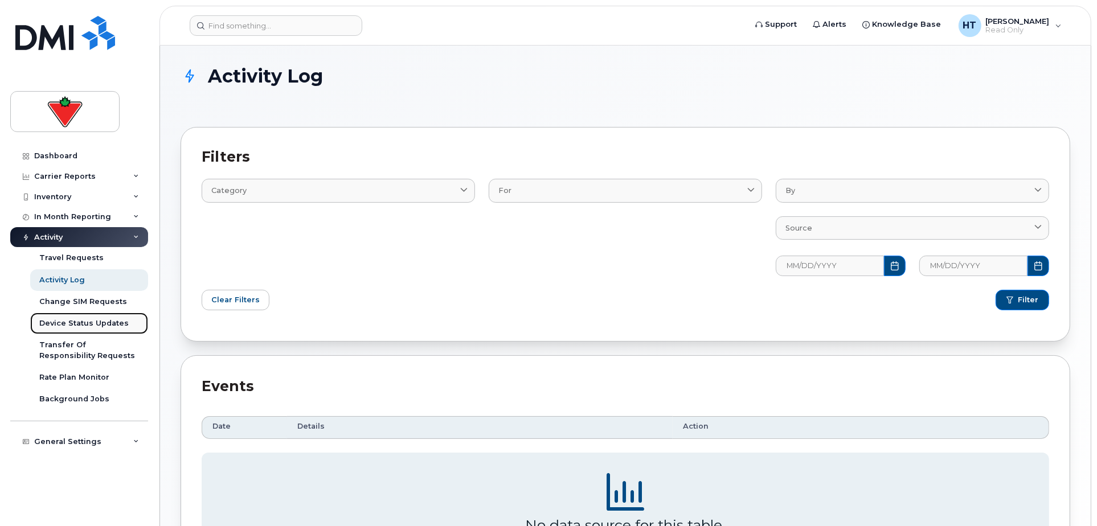
click at [75, 324] on div "Device Status Updates" at bounding box center [83, 323] width 89 height 10
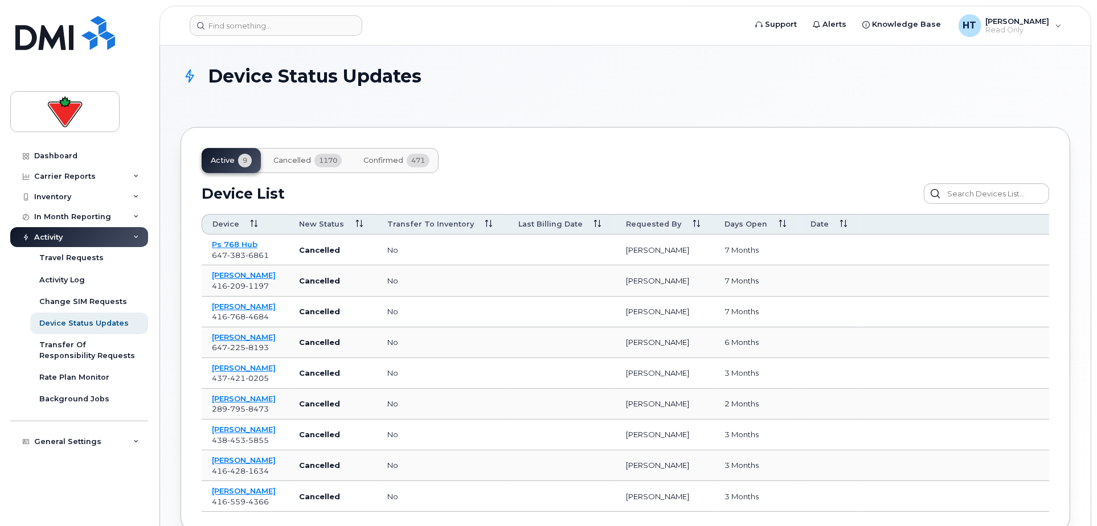
click at [315, 157] on span "1170" at bounding box center [327, 161] width 27 height 14
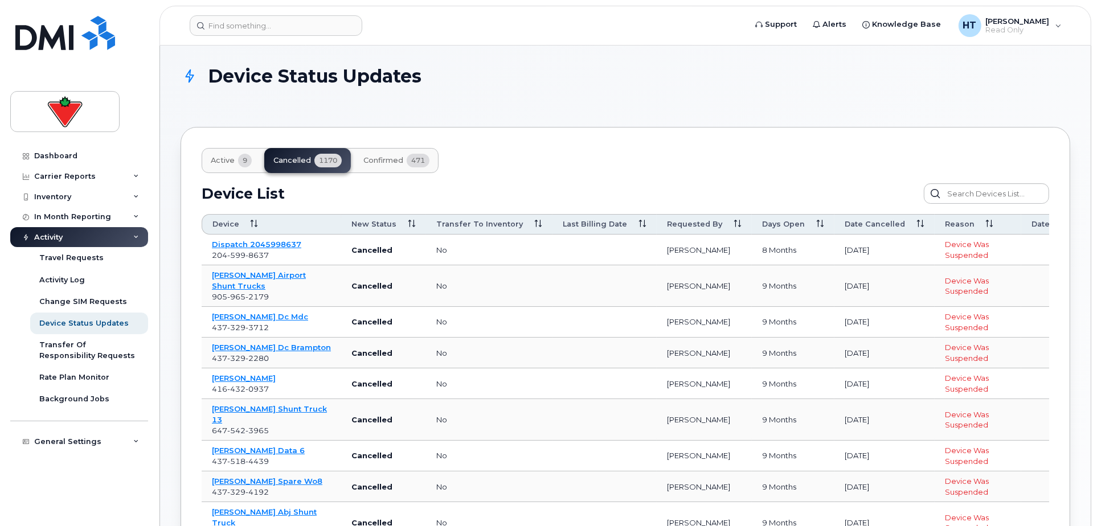
click at [916, 227] on icon at bounding box center [919, 223] width 7 height 7
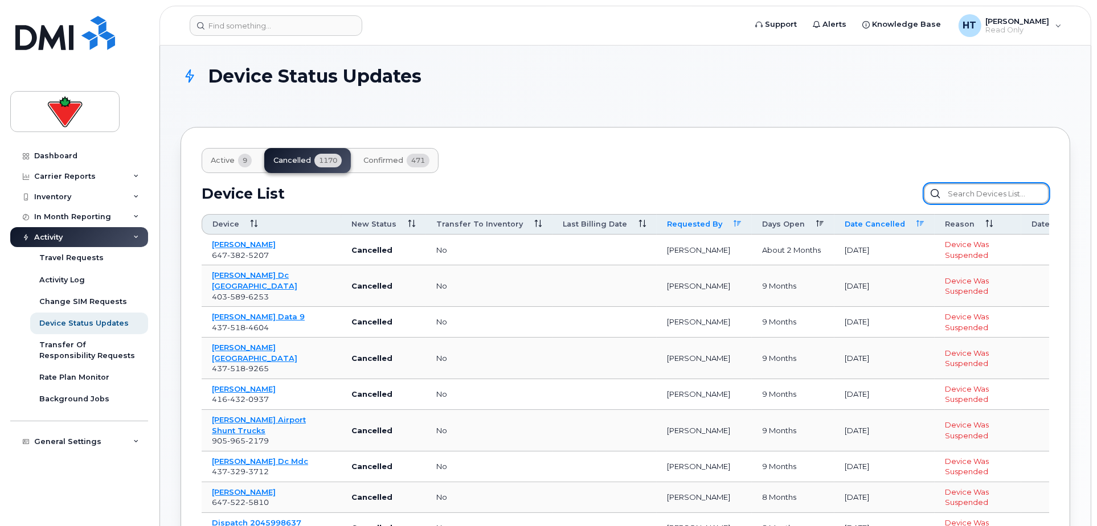
click at [989, 193] on input "text" at bounding box center [986, 193] width 125 height 21
paste input "4034631332"
type input "4034631332"
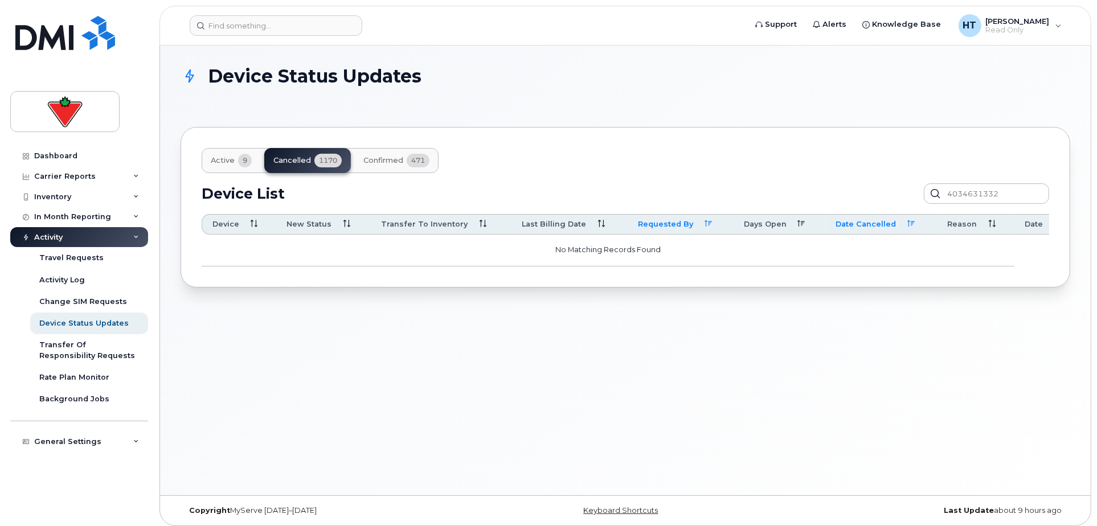
click at [544, 184] on div "Device List 4034631332" at bounding box center [626, 193] width 848 height 21
click at [522, 192] on div "Device List 4034631332" at bounding box center [626, 193] width 848 height 21
click at [59, 324] on div "Device Status Updates" at bounding box center [83, 323] width 89 height 10
click at [92, 344] on div "Transfer Of Responsibility Requests" at bounding box center [89, 350] width 100 height 21
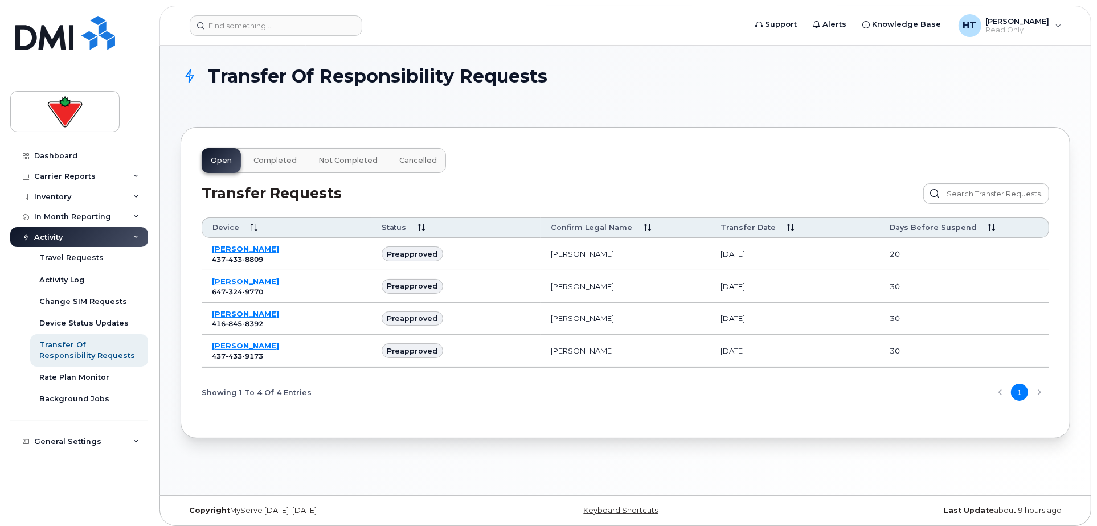
click at [213, 13] on header "Support Alerts Knowledge Base HT Heidi Tran Read Only English Français Sign out" at bounding box center [625, 26] width 932 height 40
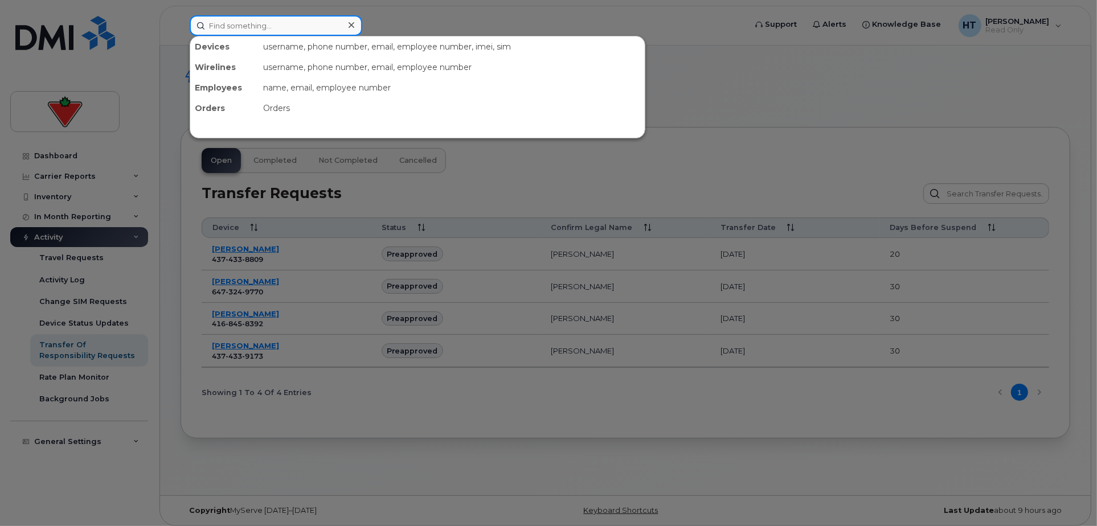
click at [213, 23] on input at bounding box center [276, 25] width 173 height 21
paste input "5873701630"
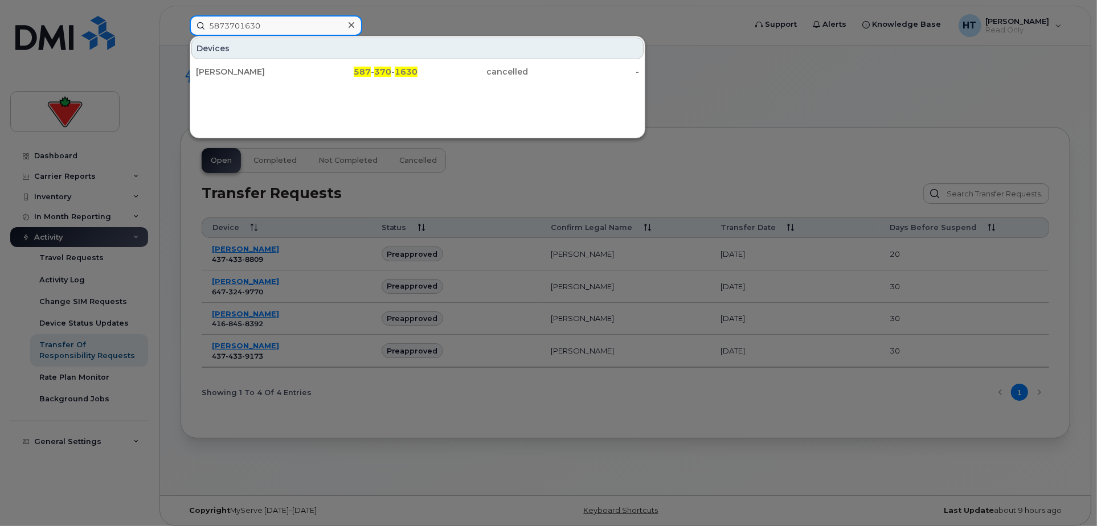
type input "5873701630"
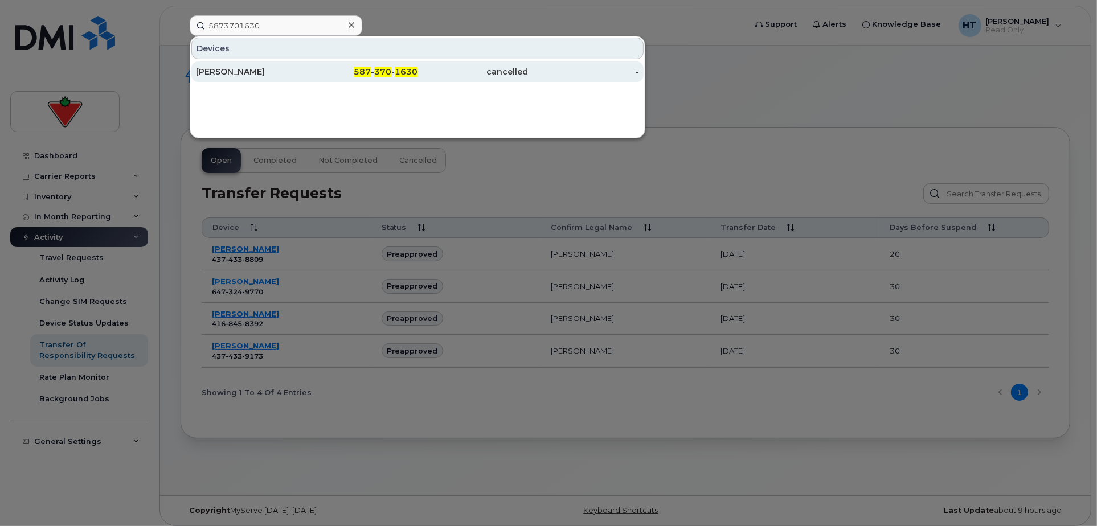
click at [244, 69] on div "Kristen Morrison" at bounding box center [251, 71] width 111 height 11
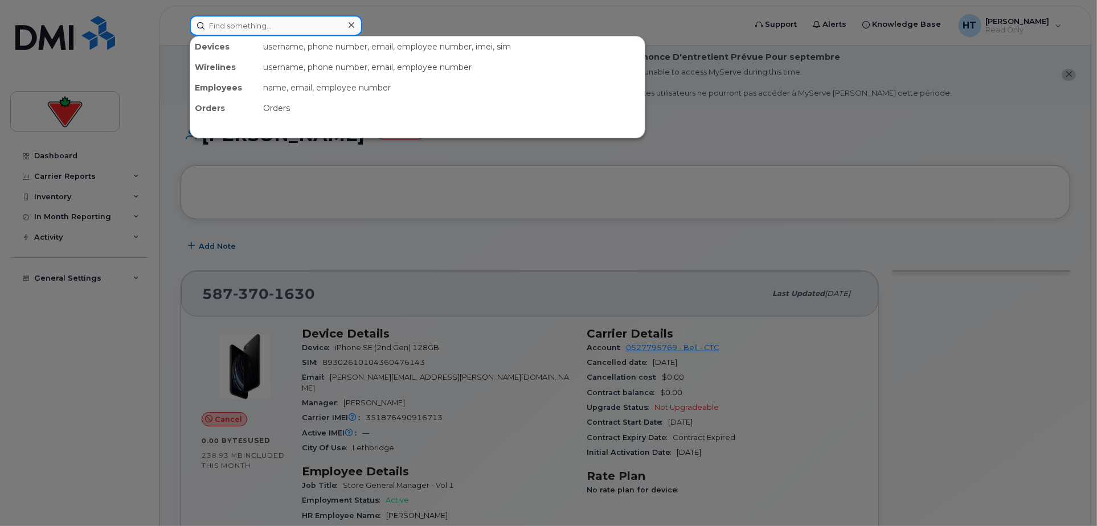
click at [281, 15] on input at bounding box center [276, 25] width 173 height 21
paste input "4035428419"
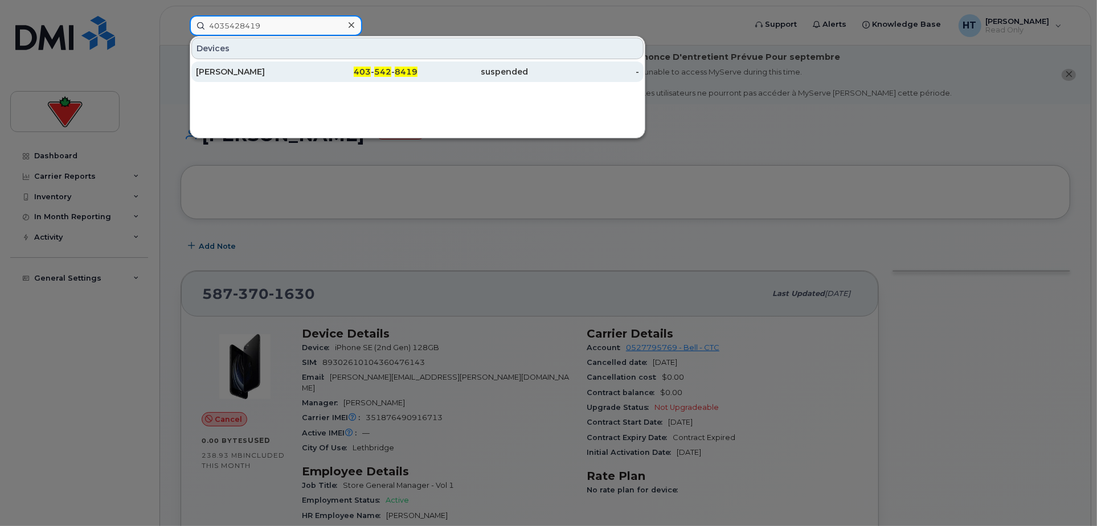
type input "4035428419"
click at [387, 76] on div "403 - 542 - 8419" at bounding box center [362, 72] width 111 height 21
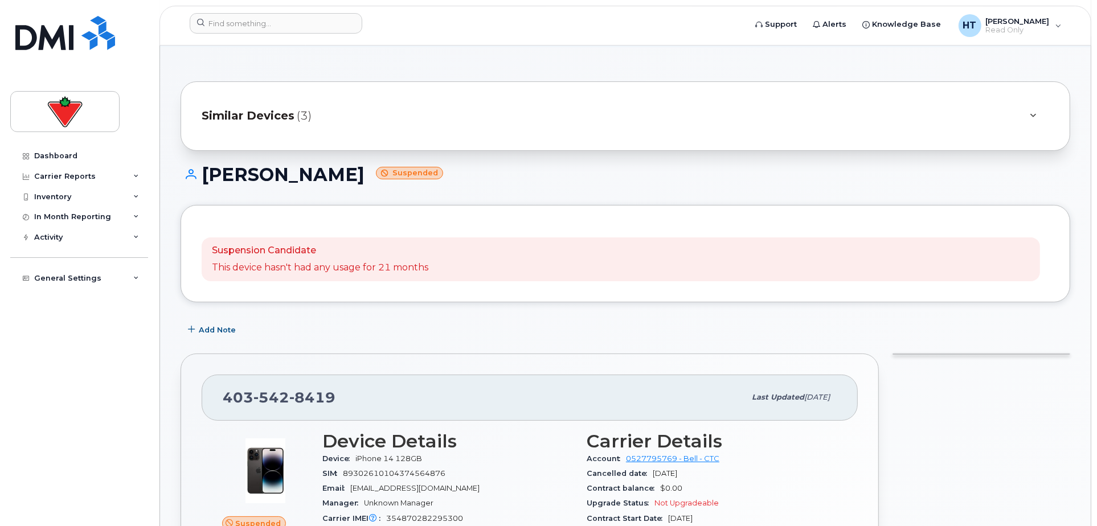
scroll to position [190, 0]
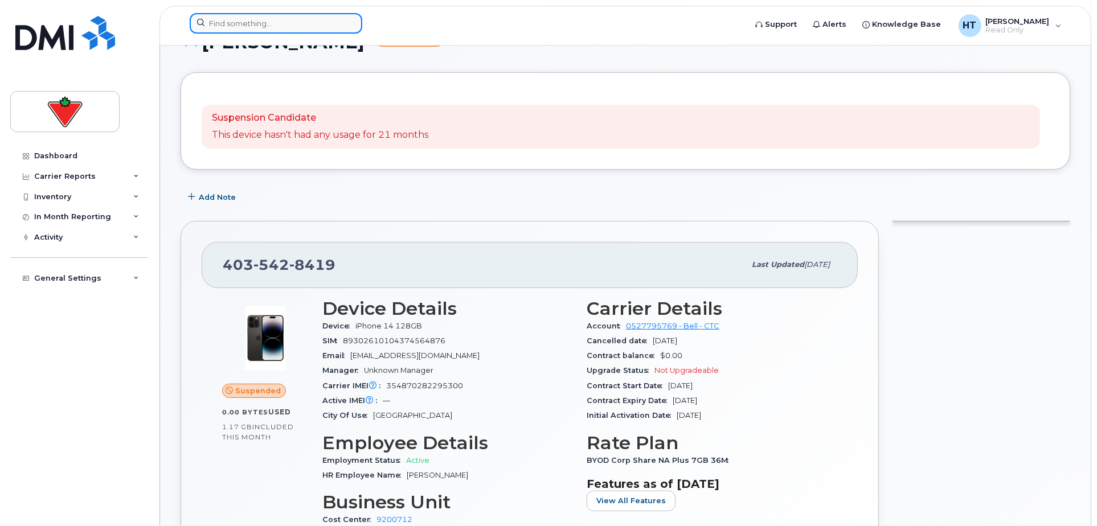
click at [263, 24] on input at bounding box center [276, 23] width 173 height 21
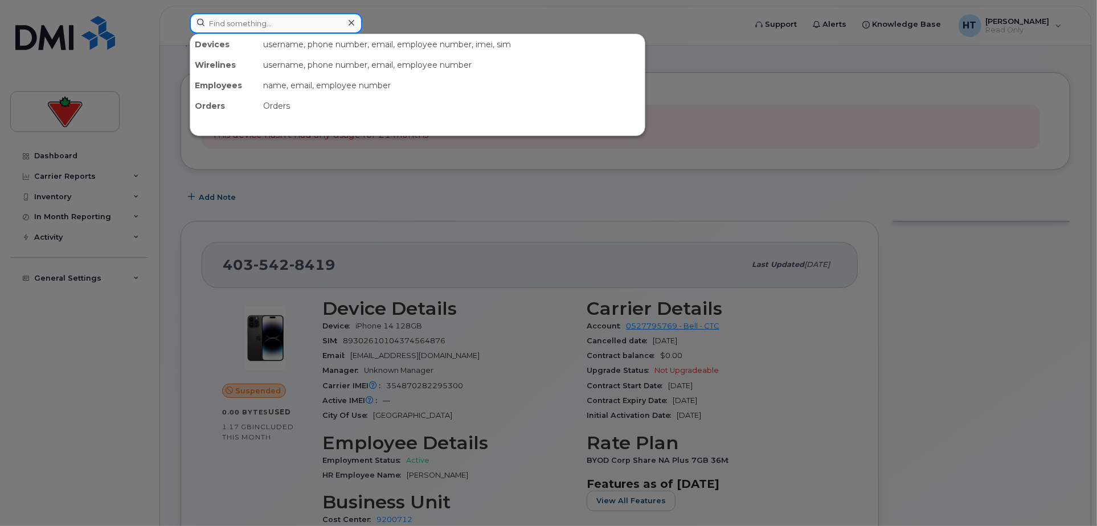
paste input "4038374954"
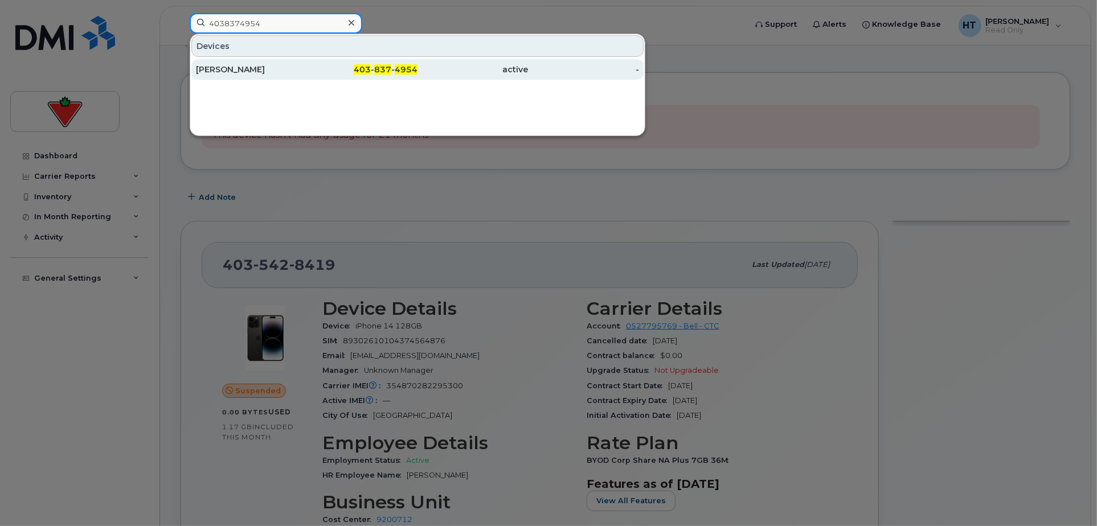
type input "4038374954"
click at [264, 71] on div "[PERSON_NAME]" at bounding box center [251, 69] width 111 height 11
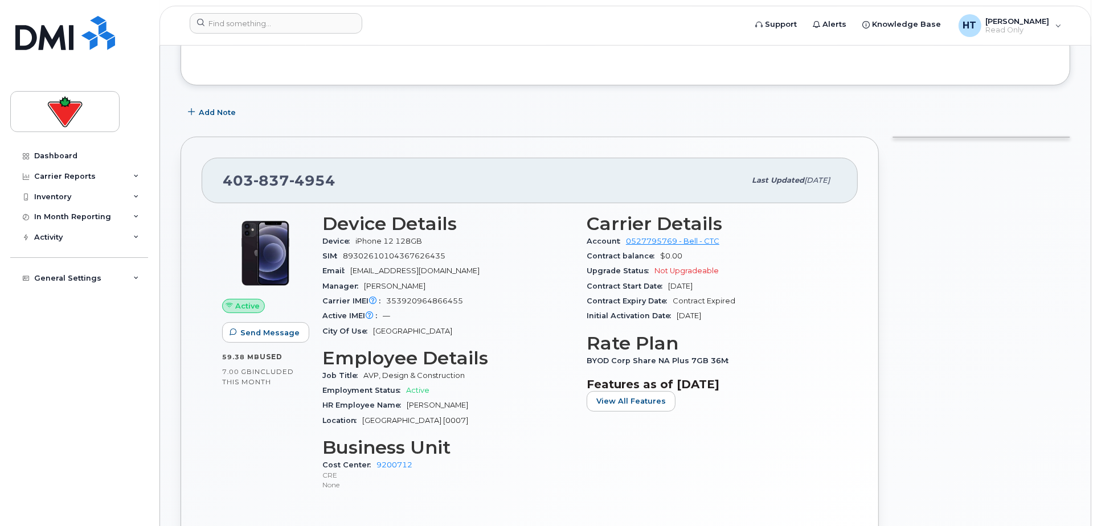
scroll to position [253, 0]
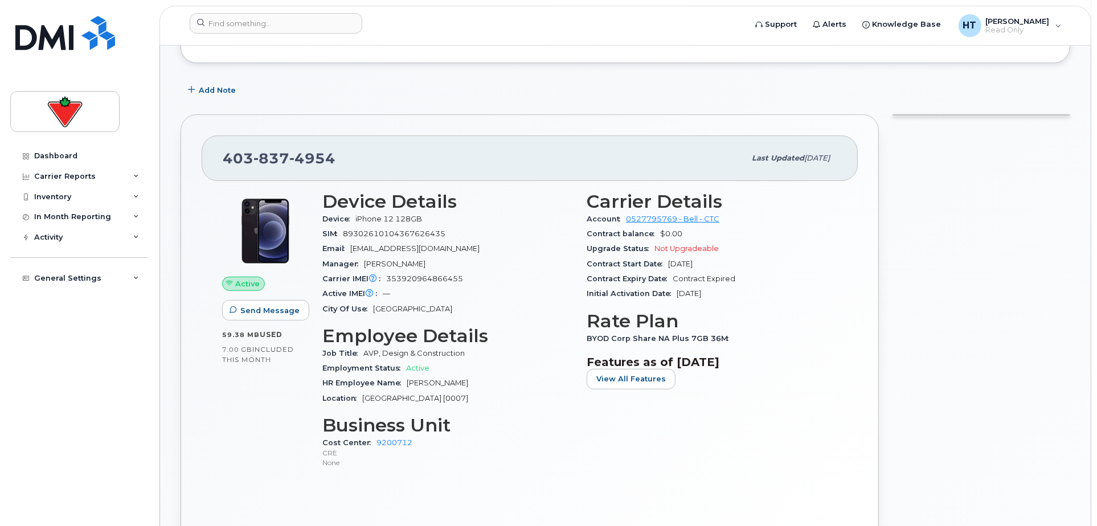
drag, startPoint x: 365, startPoint y: 260, endPoint x: 430, endPoint y: 268, distance: 65.4
click at [430, 268] on div "Manager Sarah Heppinstall" at bounding box center [447, 264] width 251 height 15
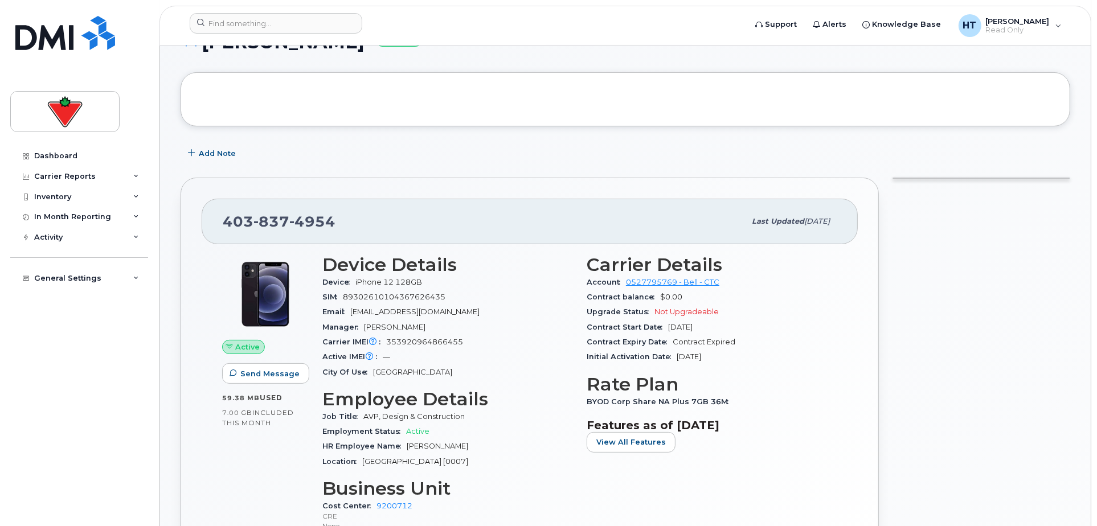
click at [334, 218] on div "403 837 4954" at bounding box center [484, 222] width 522 height 24
click at [263, 26] on input at bounding box center [276, 23] width 173 height 21
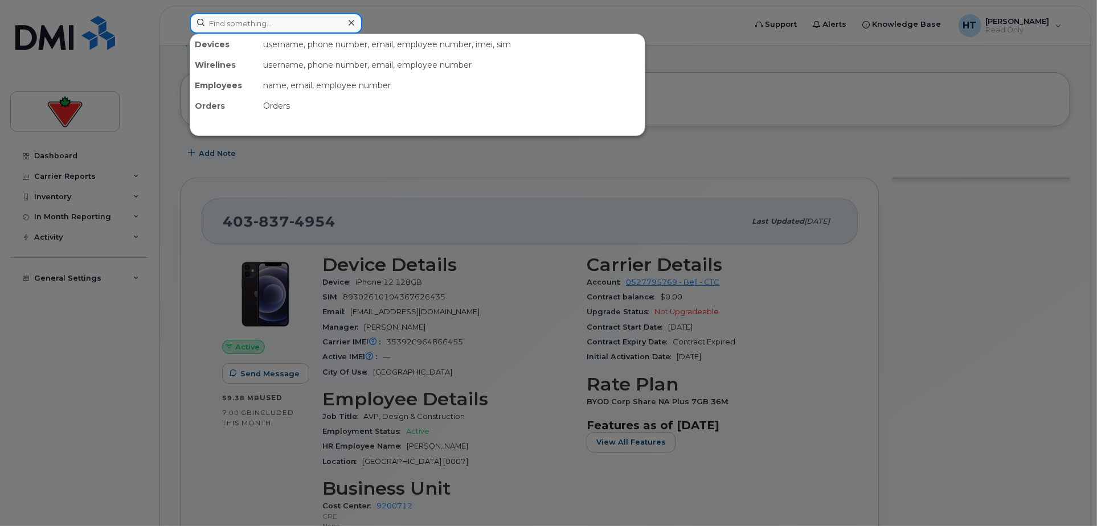
paste input "4165793945"
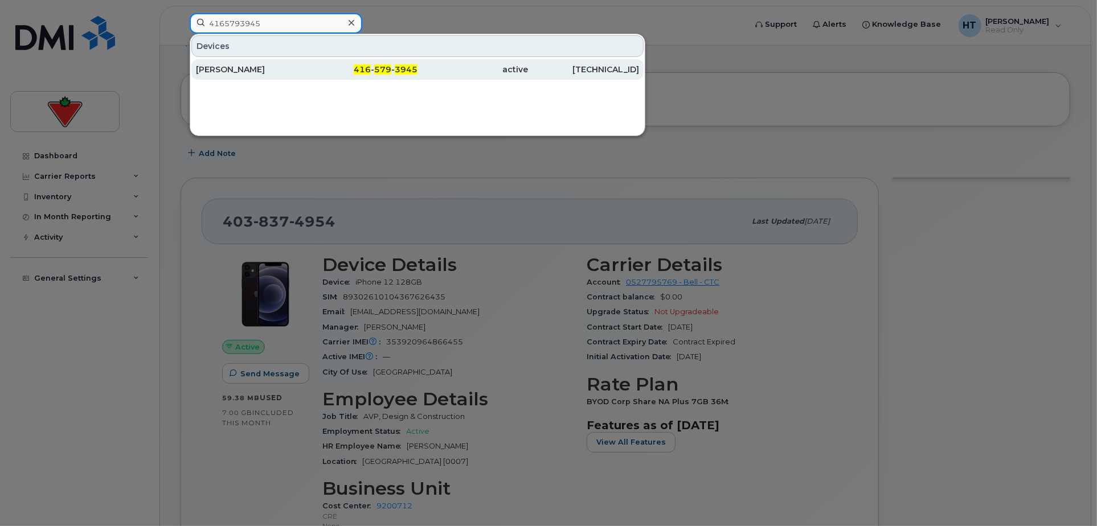
type input "4165793945"
click at [234, 65] on div "Mohan Persaud" at bounding box center [251, 69] width 111 height 11
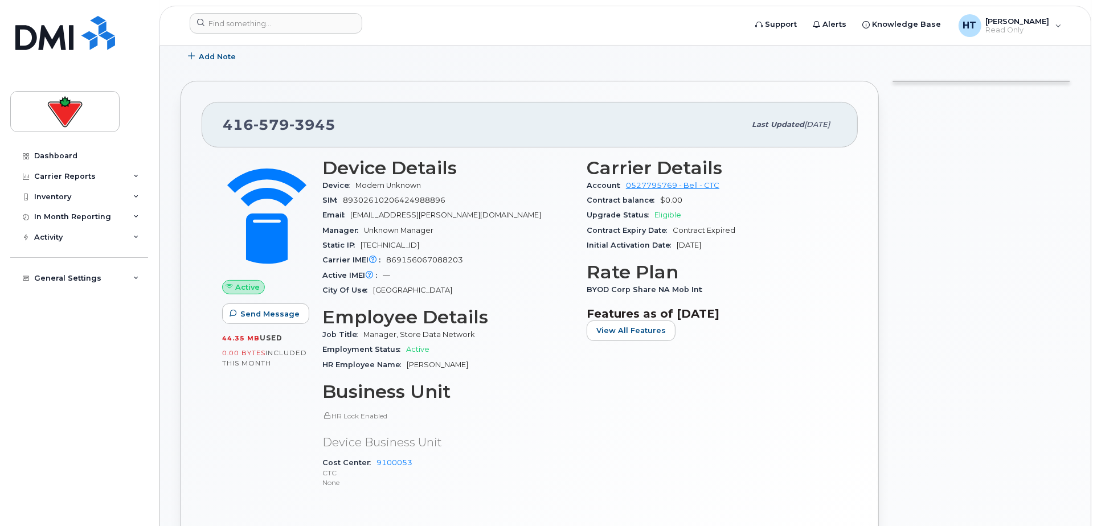
scroll to position [286, 0]
click at [277, 23] on input at bounding box center [276, 23] width 173 height 21
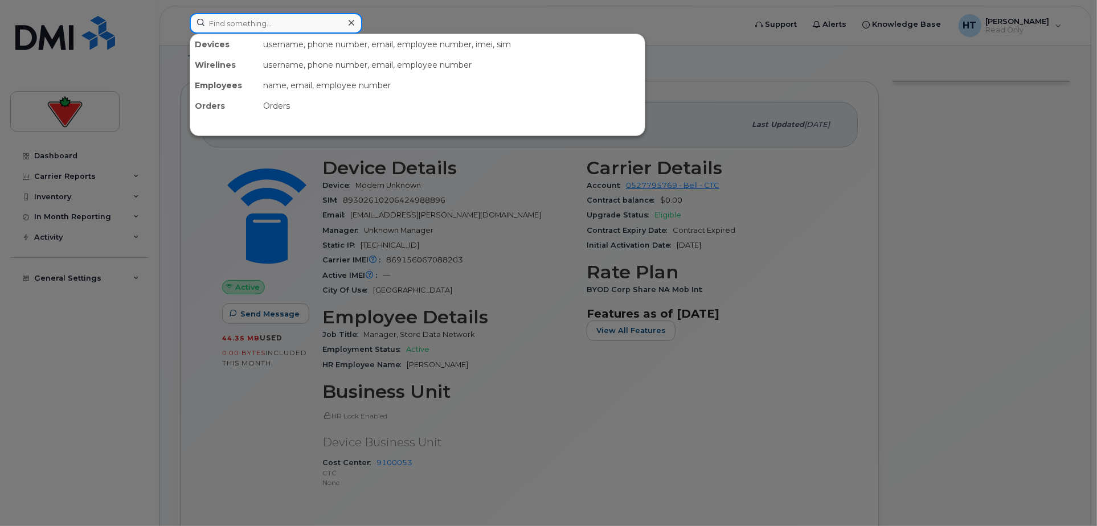
paste input "5198578975"
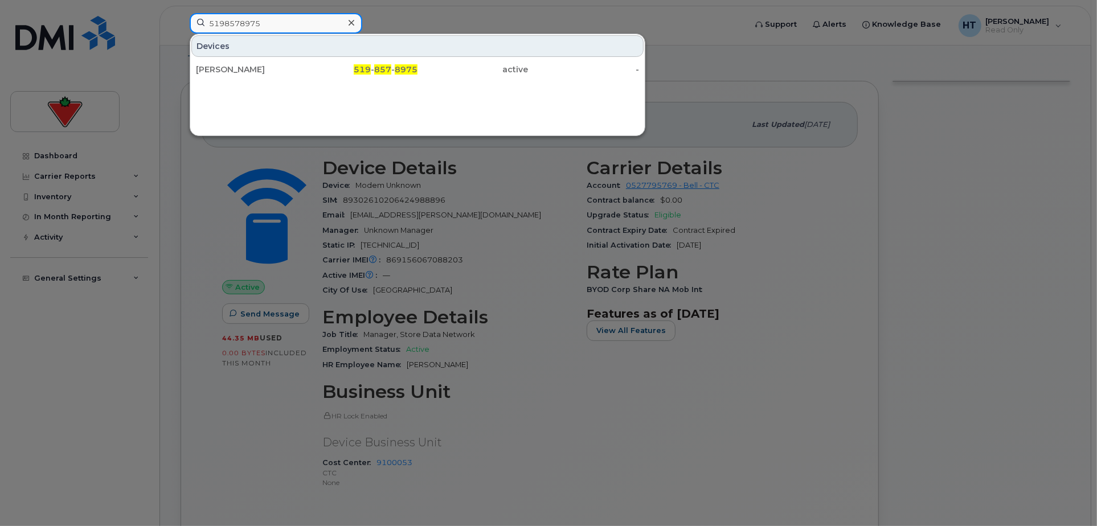
type input "5198578975"
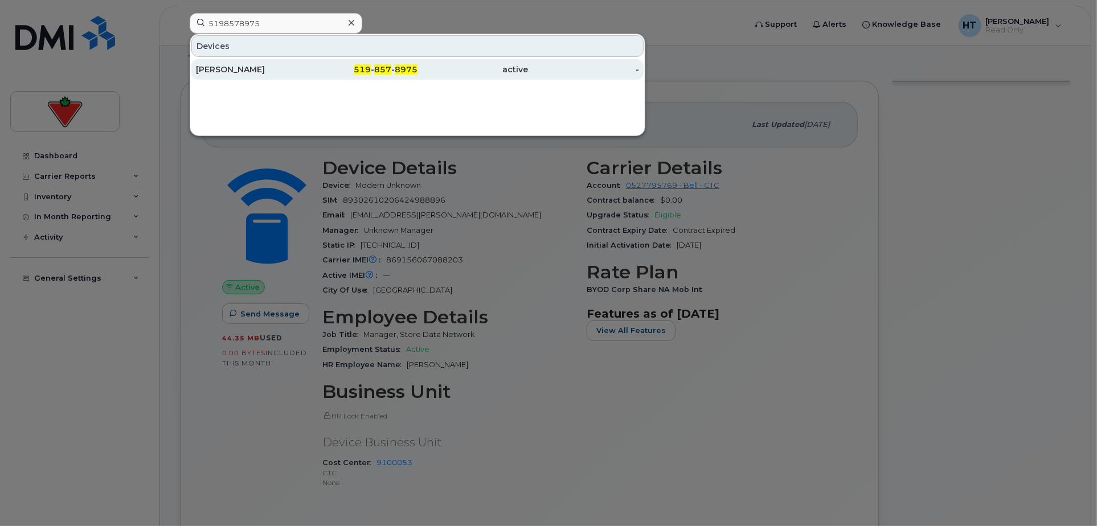
click at [243, 62] on div "[PERSON_NAME]" at bounding box center [251, 69] width 111 height 21
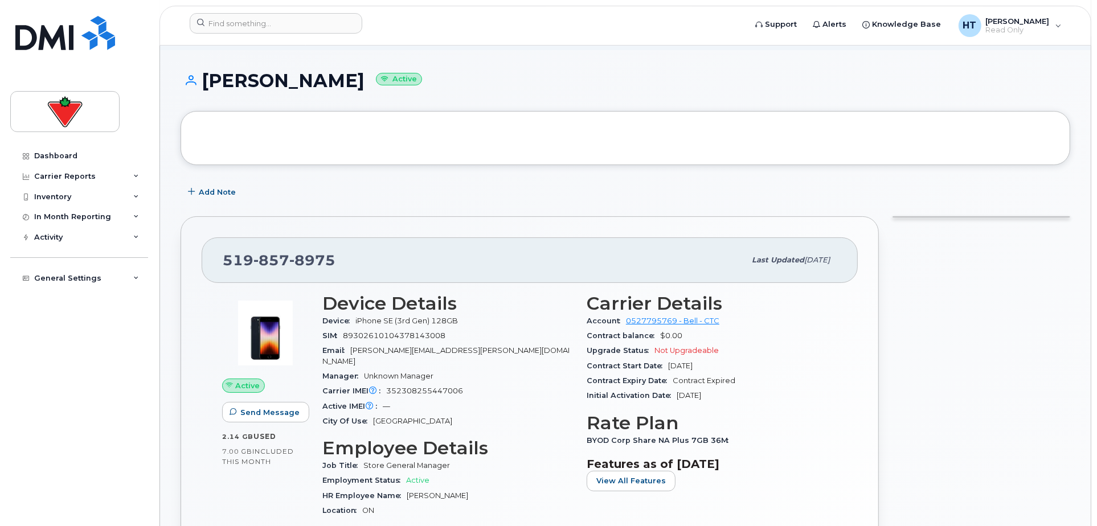
scroll to position [126, 0]
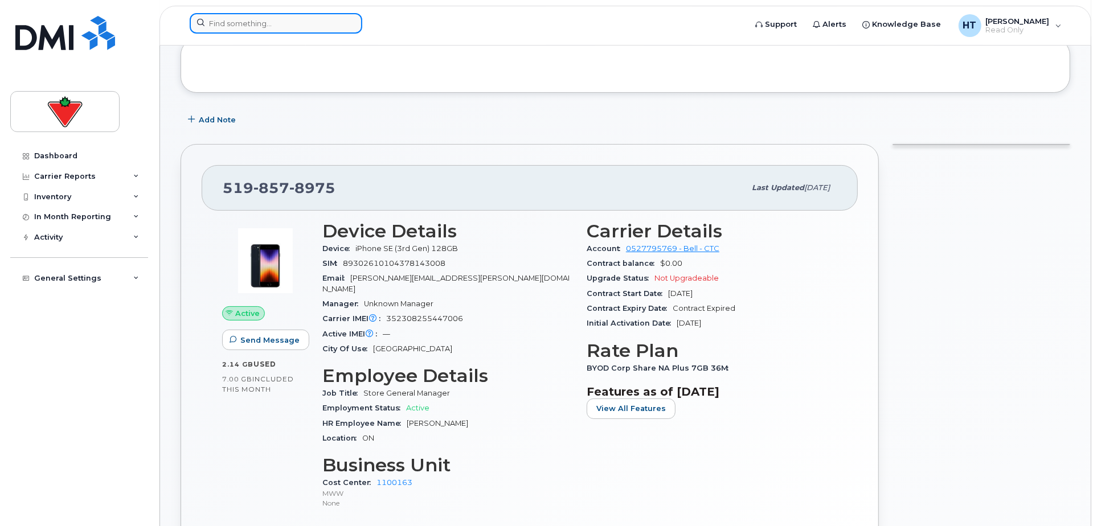
click at [282, 23] on input at bounding box center [276, 23] width 173 height 21
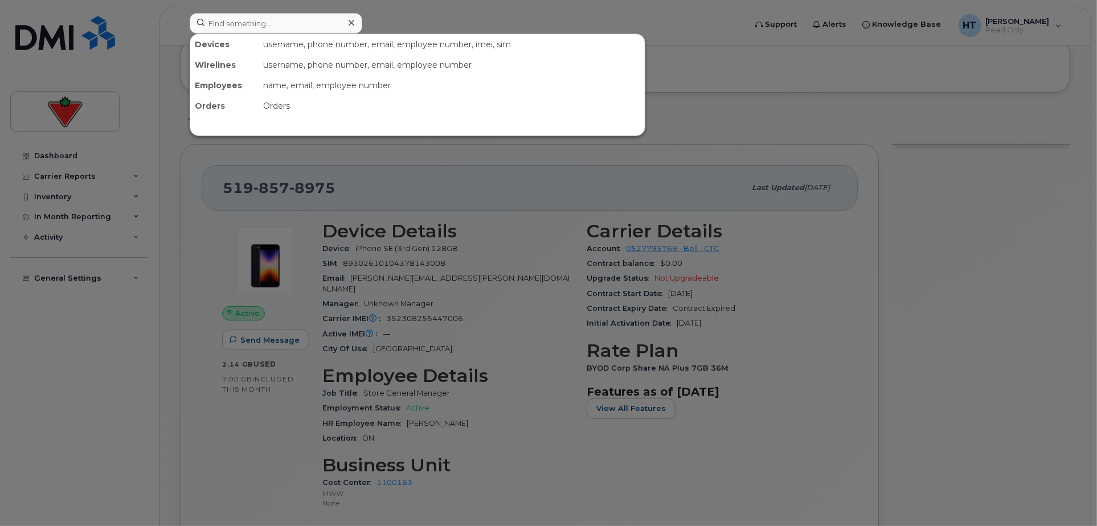
click at [994, 267] on div at bounding box center [548, 263] width 1097 height 526
